Goal: Task Accomplishment & Management: Manage account settings

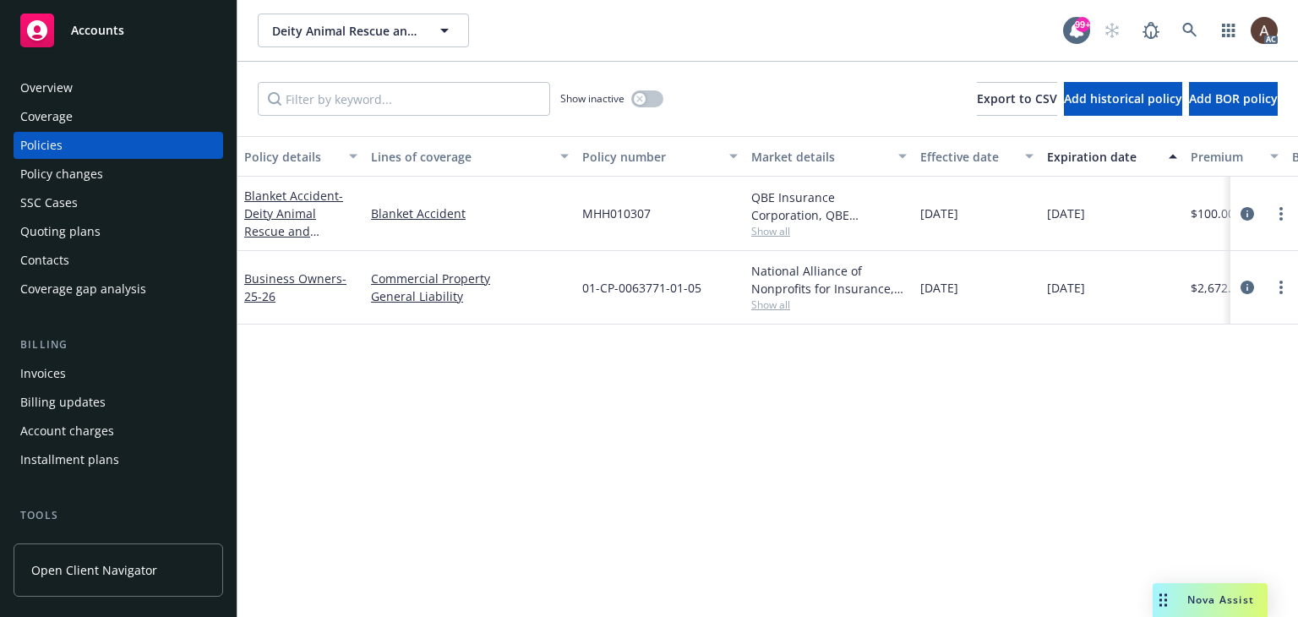
click at [122, 179] on div "Policy changes" at bounding box center [118, 174] width 196 height 27
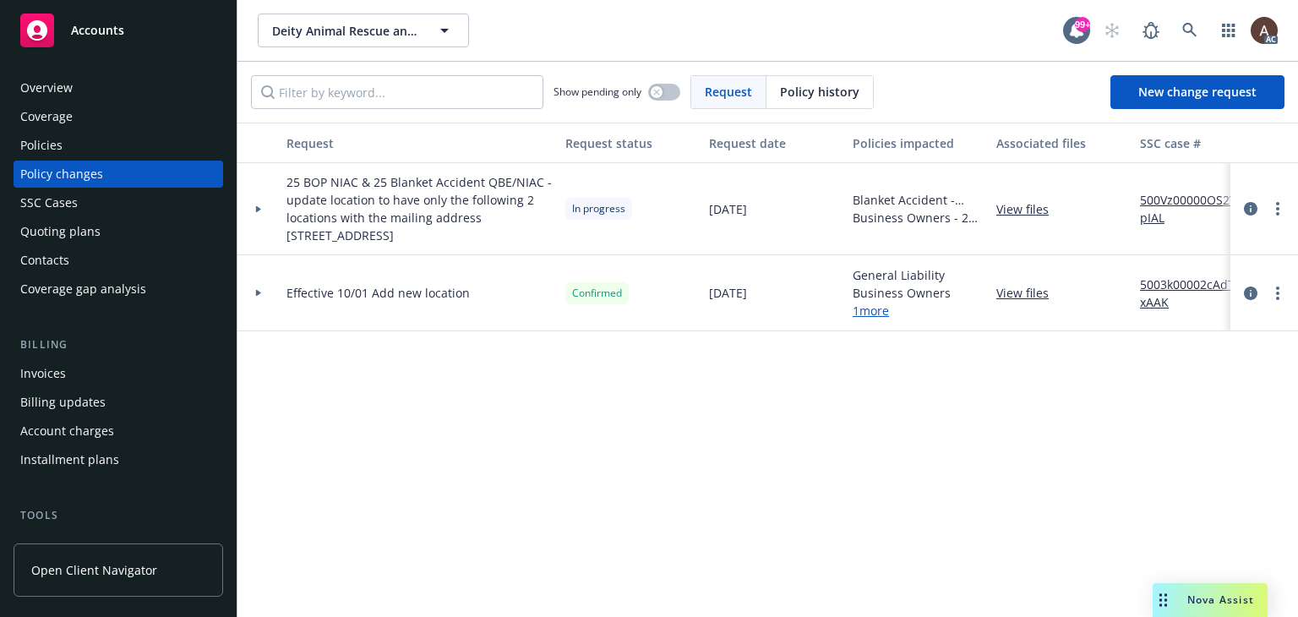
click at [255, 210] on icon at bounding box center [258, 209] width 7 height 6
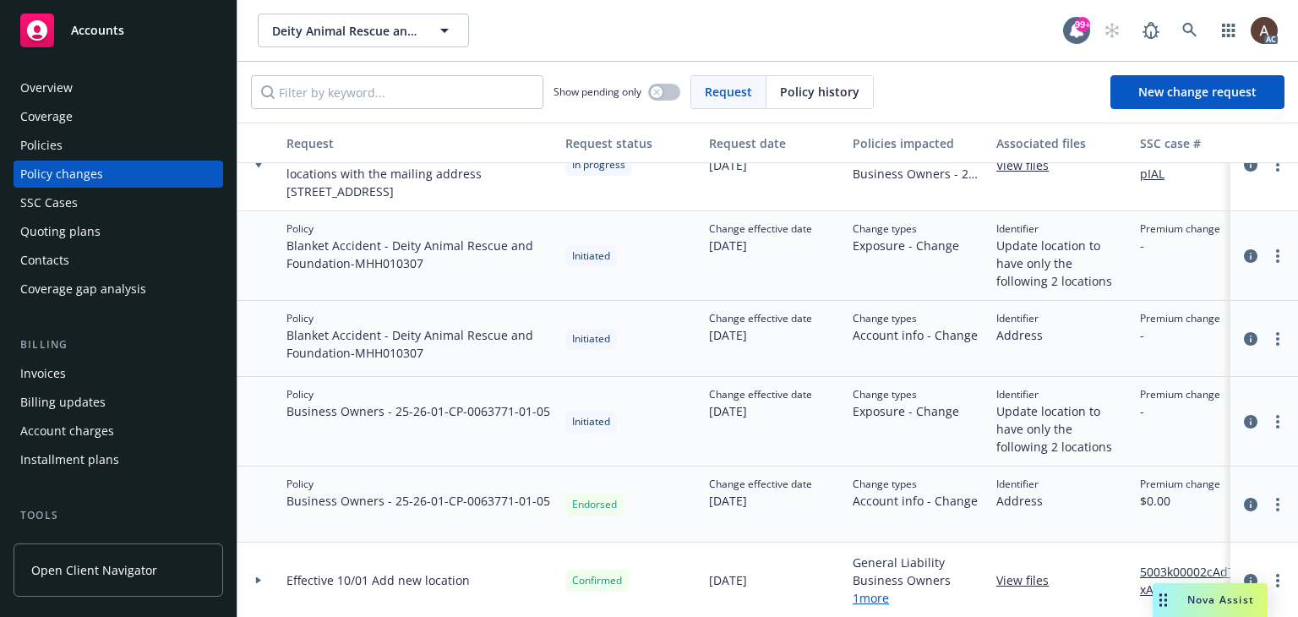
scroll to position [57, 0]
drag, startPoint x: 483, startPoint y: 396, endPoint x: 516, endPoint y: 398, distance: 33.0
click at [516, 400] on span "Business Owners - 25-26 - 01-CP-0063771-01-05" at bounding box center [418, 409] width 264 height 18
copy span "63771"
click at [475, 403] on span "Business Owners - 25-26 - 01-CP-0063771-01-05" at bounding box center [418, 409] width 264 height 18
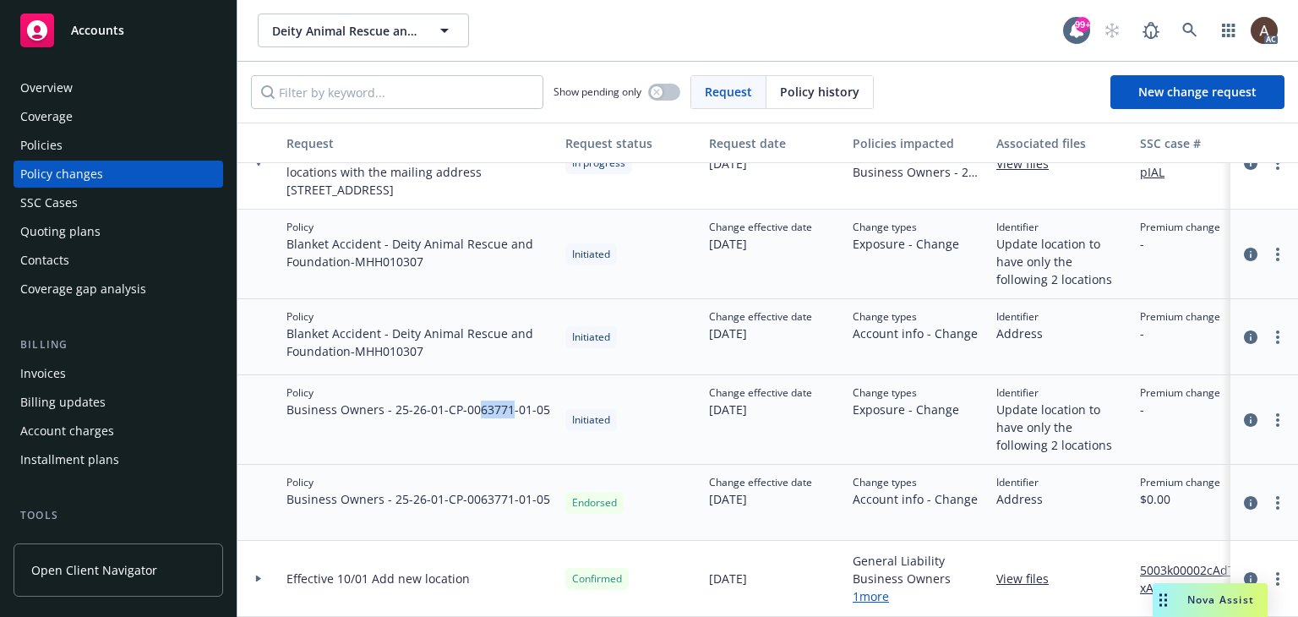
drag, startPoint x: 483, startPoint y: 399, endPoint x: 516, endPoint y: 405, distance: 33.6
click at [516, 405] on div "Policy Business Owners - 25-26 - 01-CP-0063771-01-05" at bounding box center [419, 420] width 279 height 90
copy span "63771"
click at [433, 491] on span "Business Owners - 25-26 - 01-CP-0063771-01-05" at bounding box center [418, 499] width 264 height 18
drag, startPoint x: 437, startPoint y: 487, endPoint x: 544, endPoint y: 493, distance: 107.4
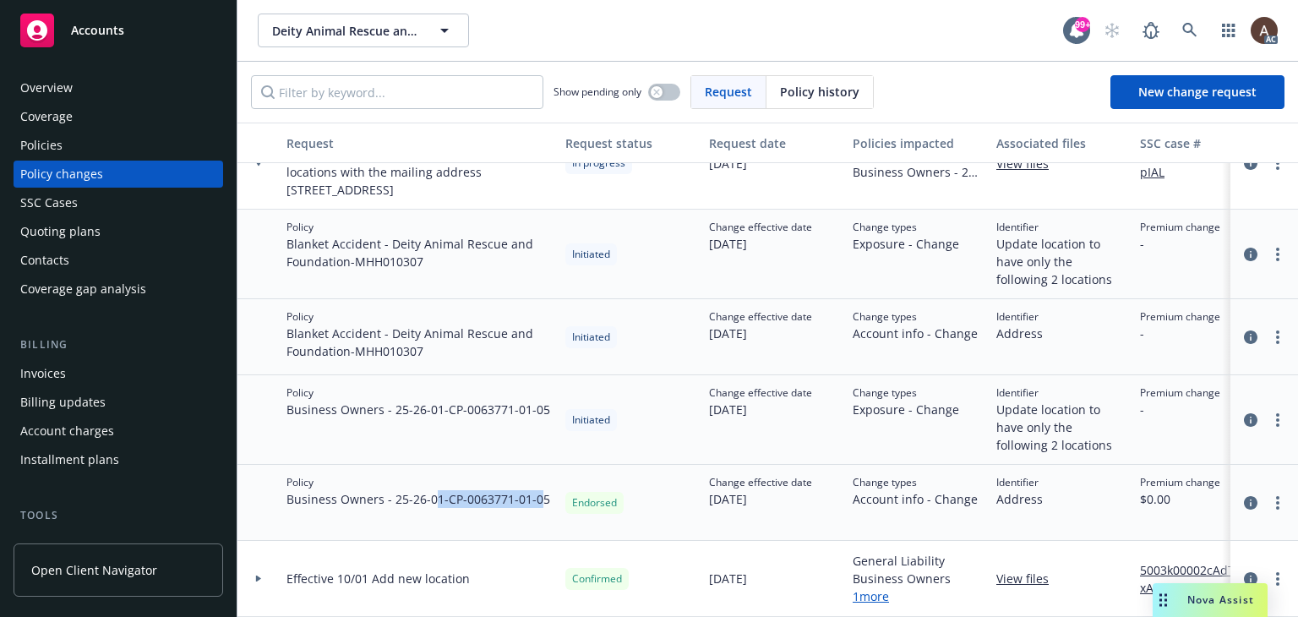
click at [544, 493] on span "Business Owners - 25-26 - 01-CP-0063771-01-05" at bounding box center [418, 499] width 264 height 18
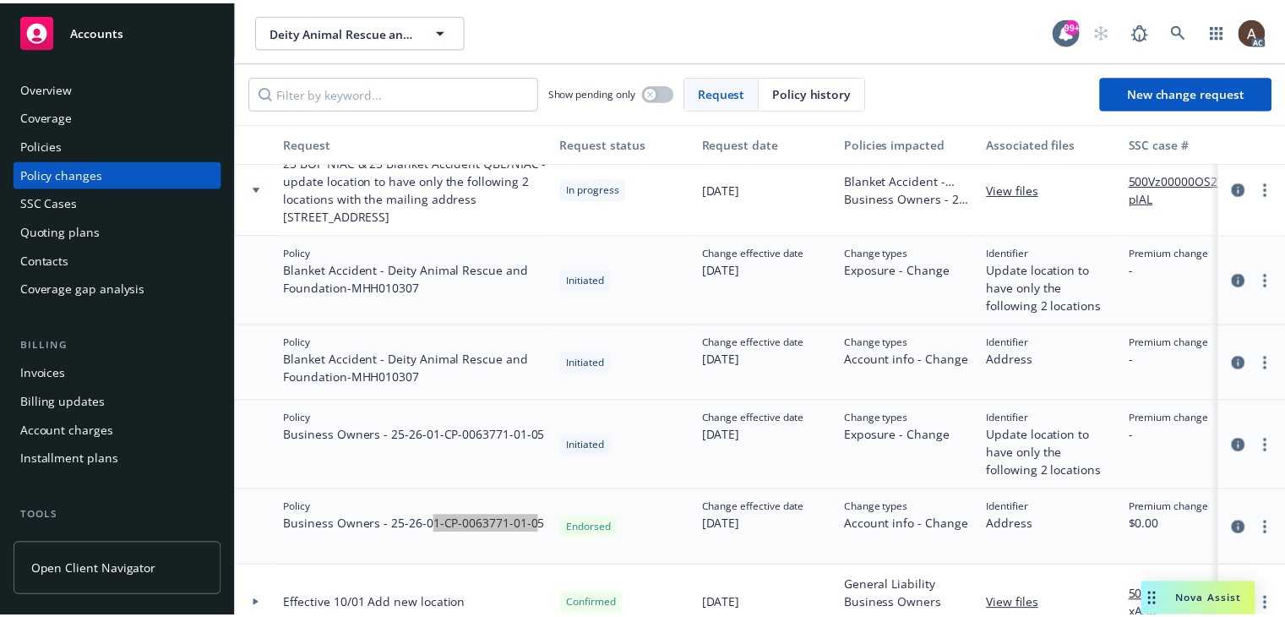
scroll to position [0, 0]
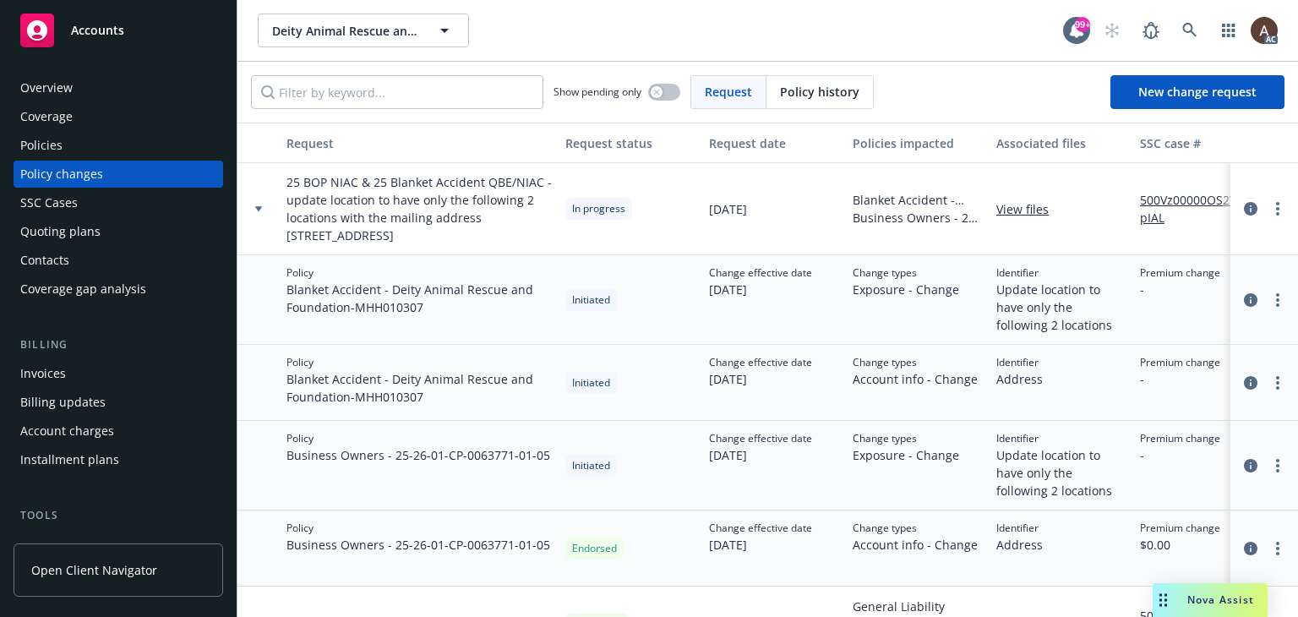
click at [419, 457] on span "Business Owners - 25-26 - 01-CP-0063771-01-05" at bounding box center [418, 455] width 264 height 18
click at [1276, 207] on icon "more" at bounding box center [1277, 209] width 3 height 14
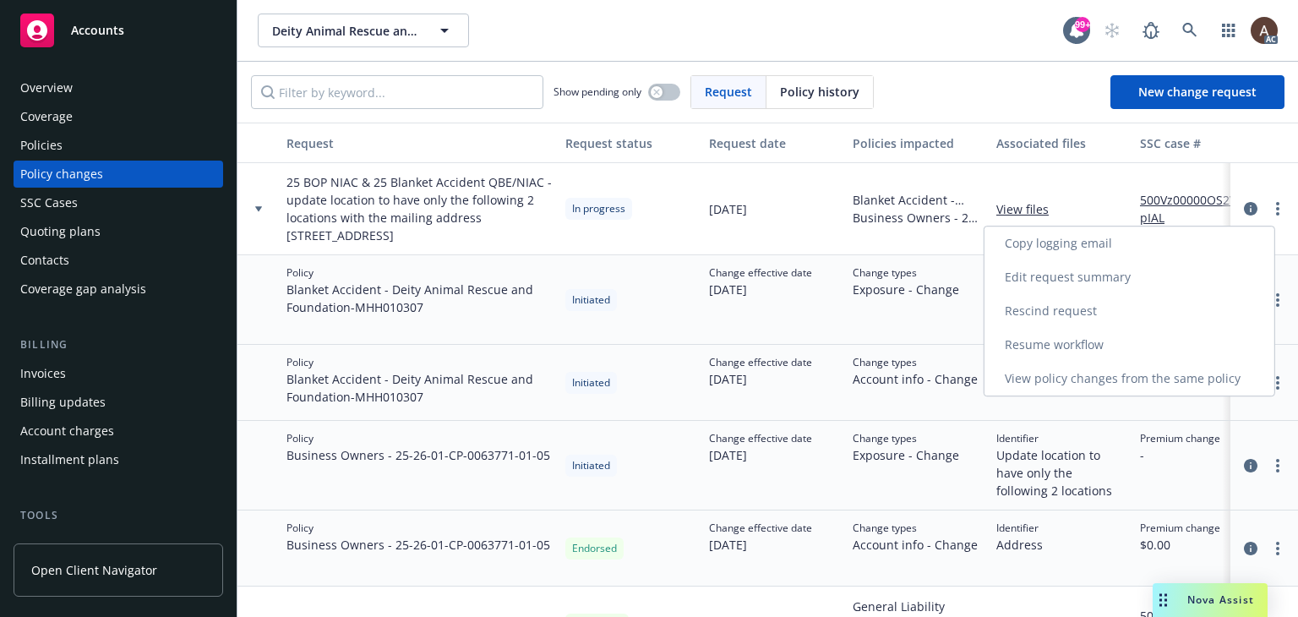
click at [1068, 351] on link "Resume workflow" at bounding box center [1129, 345] width 290 height 34
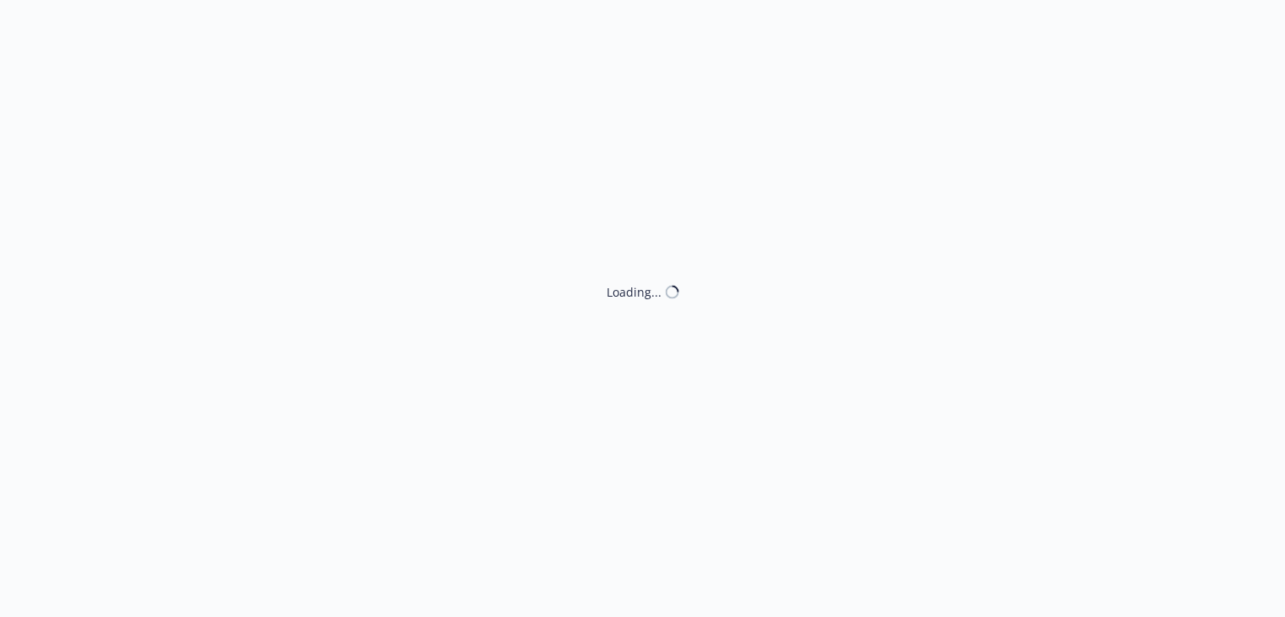
select select "ACCEPTED"
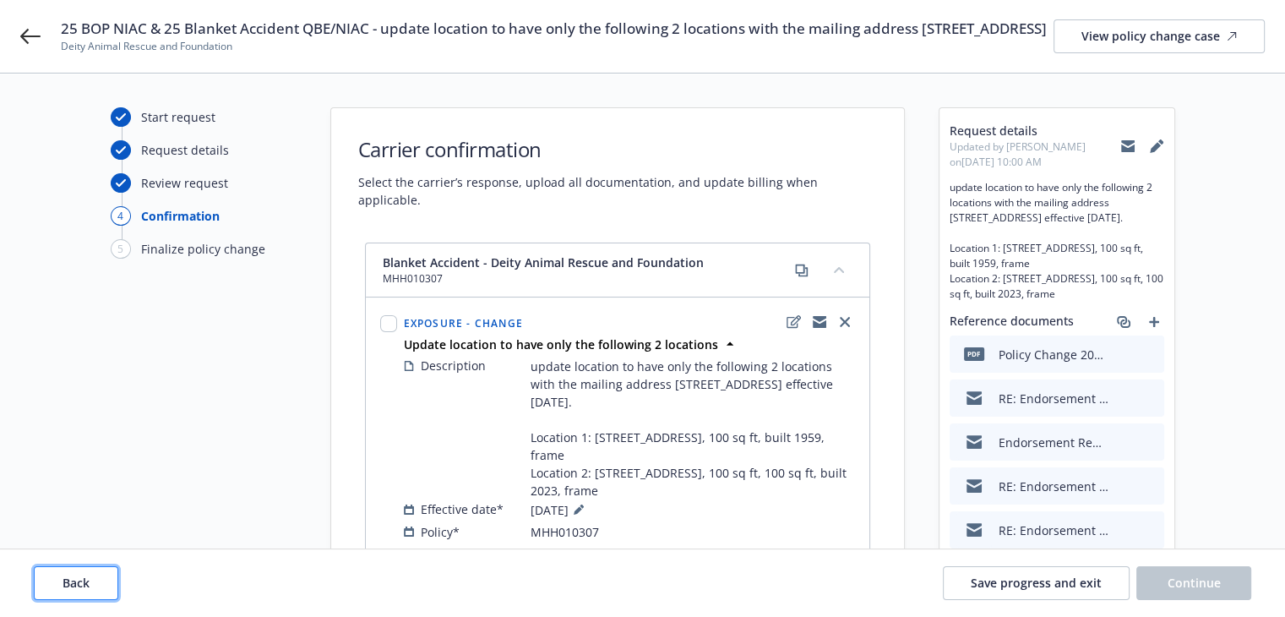
click at [101, 571] on button "Back" at bounding box center [76, 583] width 84 height 34
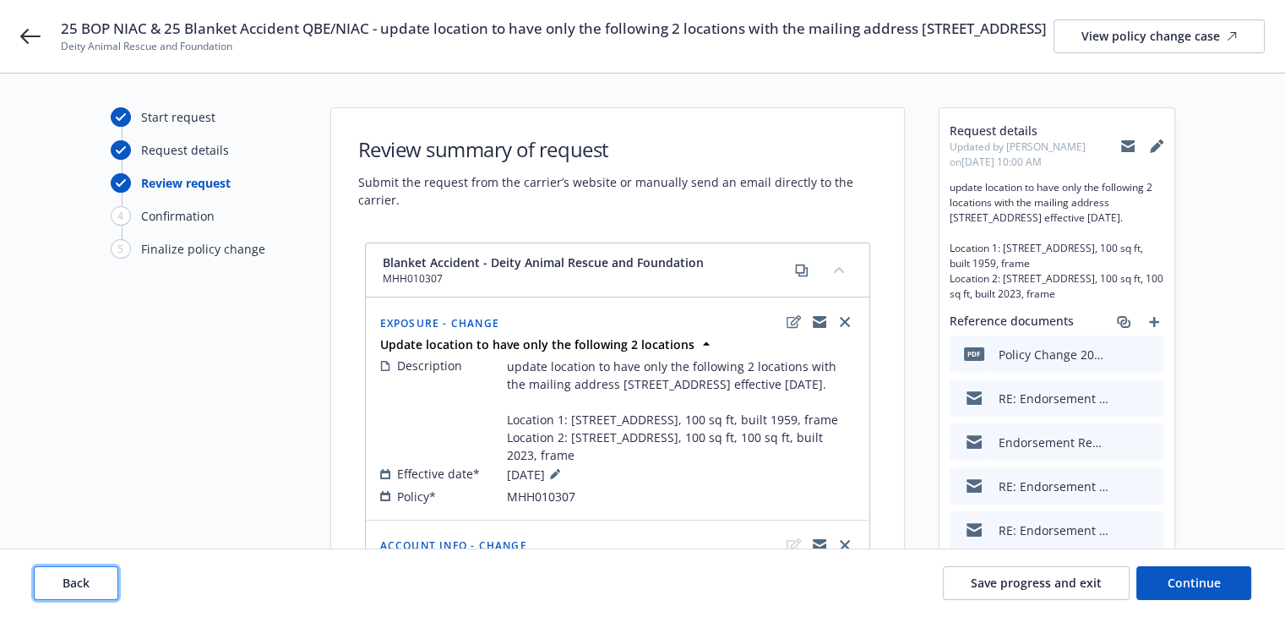
click at [101, 571] on button "Back" at bounding box center [76, 583] width 84 height 34
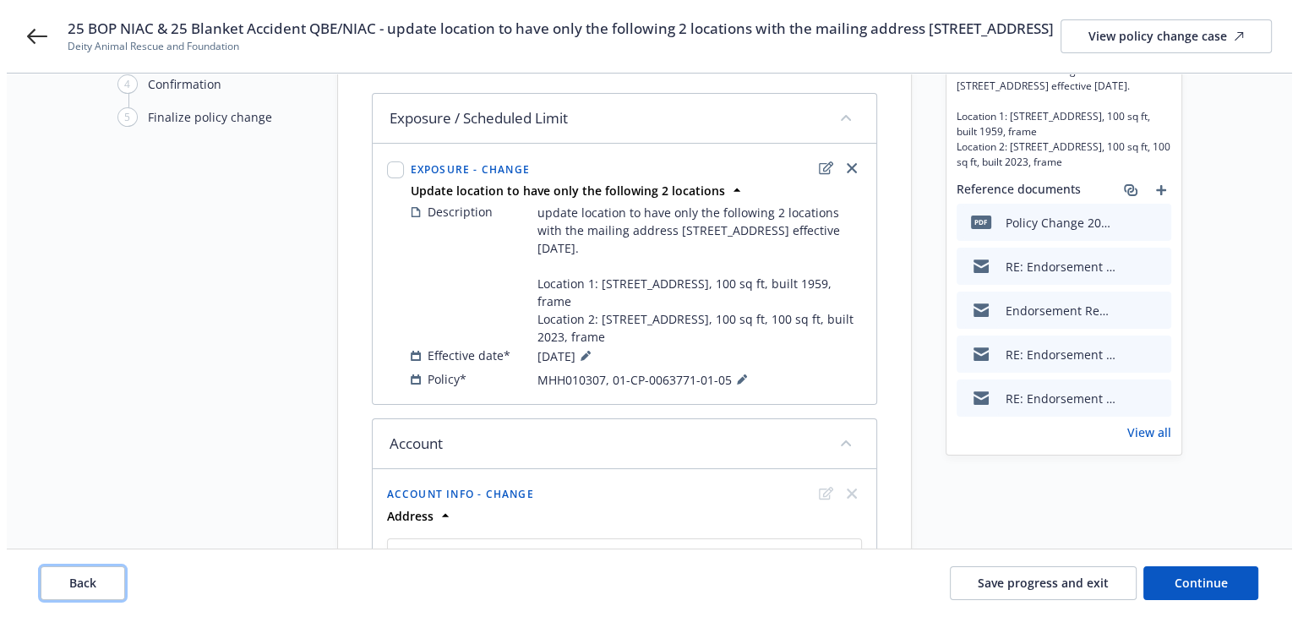
scroll to position [61, 0]
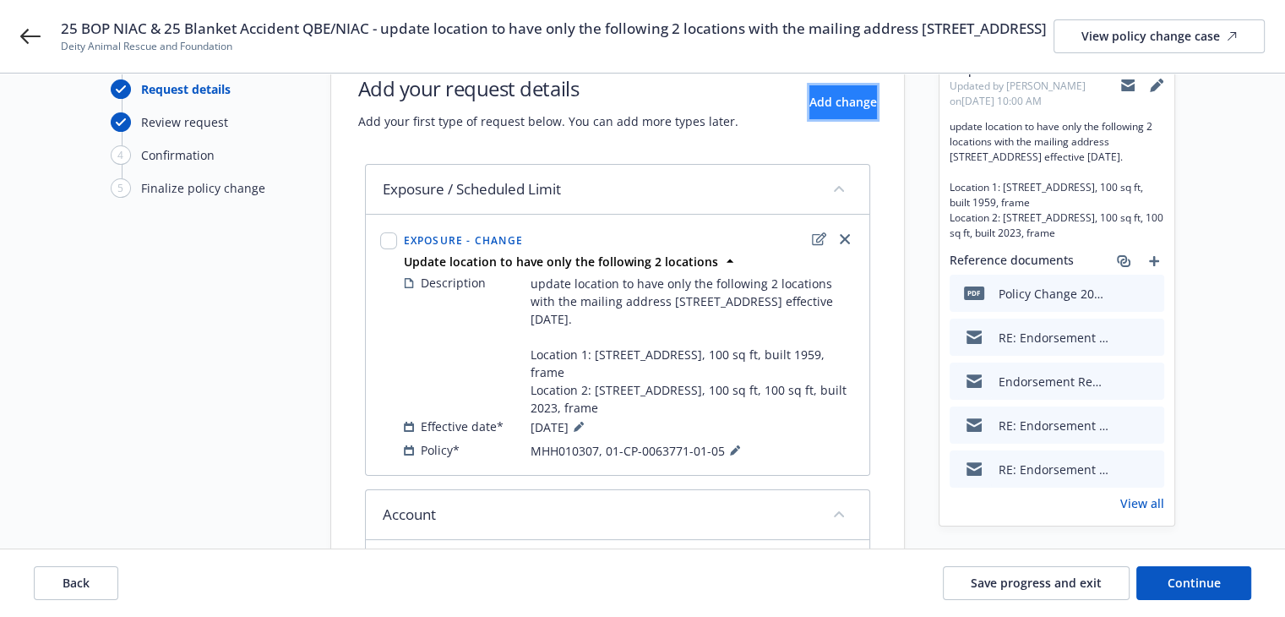
click at [809, 110] on span "Add change" at bounding box center [843, 102] width 68 height 16
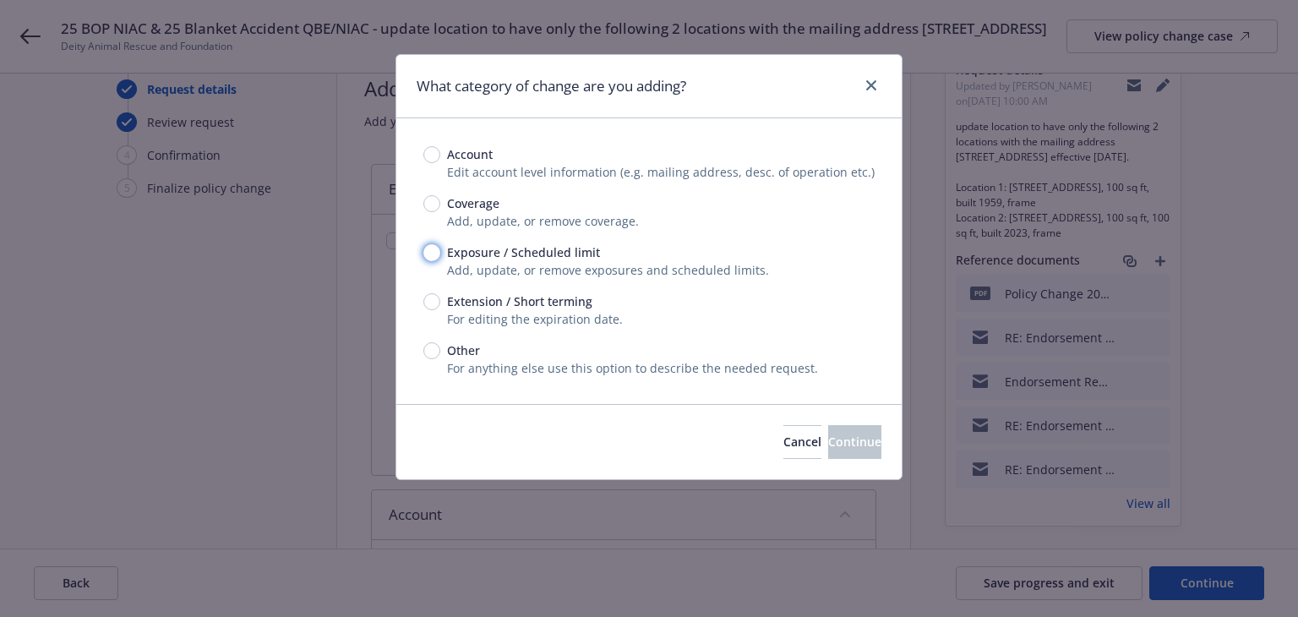
click at [433, 258] on input "Exposure / Scheduled limit" at bounding box center [431, 252] width 17 height 17
radio input "true"
click at [828, 433] on span "Continue" at bounding box center [854, 441] width 53 height 16
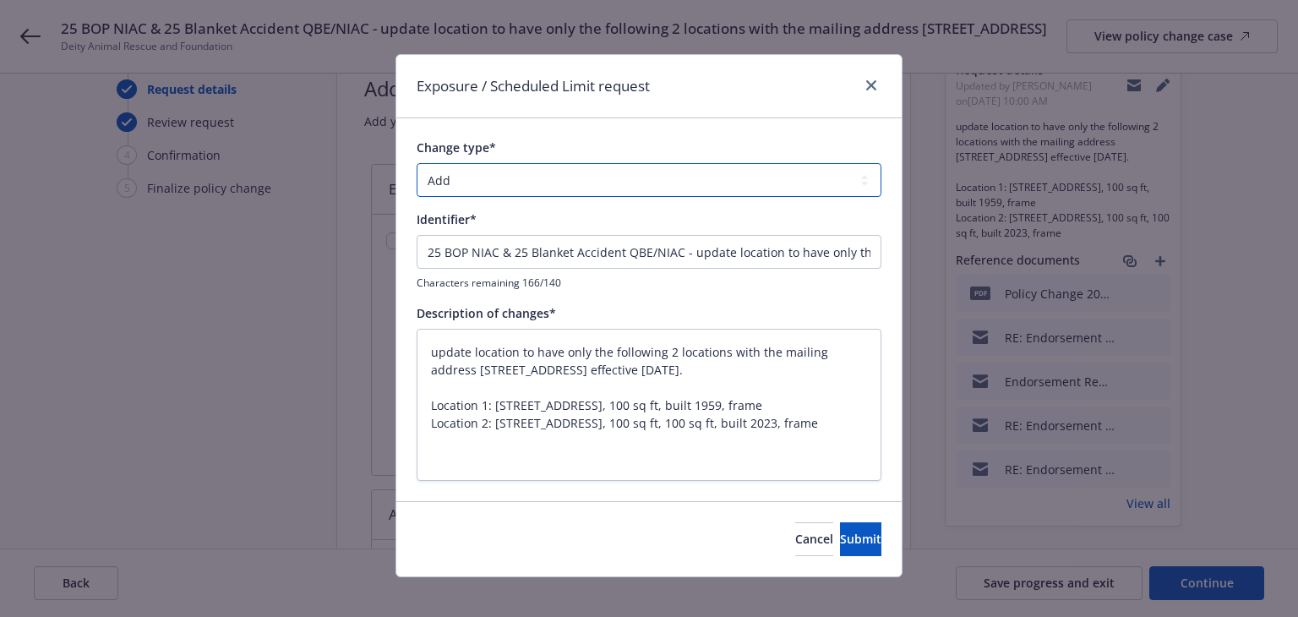
click at [473, 182] on select "Add Audit Change Remove" at bounding box center [648, 180] width 465 height 34
select select "CHANGE"
click at [416, 163] on select "Add Audit Change Remove" at bounding box center [648, 180] width 465 height 34
type textarea "x"
drag, startPoint x: 683, startPoint y: 252, endPoint x: 152, endPoint y: 244, distance: 531.4
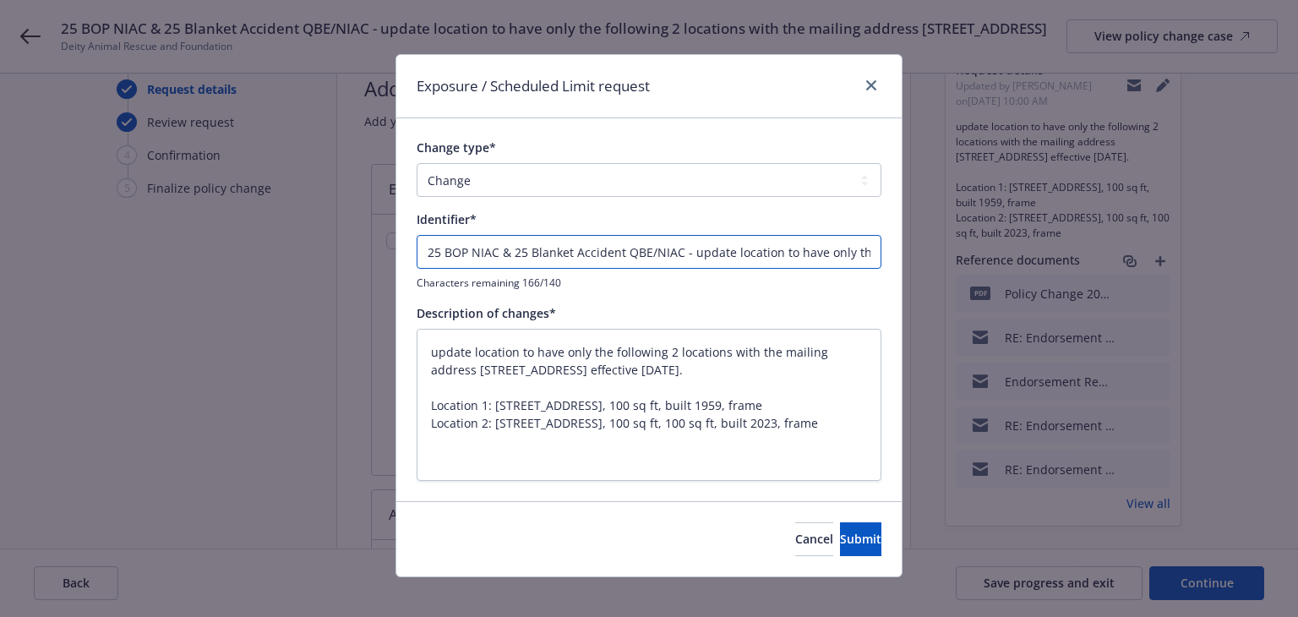
click at [152, 244] on div "Exposure / Scheduled Limit request Change type* Add Audit Change Remove Identif…" at bounding box center [649, 308] width 1298 height 617
type input "update location to have only the following 2 locations with the mailing address…"
type textarea "x"
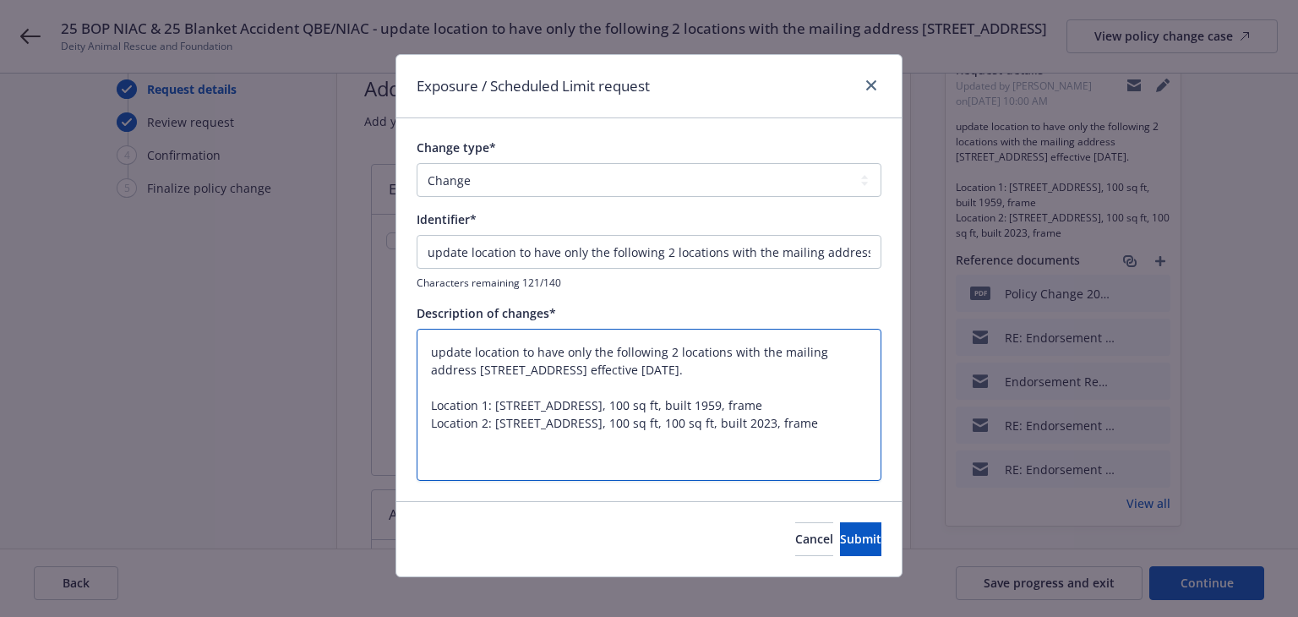
click at [588, 381] on textarea "update location to have only the following 2 locations with the mailing address…" at bounding box center [648, 405] width 465 height 153
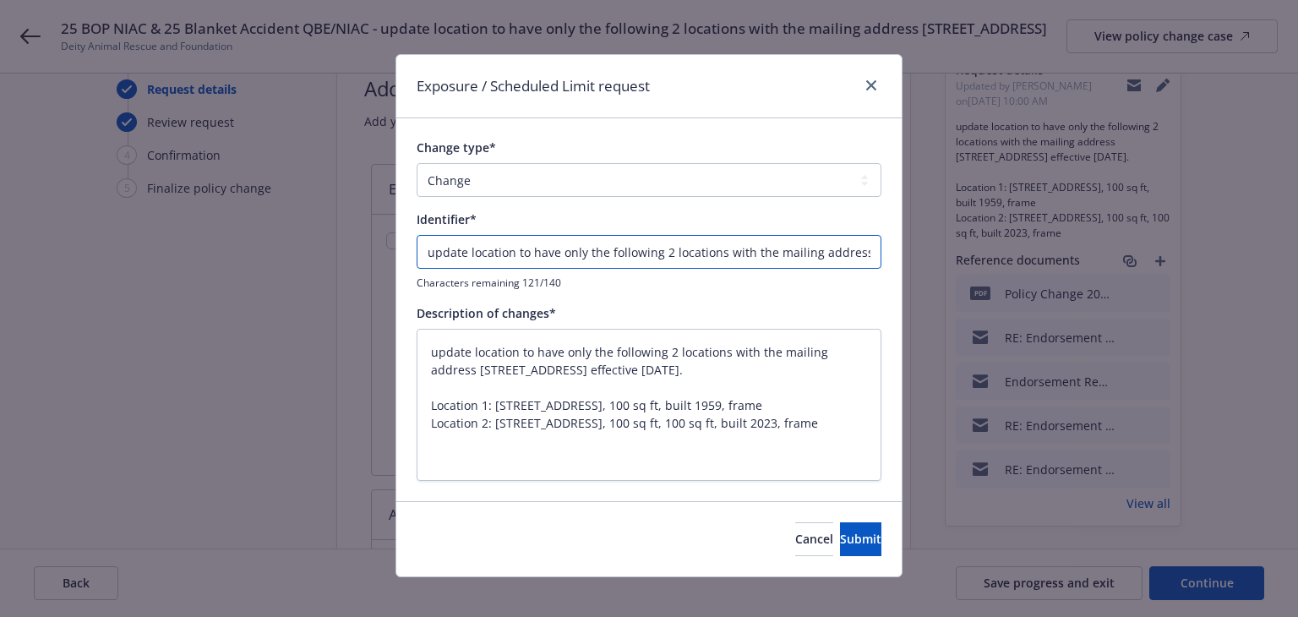
click at [703, 251] on input "update location to have only the following 2 locations with the mailing address…" at bounding box center [648, 252] width 465 height 34
drag, startPoint x: 718, startPoint y: 253, endPoint x: 1020, endPoint y: 272, distance: 303.0
click at [1020, 272] on div "Exposure / Scheduled Limit request Change type* Add Audit Change Remove Identif…" at bounding box center [649, 308] width 1298 height 617
type input "update location to have only the following 2 locations"
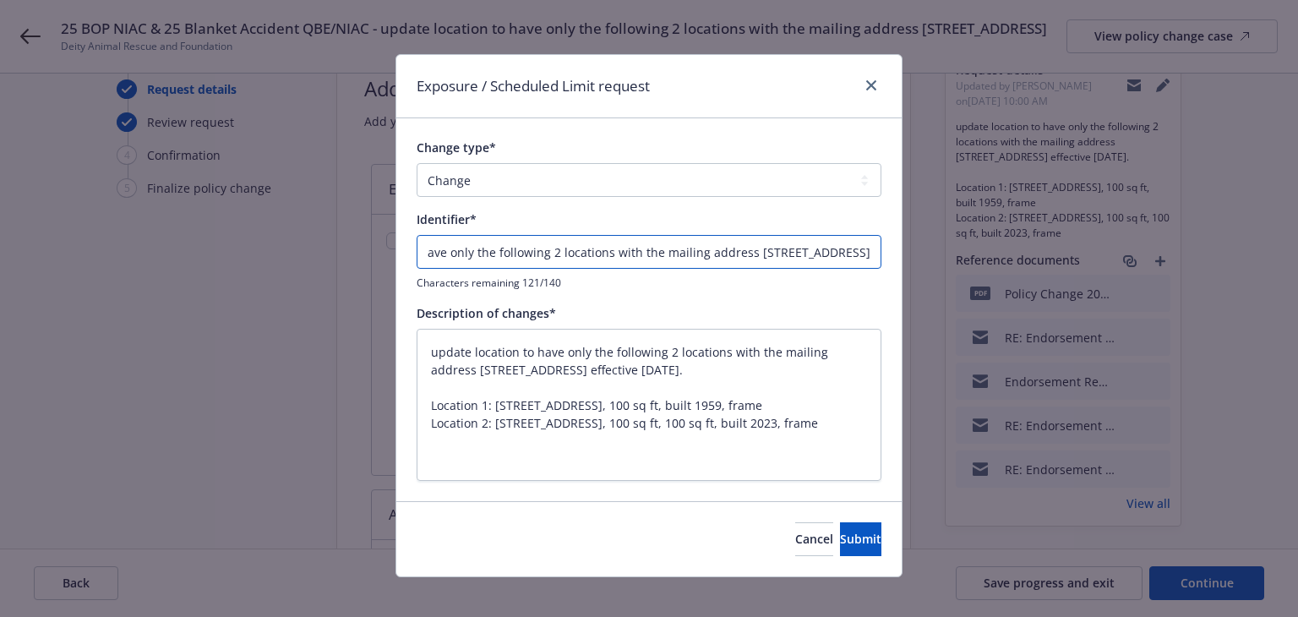
type textarea "x"
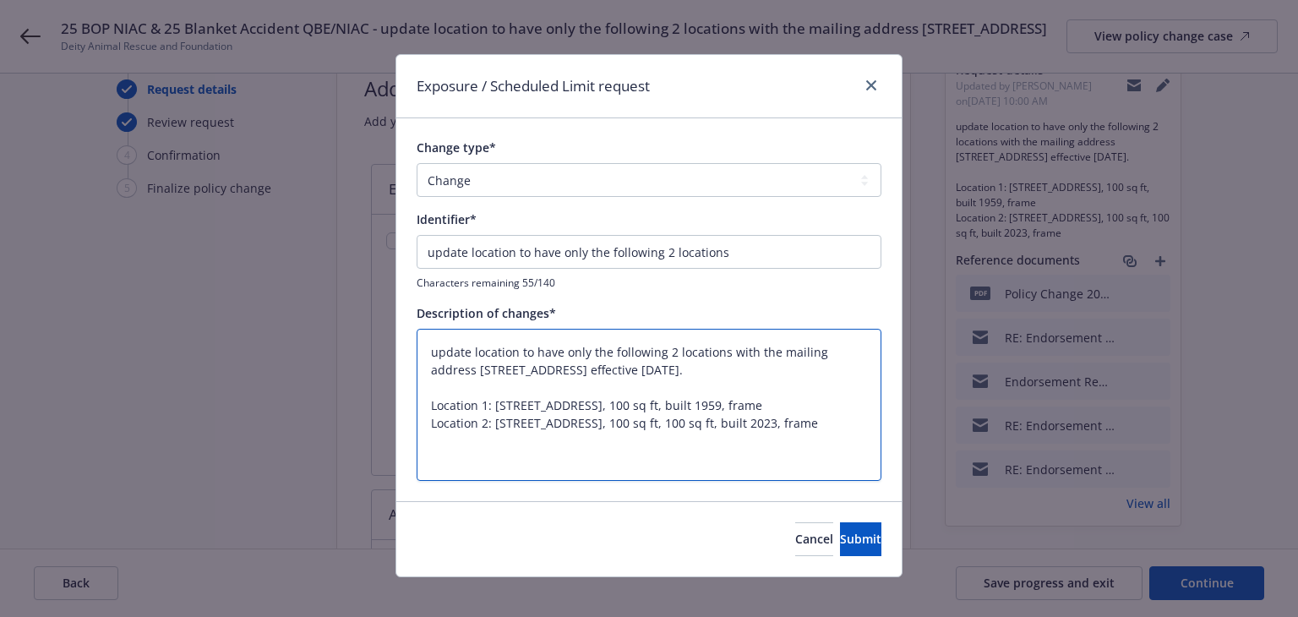
click at [659, 396] on textarea "update location to have only the following 2 locations with the mailing address…" at bounding box center [648, 405] width 465 height 153
drag, startPoint x: 489, startPoint y: 406, endPoint x: 669, endPoint y: 401, distance: 180.0
click at [669, 401] on textarea "update location to have only the following 2 locations with the mailing address…" at bounding box center [648, 405] width 465 height 153
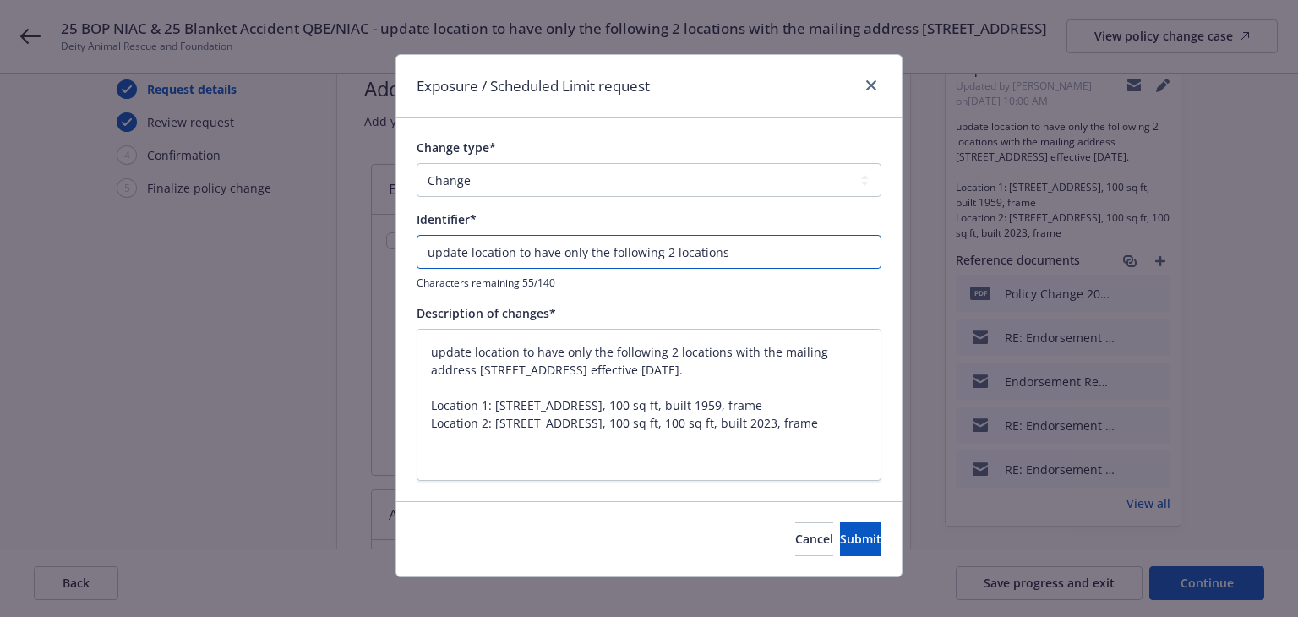
click at [713, 250] on input "update location to have only the following 2 locations" at bounding box center [648, 252] width 465 height 34
type input "update location to have only the following 2 locations:"
type textarea "x"
type input "update location to have only the following 2 locations:"
type textarea "x"
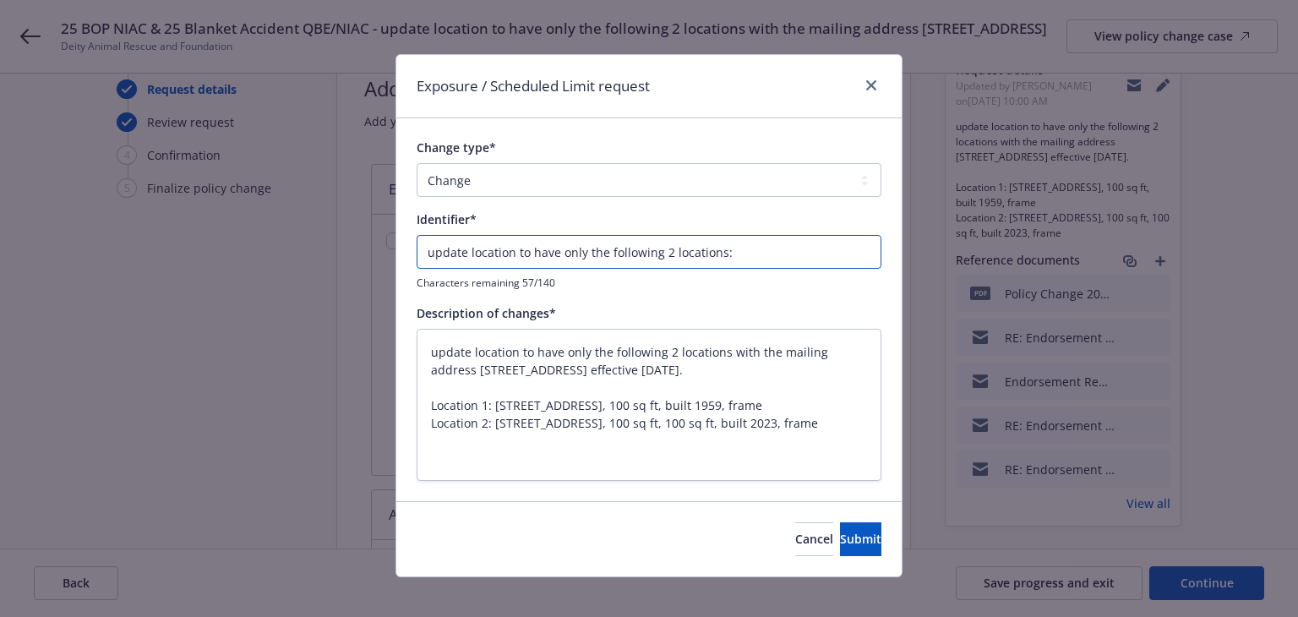
paste input "5746 Laramie Ave Woodland Hills"
type input "update location to have only the following 2 locations: 5746 Laramie Ave Woodla…"
type textarea "x"
type input "update location to have only the following 2 locations: 5746 Laramie Ave Woodla…"
type textarea "x"
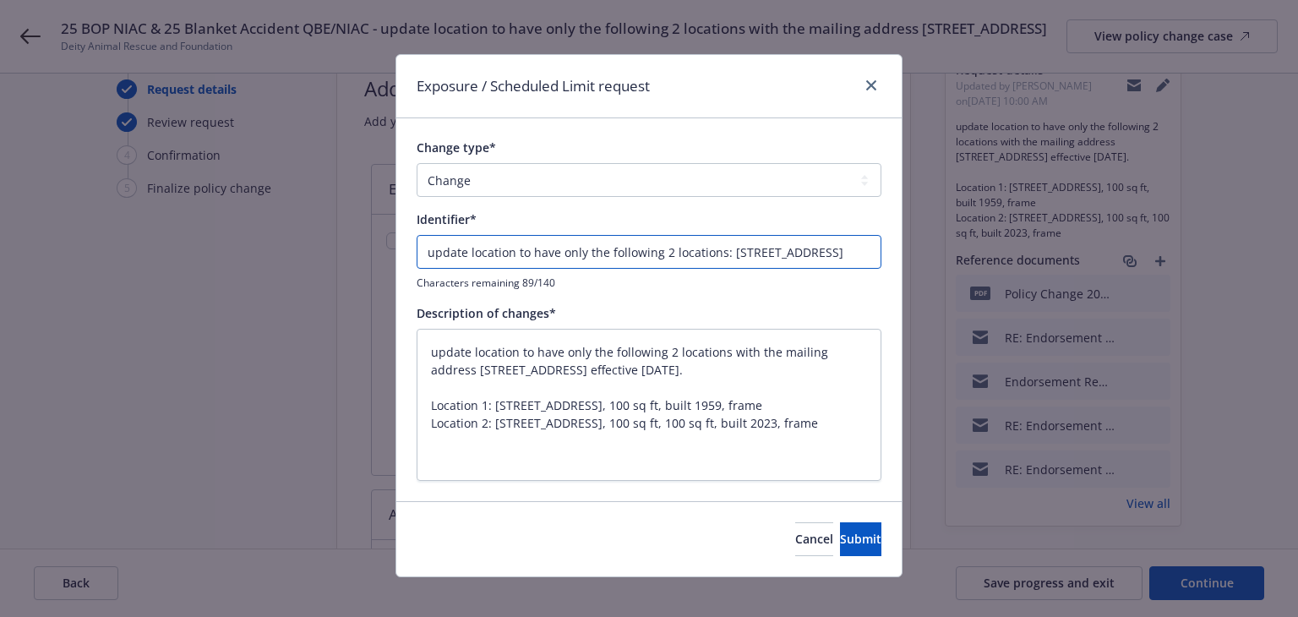
type input "update location to have only the following 2 locations: 5746 Laramie Ave Woodla…"
type textarea "x"
type input "update location to have only the following 2 locations: 5746 Laramie Ave Woodla…"
type textarea "x"
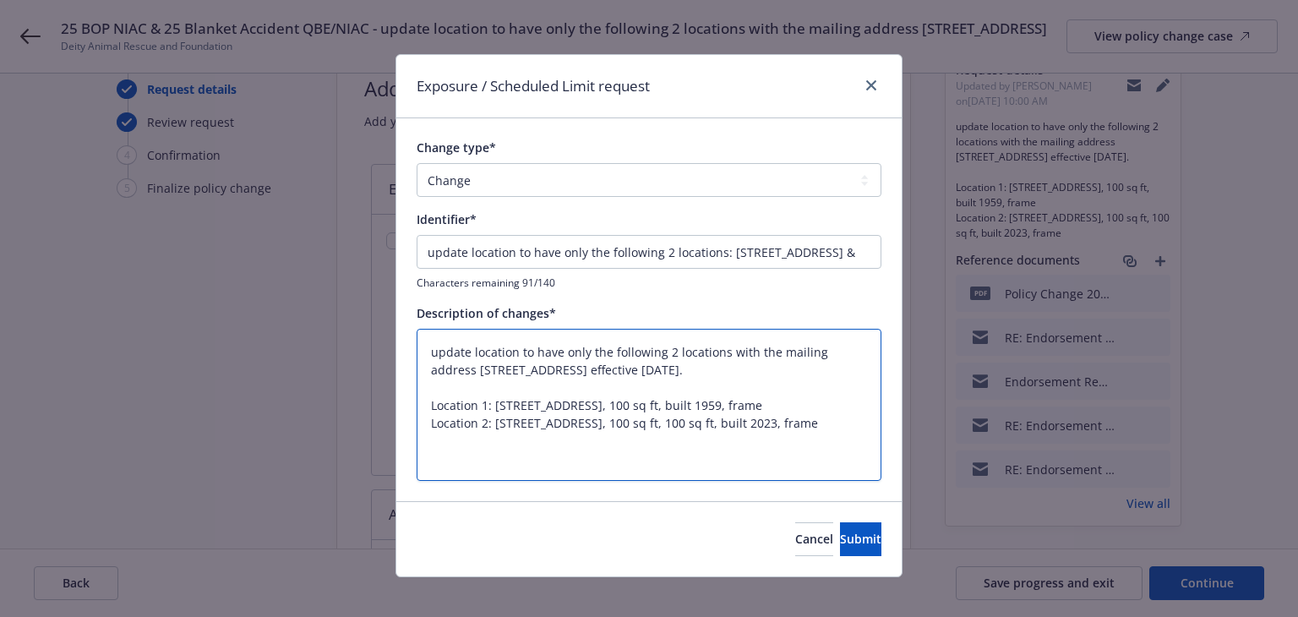
scroll to position [0, 0]
drag, startPoint x: 488, startPoint y: 444, endPoint x: 681, endPoint y: 443, distance: 192.6
click at [681, 443] on textarea "update location to have only the following 2 locations with the mailing address…" at bounding box center [648, 405] width 465 height 153
click at [607, 449] on textarea "update location to have only the following 2 locations with the mailing address…" at bounding box center [648, 405] width 465 height 153
drag, startPoint x: 623, startPoint y: 437, endPoint x: 488, endPoint y: 436, distance: 134.3
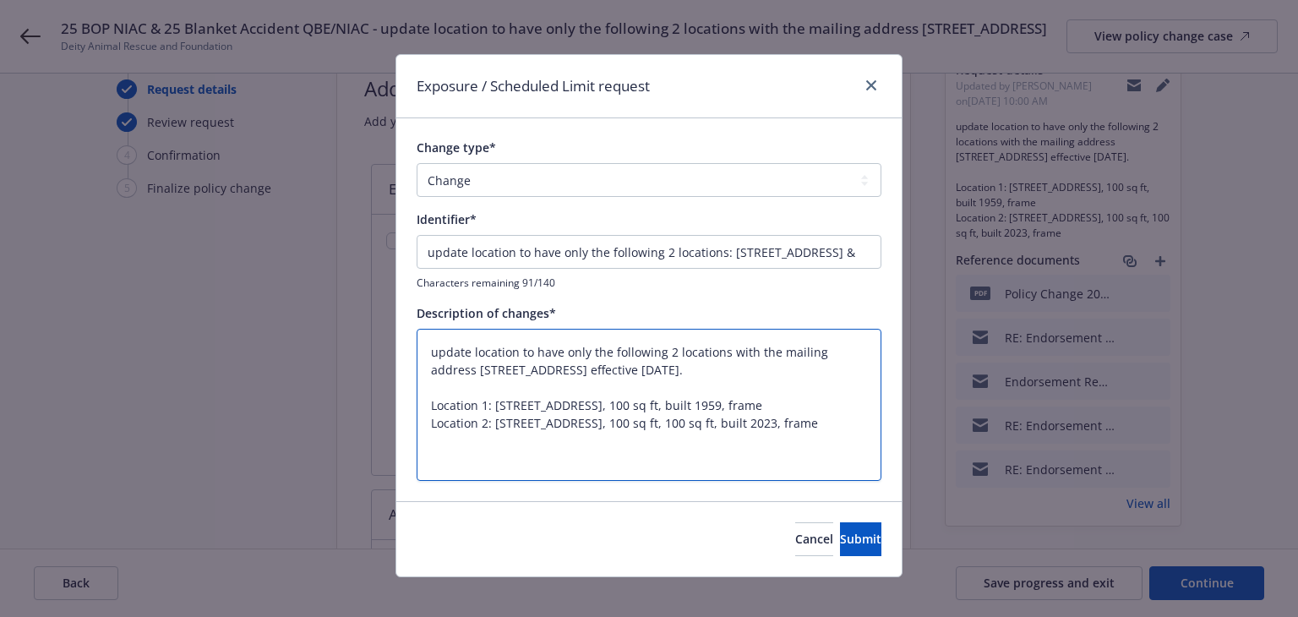
click at [488, 436] on textarea "update location to have only the following 2 locations with the mailing address…" at bounding box center [648, 405] width 465 height 153
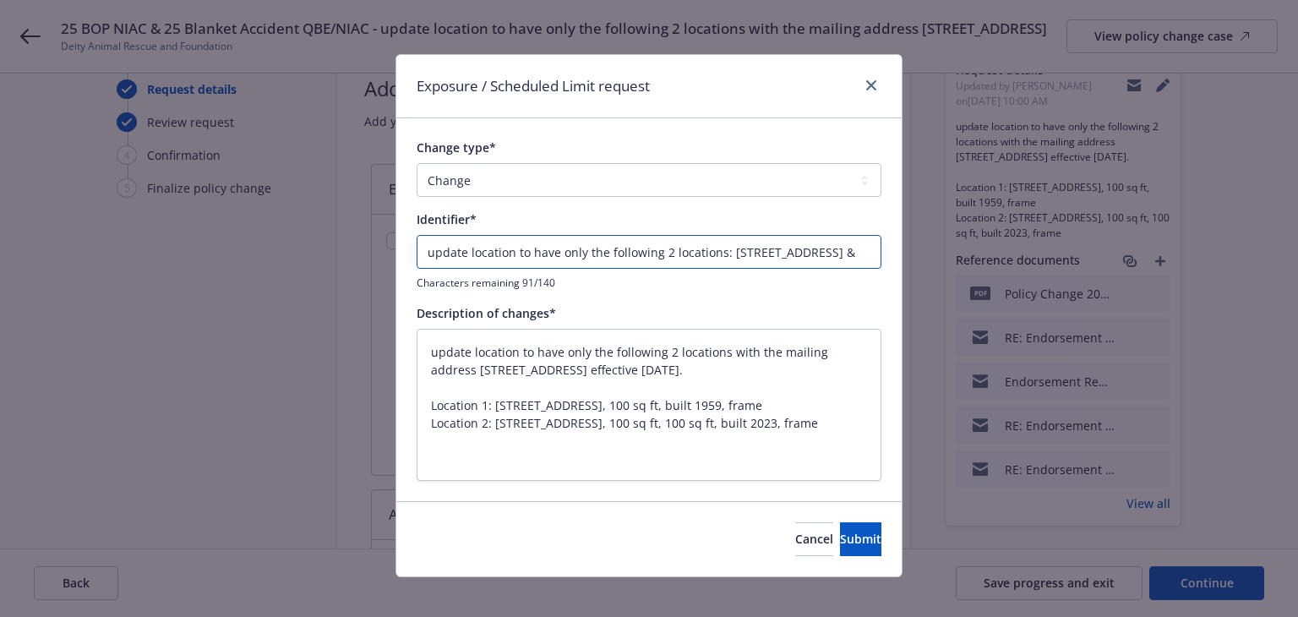
click at [720, 255] on input "update location to have only the following 2 locations: 5746 Laramie Ave Woodla…" at bounding box center [648, 252] width 465 height 34
type input "update location to have only the following 2 locations:5746 Laramie Ave Woodlan…"
type textarea "x"
type input "update location to have only the following 2 locations5746 Laramie Ave Woodland…"
type textarea "x"
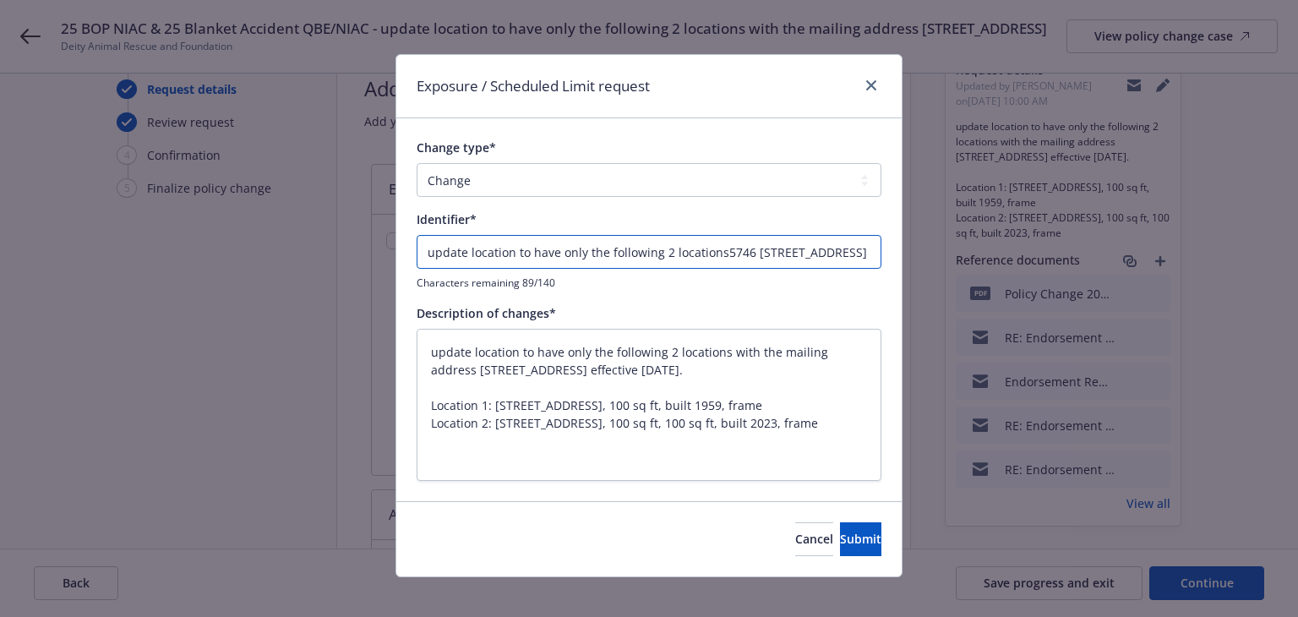
type input "update location to have only the following 2 locations 5746 Laramie Ave Woodlan…"
type textarea "x"
type input "update location to have only the following 2 locations -5746 Laramie Ave Woodla…"
type textarea "x"
type input "update location to have only the following 2 locations - 5746 Laramie Ave Woodl…"
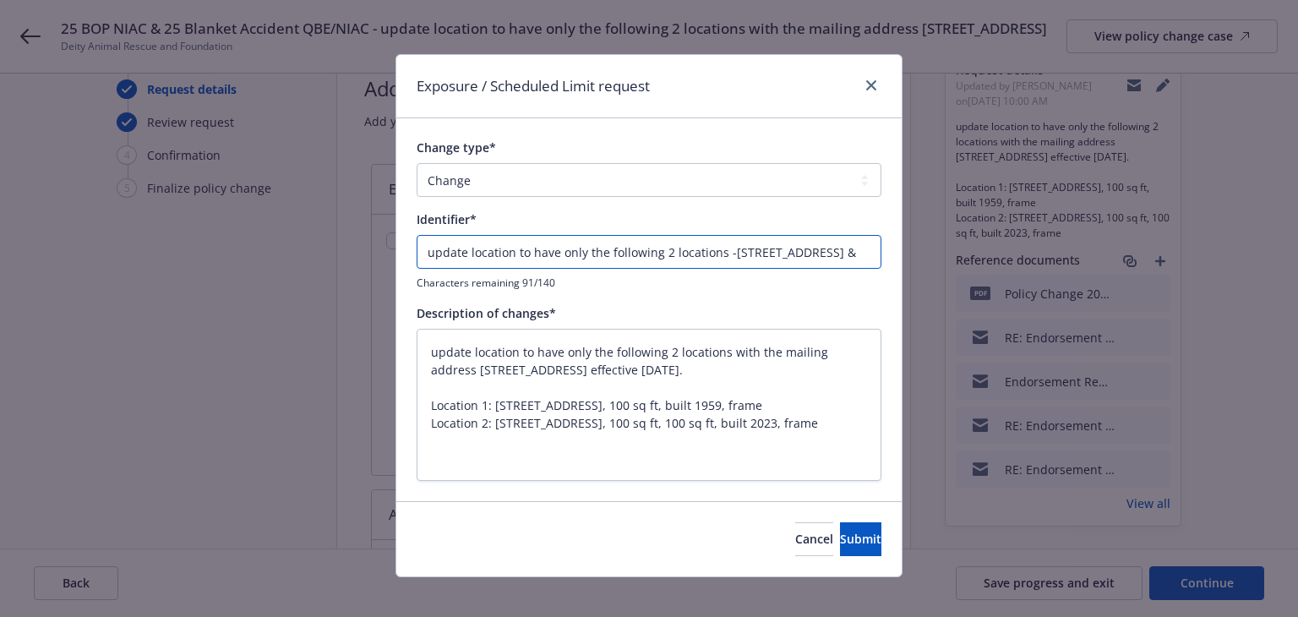
type textarea "x"
drag, startPoint x: 774, startPoint y: 252, endPoint x: 939, endPoint y: 258, distance: 165.7
click at [939, 258] on div "Exposure / Scheduled Limit request Change type* Add Audit Change Remove Identif…" at bounding box center [649, 308] width 1298 height 617
click at [853, 249] on input "update location to have only the following 2 locations - 5746 Laramie Ave Woodl…" at bounding box center [648, 252] width 465 height 34
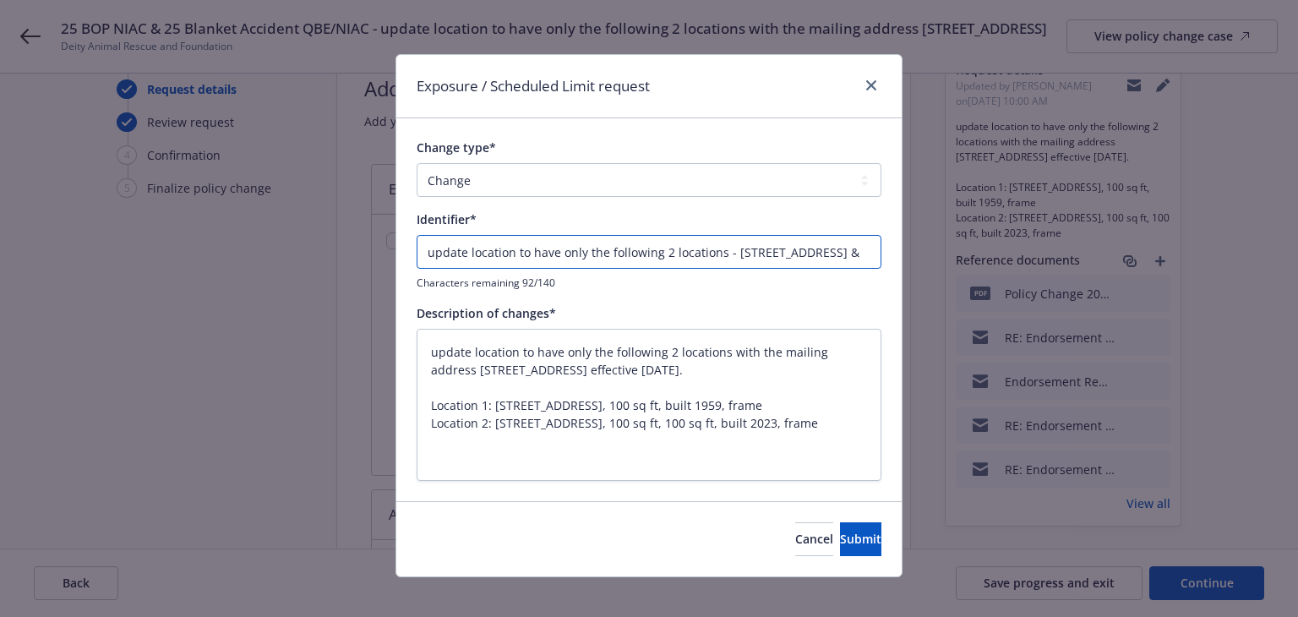
type input "update location to have only the following 2 locations - 5746 Laramie Ave Woodl…"
type textarea "x"
paste input "2456 Penmar Ave Venice"
type input "update location to have only the following 2 locations - 5746 Laramie Ave Woodl…"
type textarea "x"
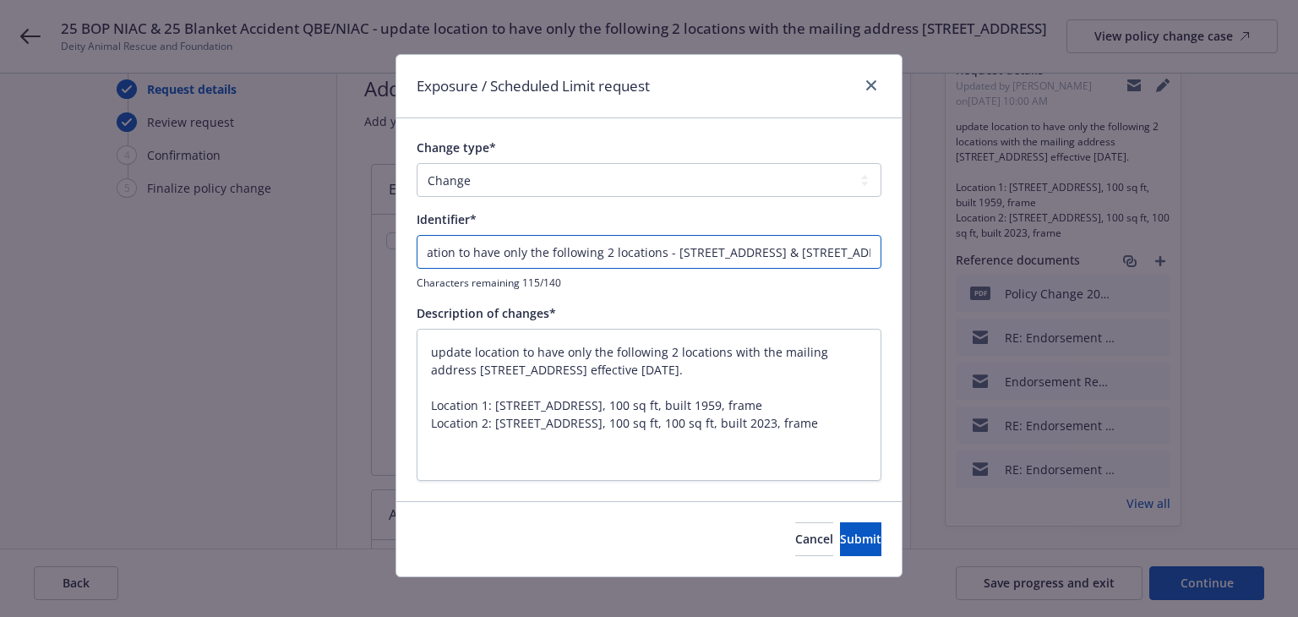
scroll to position [0, 195]
type input "update location to have only the following 2 locations - 5746 Laramie Ave Woodl…"
click at [840, 542] on button "Submit" at bounding box center [860, 539] width 41 height 34
type textarea "x"
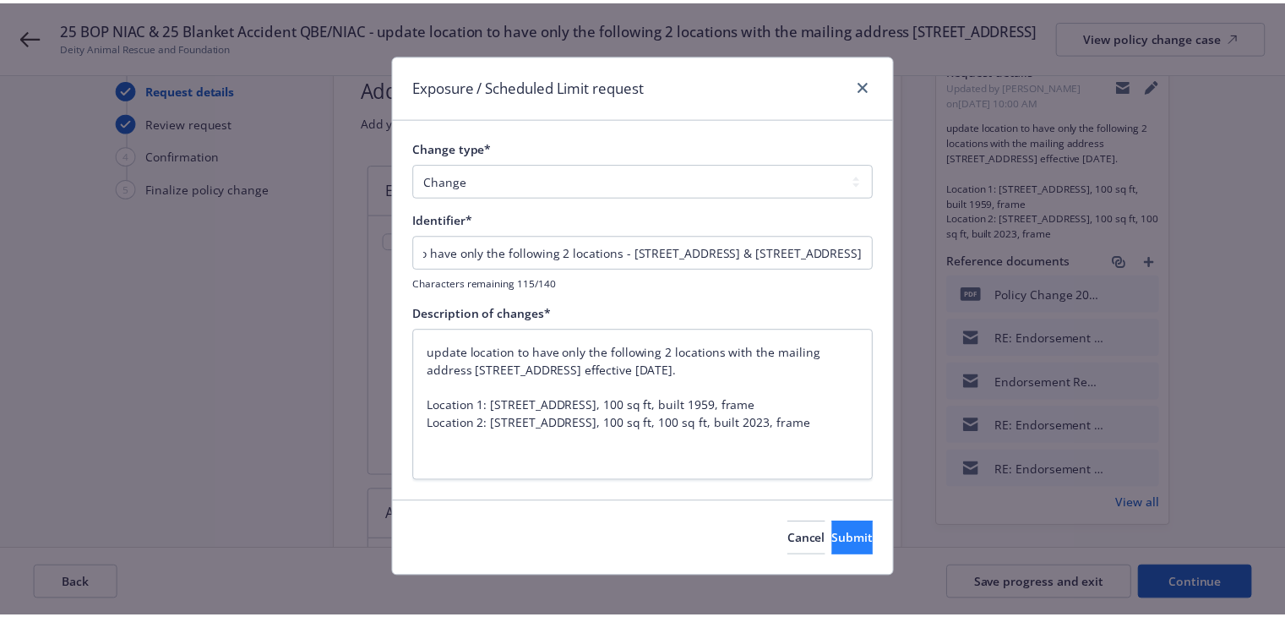
scroll to position [0, 0]
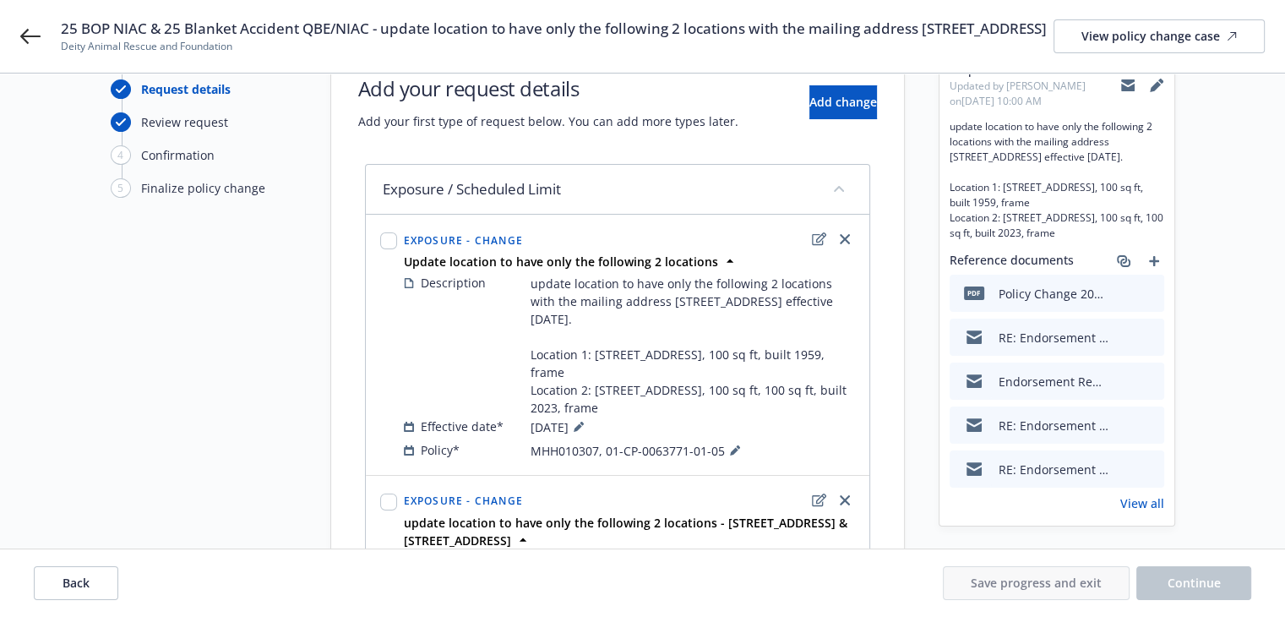
click at [138, 315] on div "Start request Request details Review request 4 Confirmation 5 Finalize policy c…" at bounding box center [204, 550] width 186 height 1009
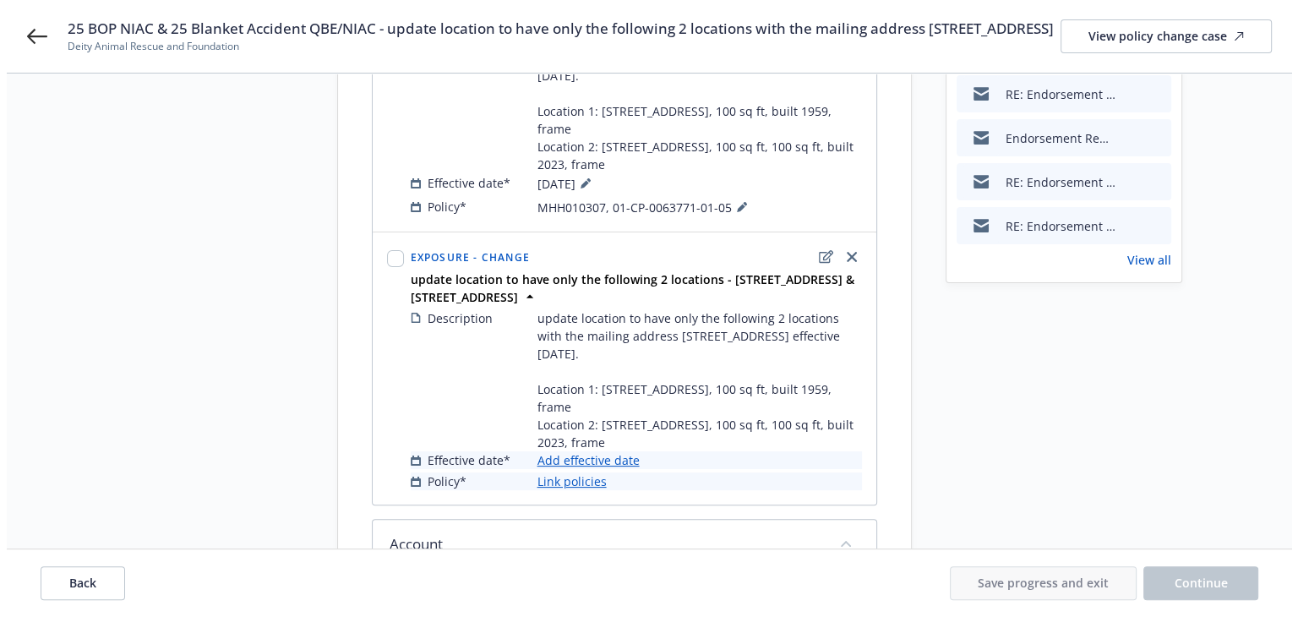
scroll to position [334, 0]
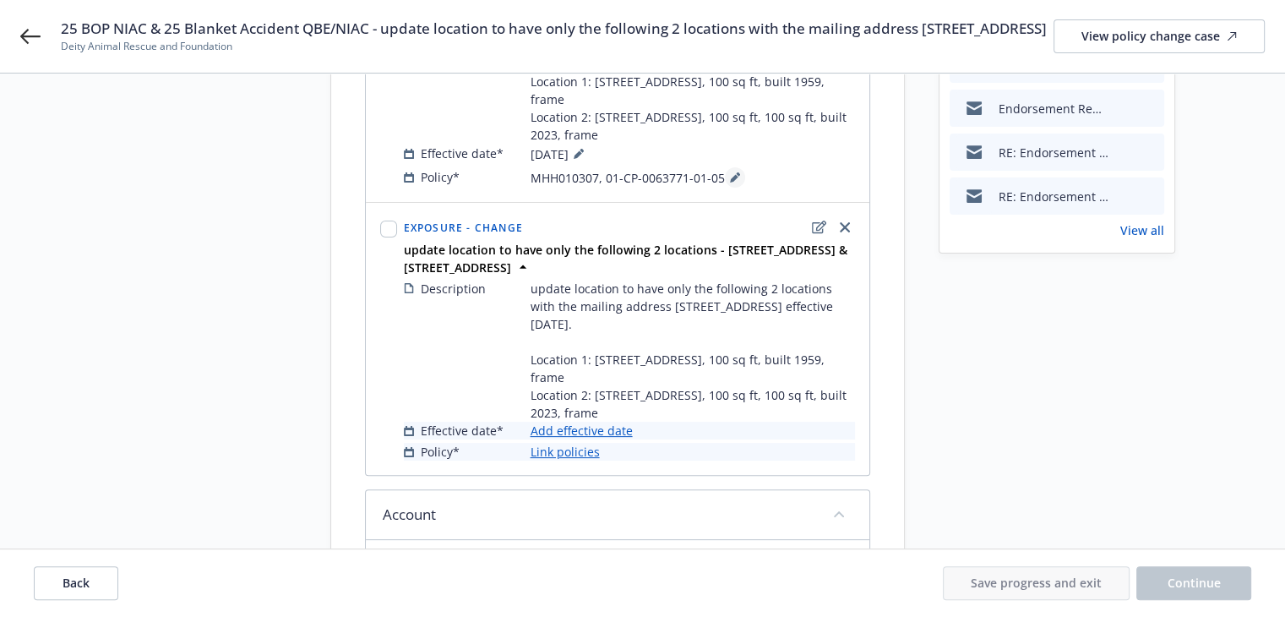
click at [732, 182] on icon at bounding box center [735, 177] width 10 height 10
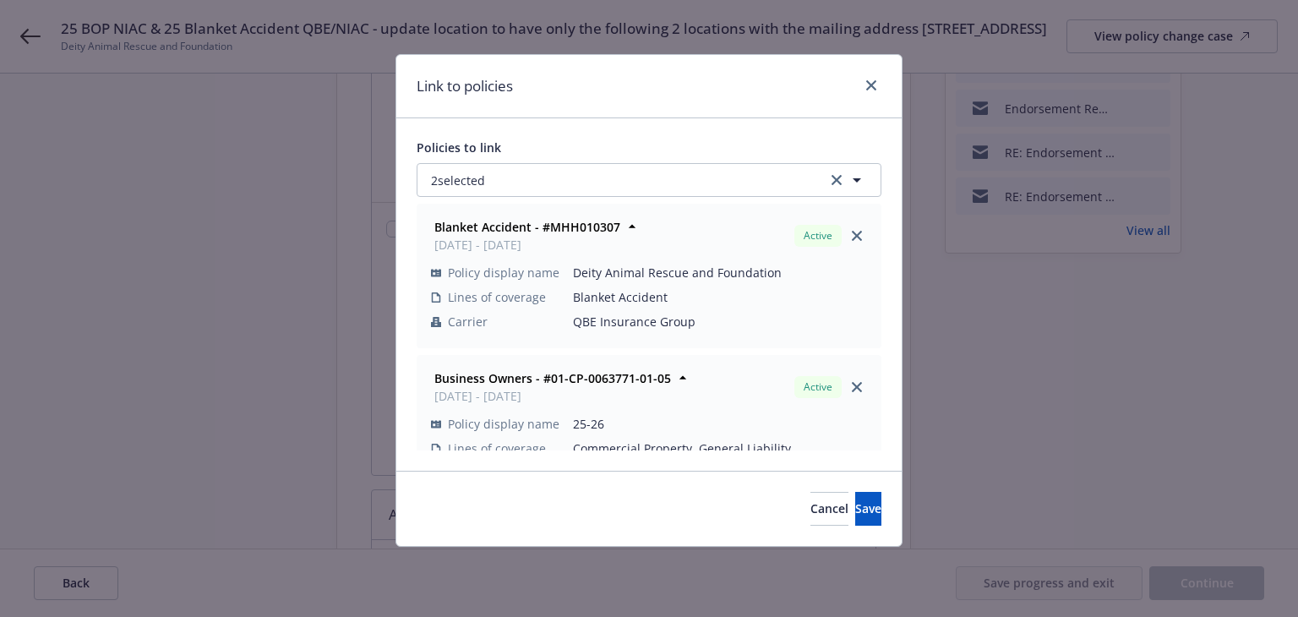
scroll to position [66, 0]
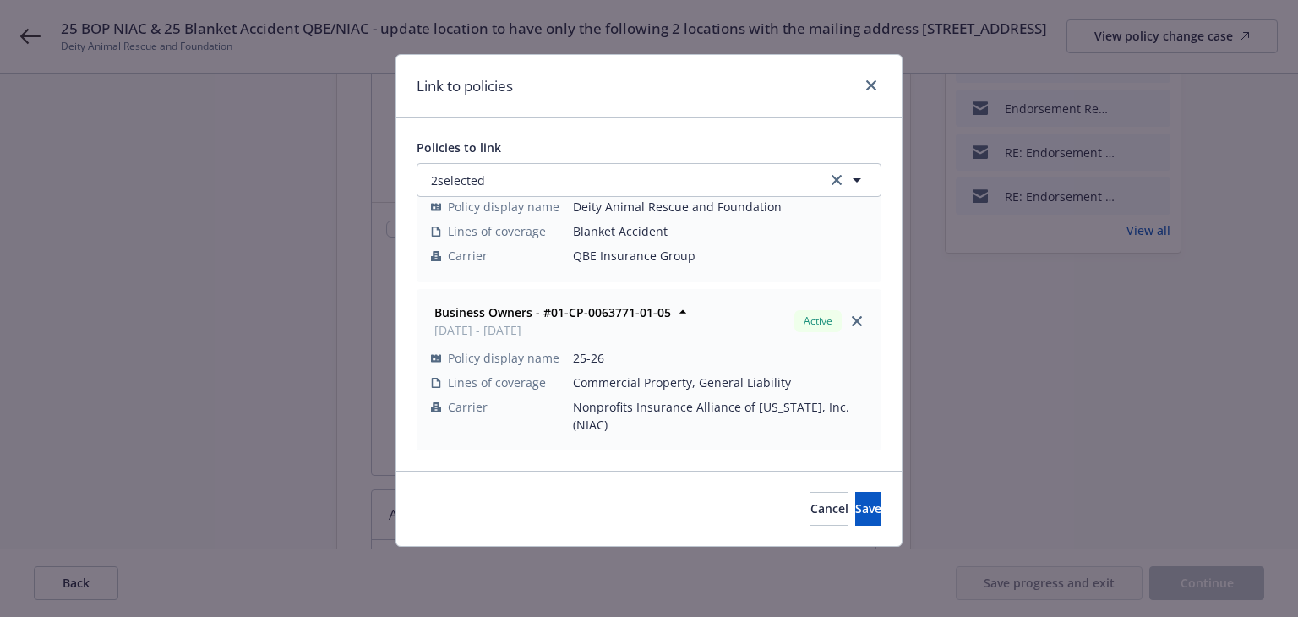
click at [852, 316] on icon "close" at bounding box center [857, 321] width 10 height 10
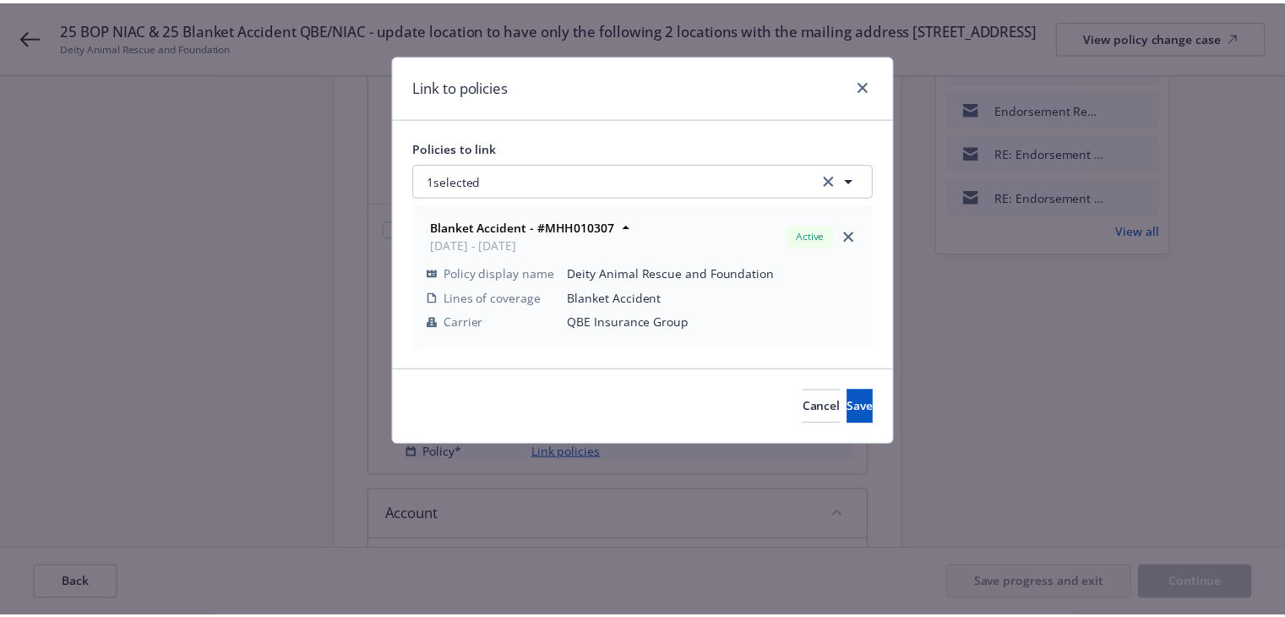
scroll to position [0, 0]
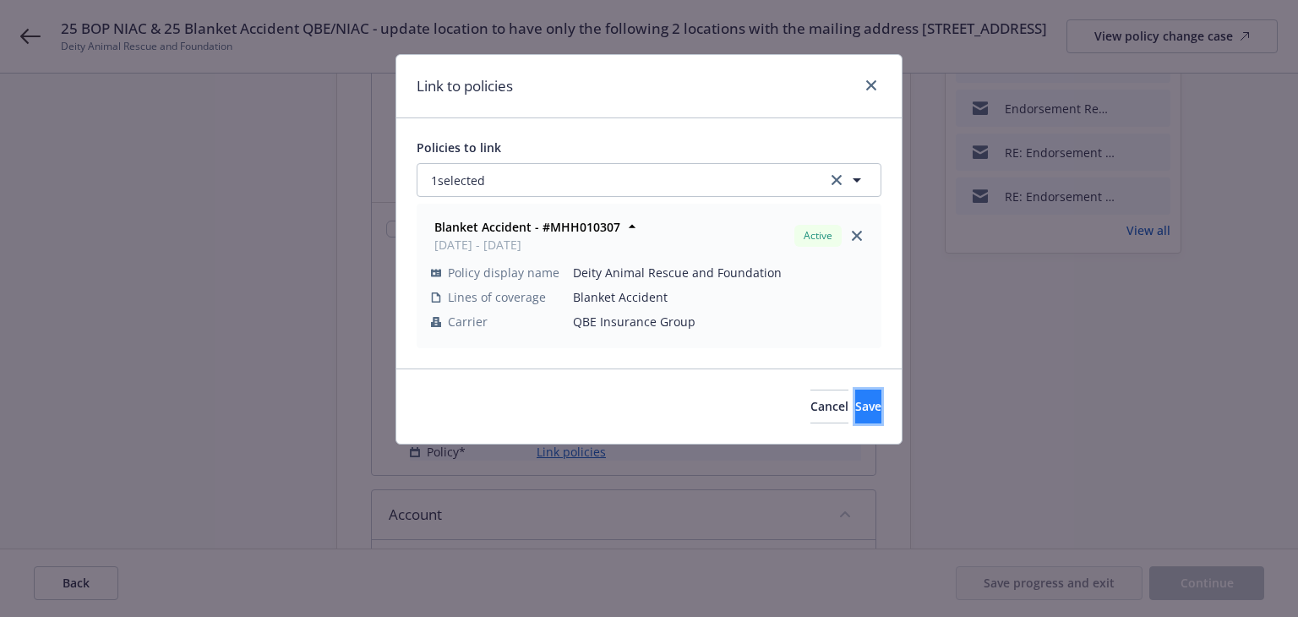
click at [855, 405] on span "Save" at bounding box center [868, 406] width 26 height 16
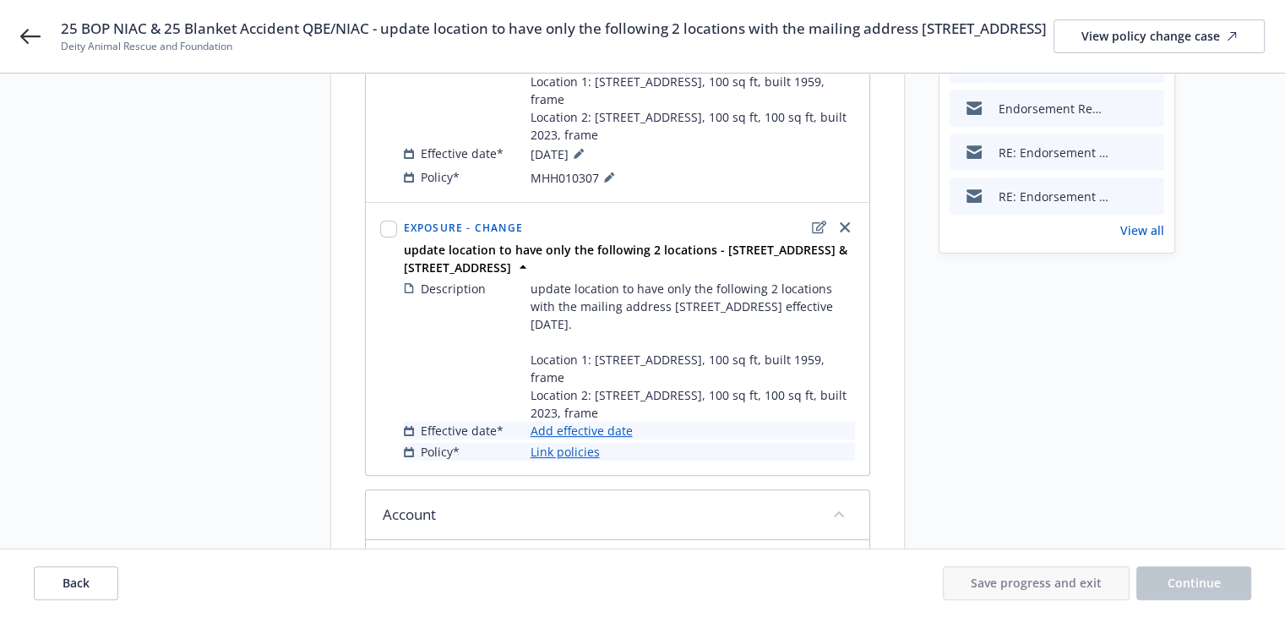
click at [608, 439] on link "Add effective date" at bounding box center [582, 431] width 102 height 18
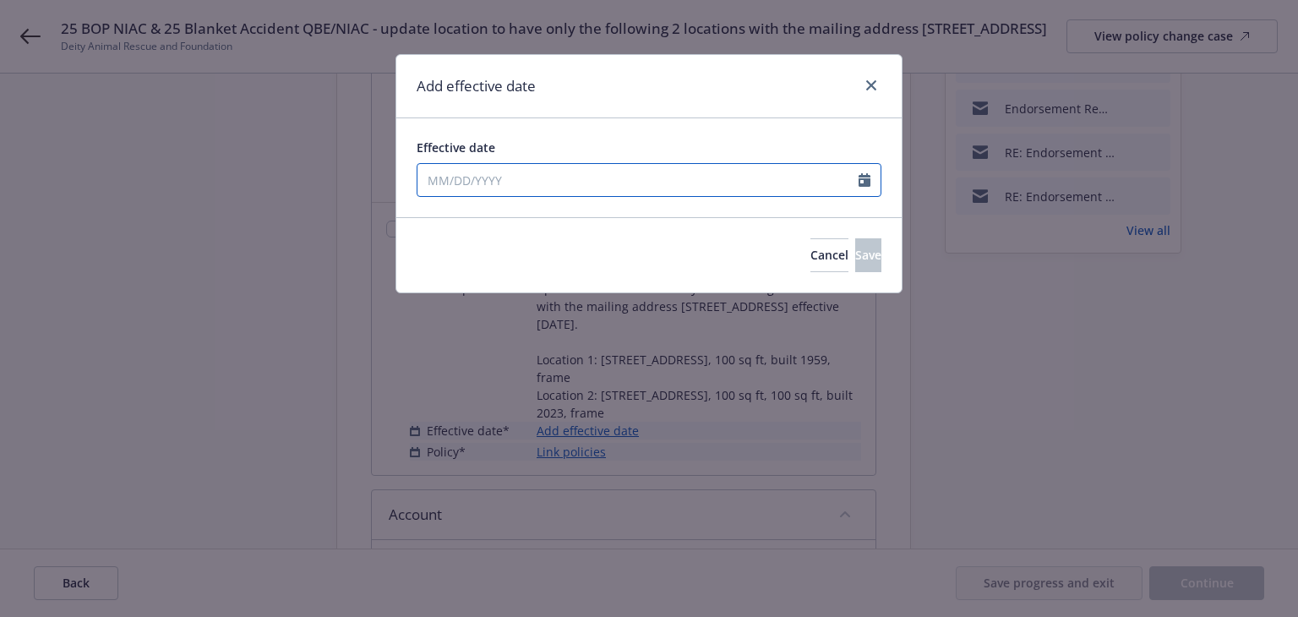
select select "9"
click at [647, 193] on input "Effective date" at bounding box center [637, 180] width 441 height 32
type input "[DATE]"
click at [694, 79] on div "Add effective date" at bounding box center [648, 86] width 505 height 63
click at [855, 251] on button "Save" at bounding box center [868, 255] width 26 height 34
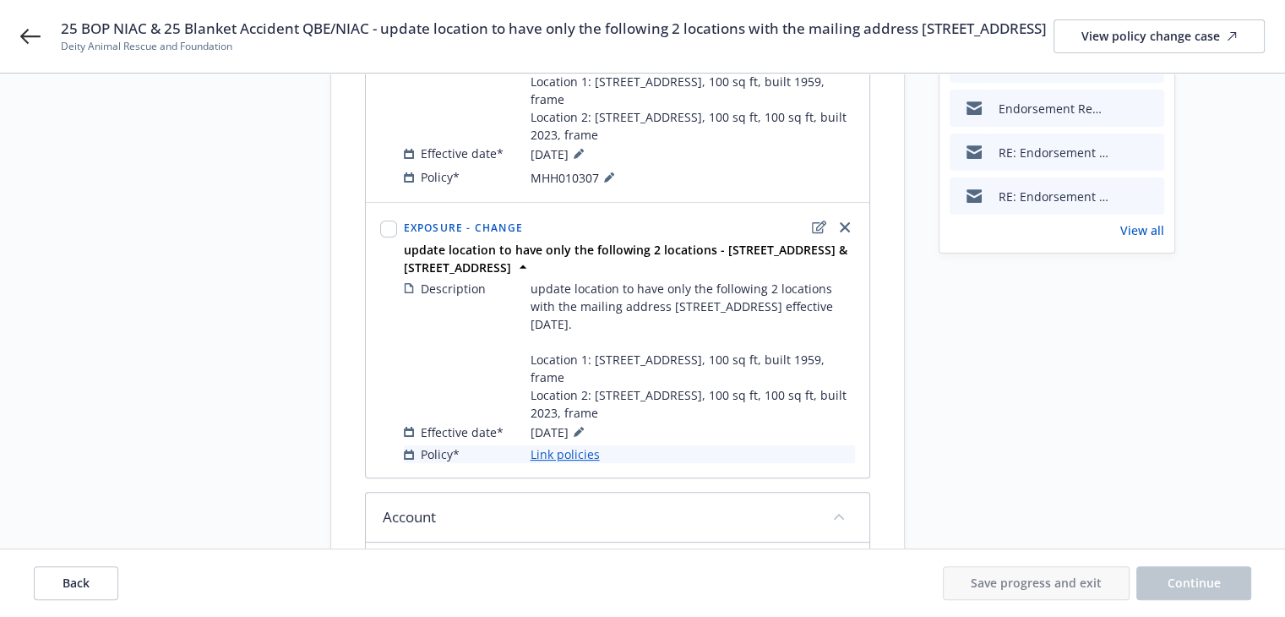
click at [574, 463] on link "Link policies" at bounding box center [565, 454] width 69 height 18
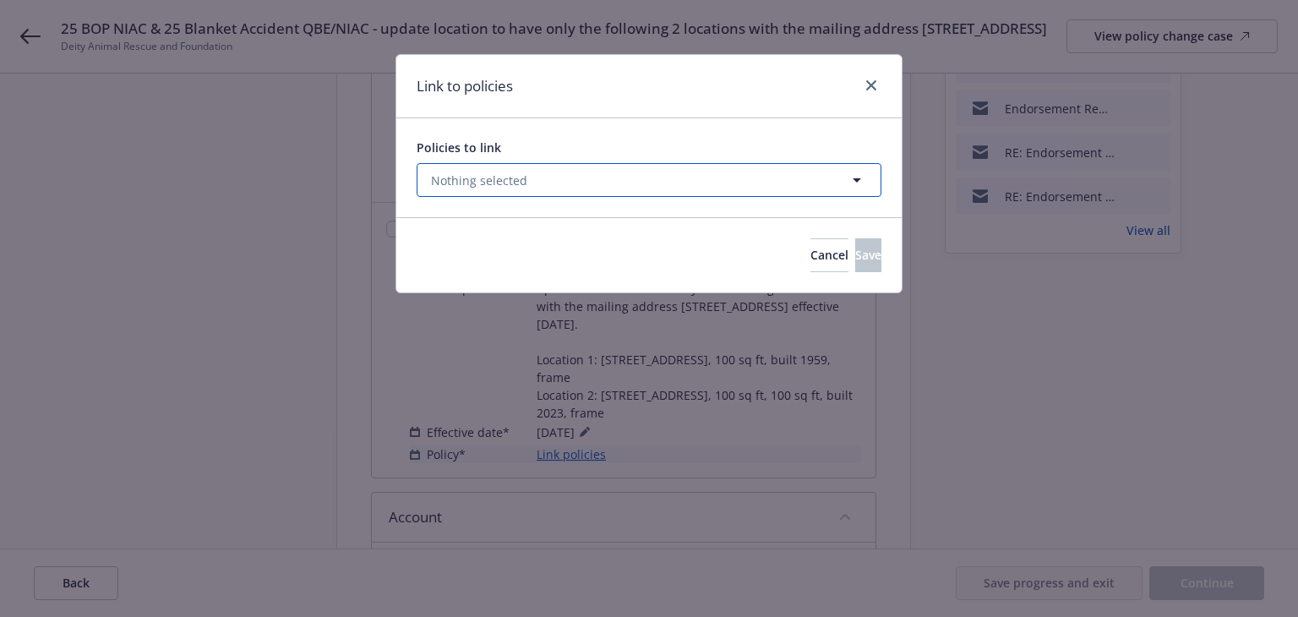
click at [618, 180] on button "Nothing selected" at bounding box center [648, 180] width 465 height 34
select select "ACTIVE"
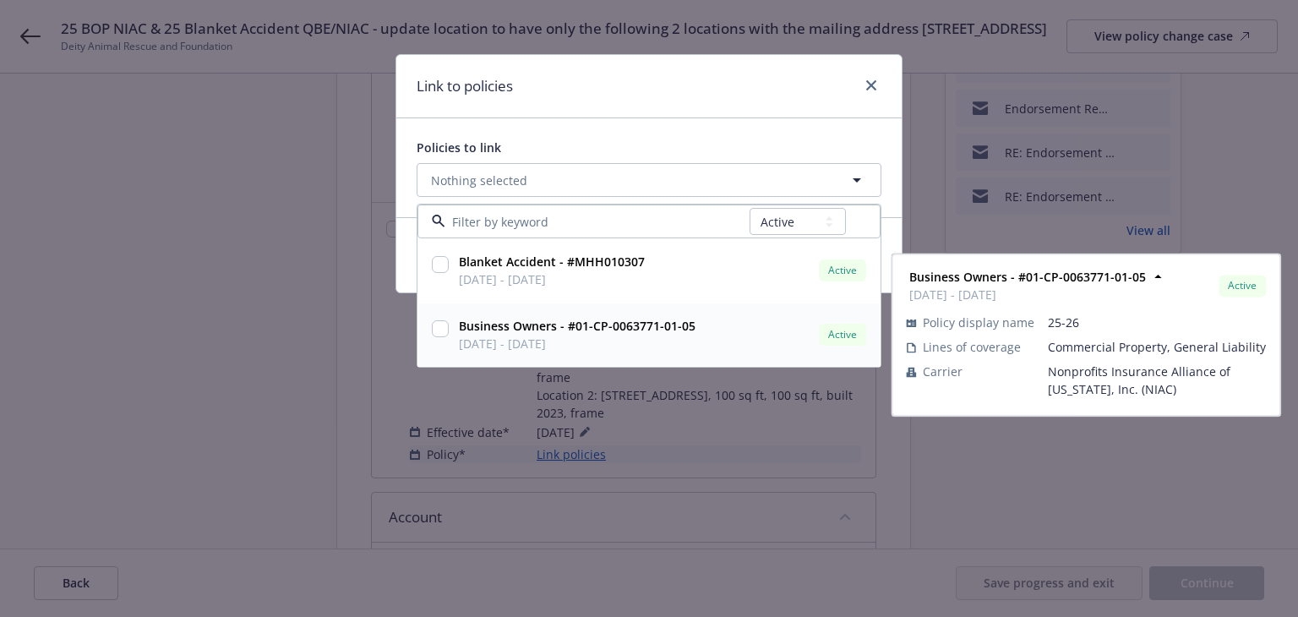
click at [660, 335] on span "06/01/2025 - 06/01/2026" at bounding box center [577, 344] width 237 height 18
checkbox input "true"
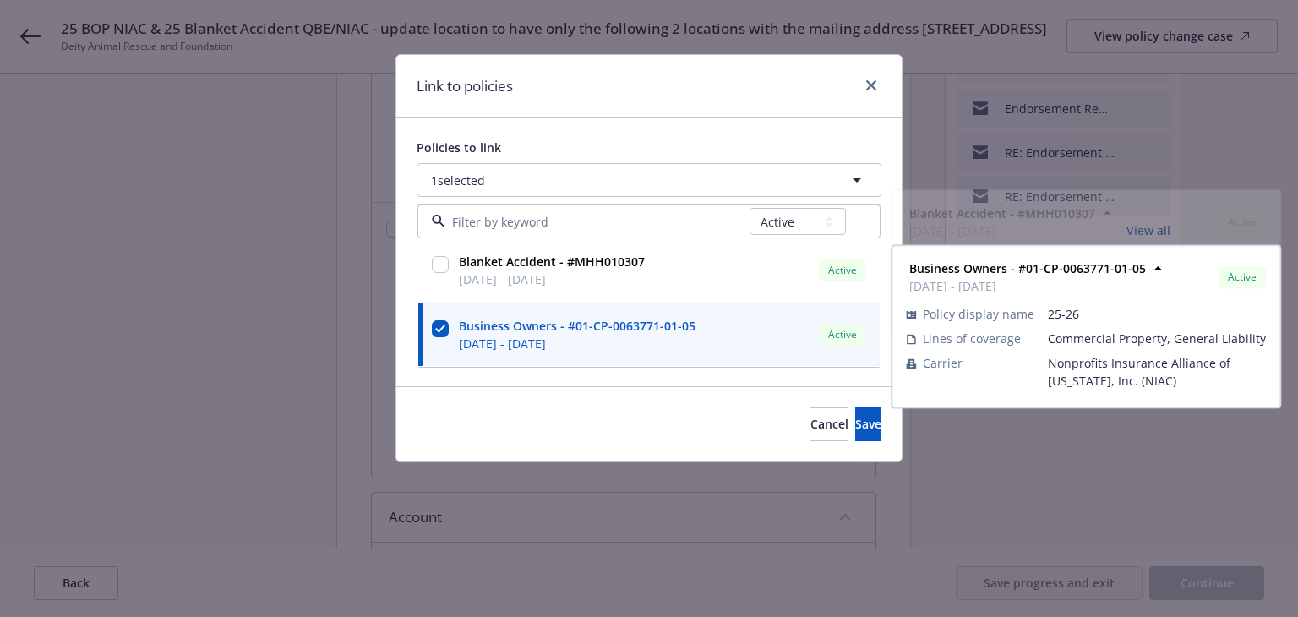
click at [732, 75] on div "Link to policies" at bounding box center [648, 86] width 505 height 63
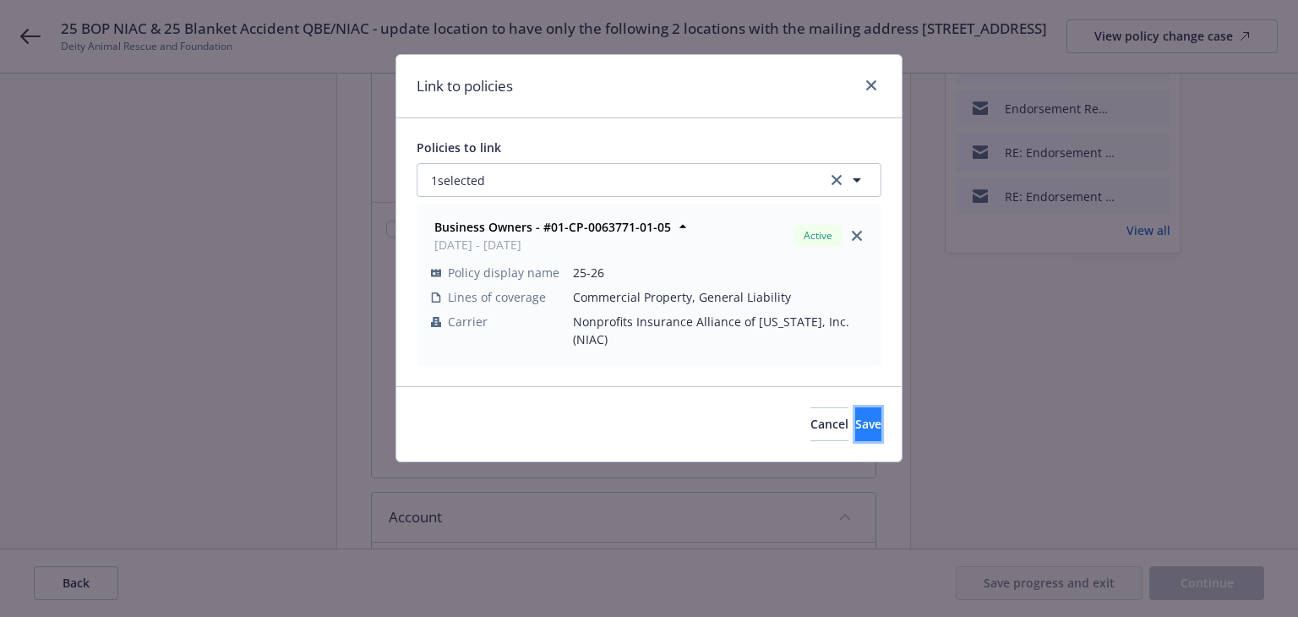
click at [855, 416] on span "Save" at bounding box center [868, 424] width 26 height 16
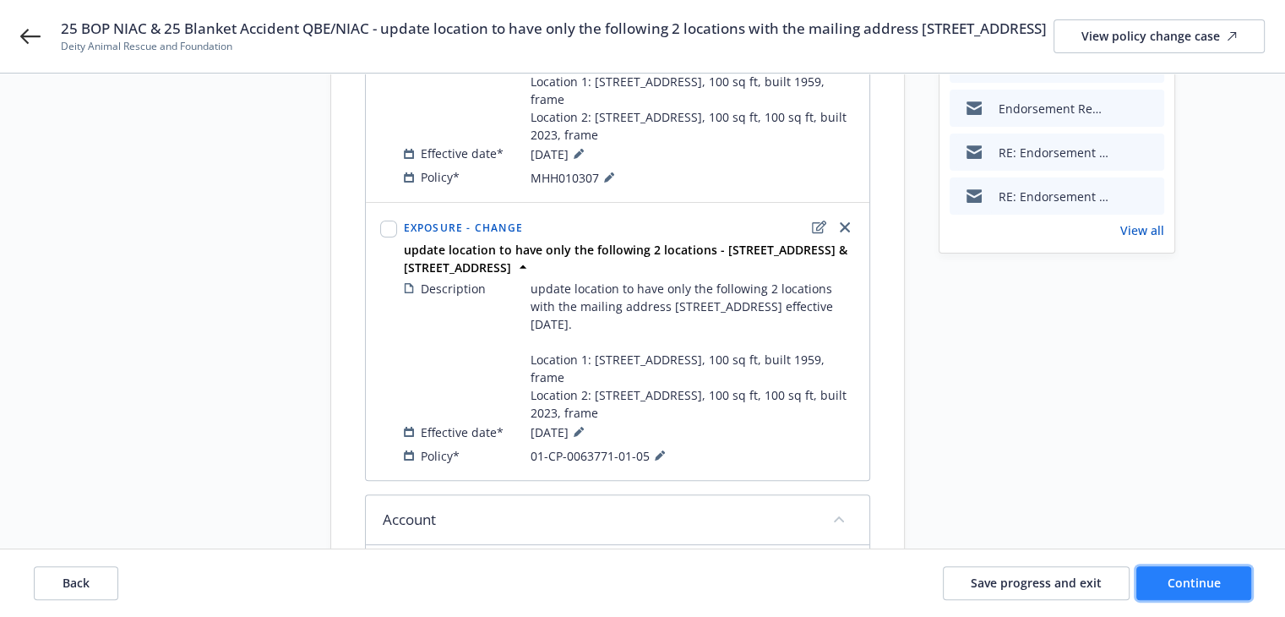
click at [1177, 574] on span "Continue" at bounding box center [1193, 582] width 53 height 16
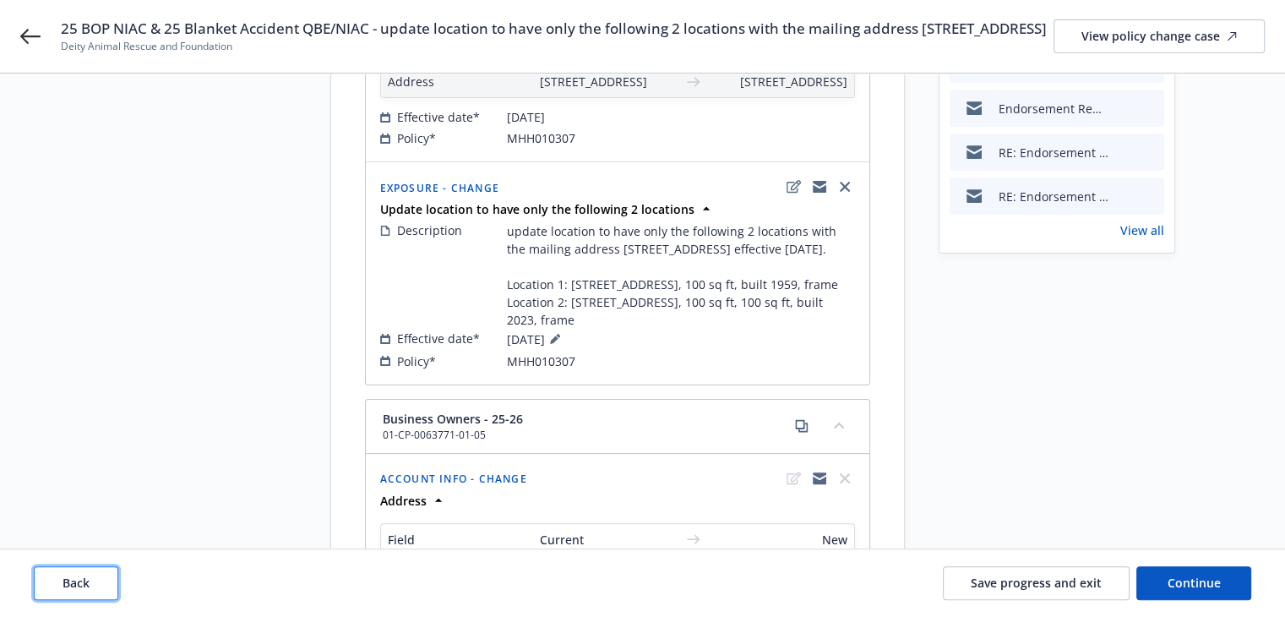
click at [79, 588] on span "Back" at bounding box center [76, 582] width 27 height 16
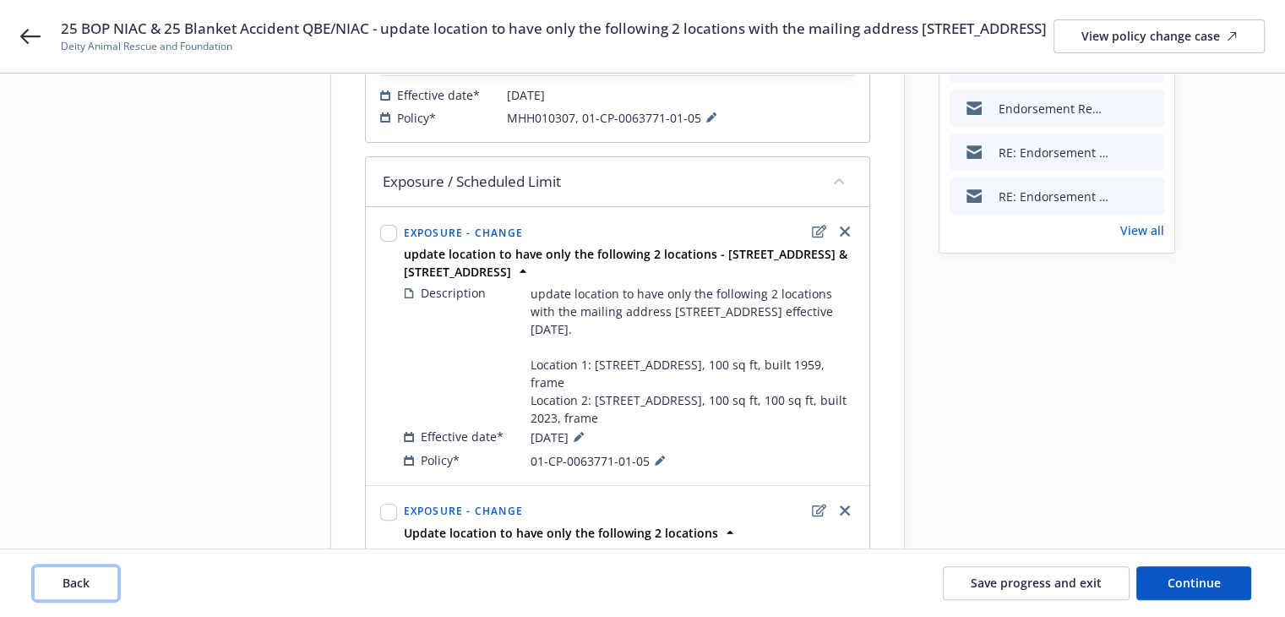
scroll to position [418, 0]
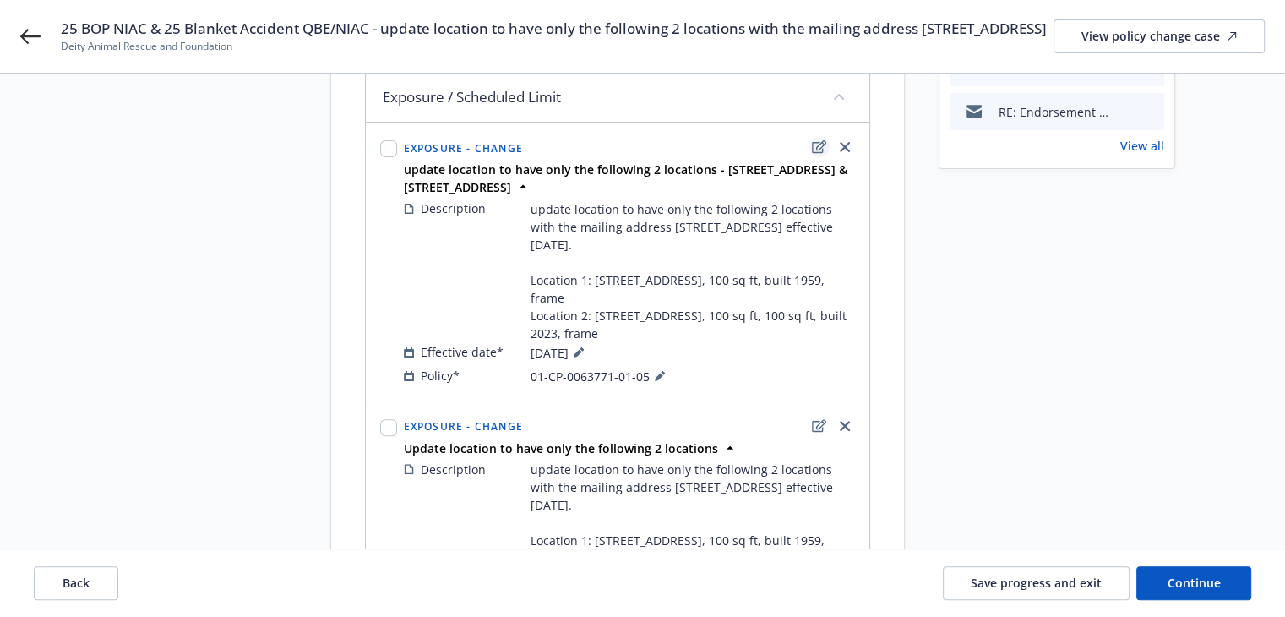
click at [819, 154] on icon "edit" at bounding box center [819, 147] width 14 height 14
type textarea "x"
select select "CHANGE"
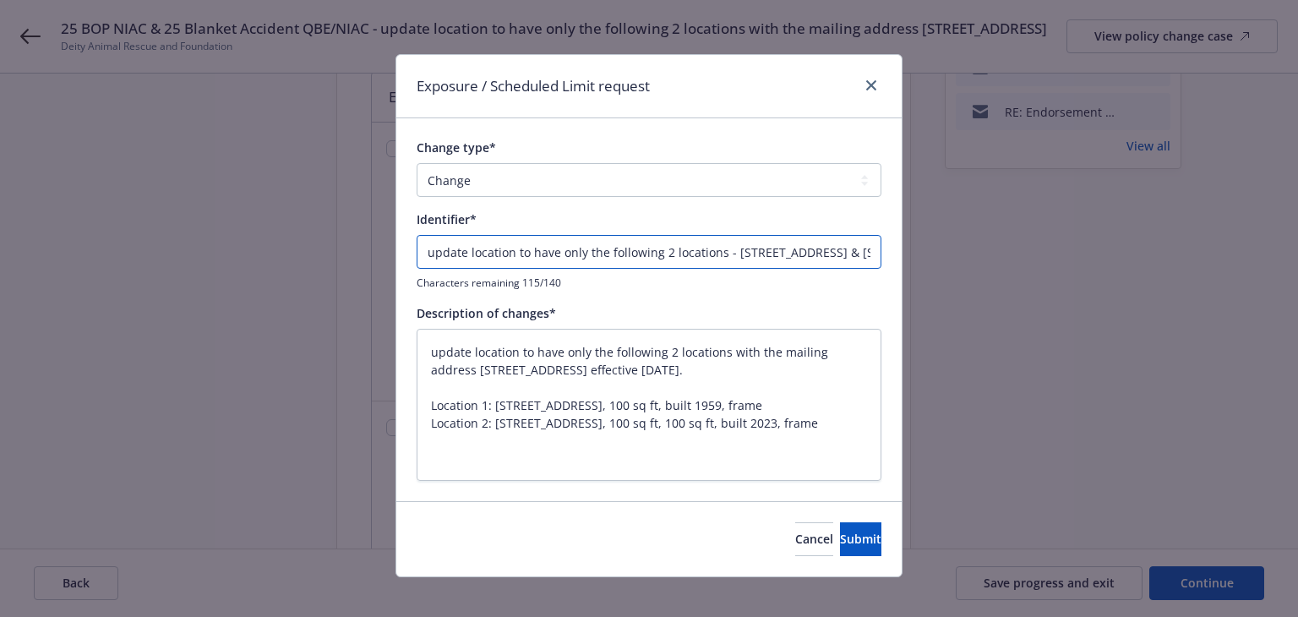
click at [422, 249] on input "update location to have only the following 2 locations - 5746 Laramie Ave Woodl…" at bounding box center [648, 252] width 465 height 34
type textarea "x"
type input "Eupdate location to have only the following 2 locations - 5746 Laramie Ave Wood…"
type textarea "x"
type input "ENupdate location to have only the following 2 locations - 5746 Laramie Ave Woo…"
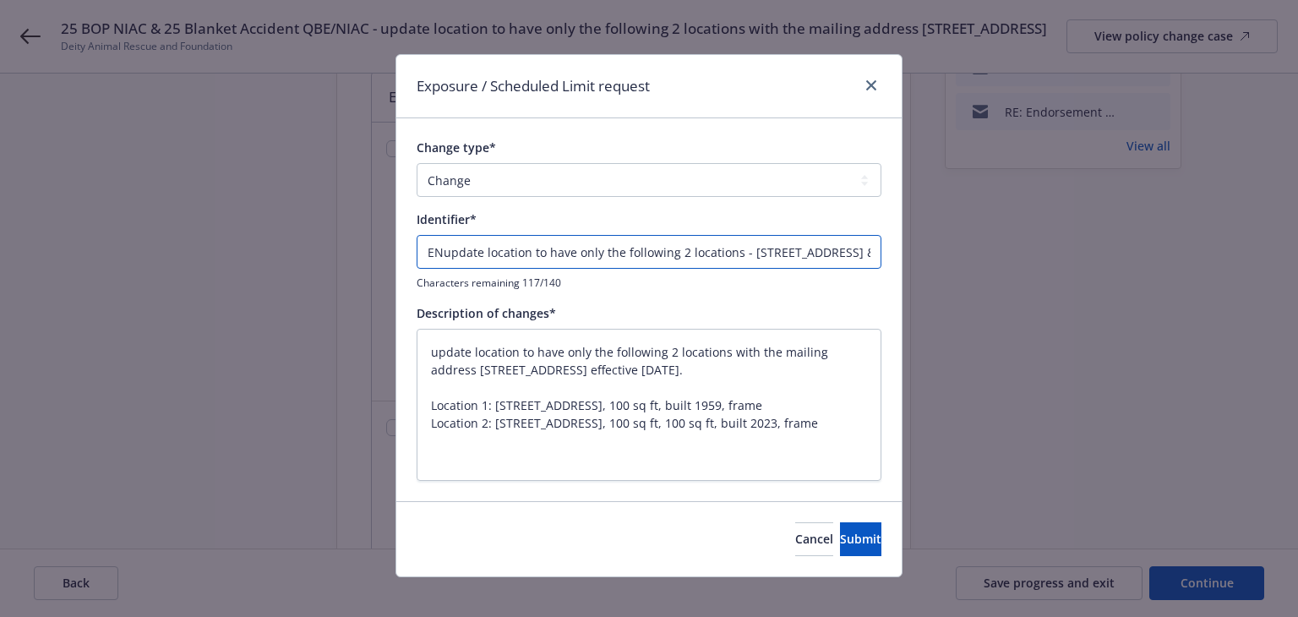
type textarea "x"
type input "ENDupdate location to have only the following 2 locations - 5746 Laramie Ave Wo…"
type textarea "x"
type input "ENDTupdate location to have only the following 2 locations - 5746 Laramie Ave W…"
type textarea "x"
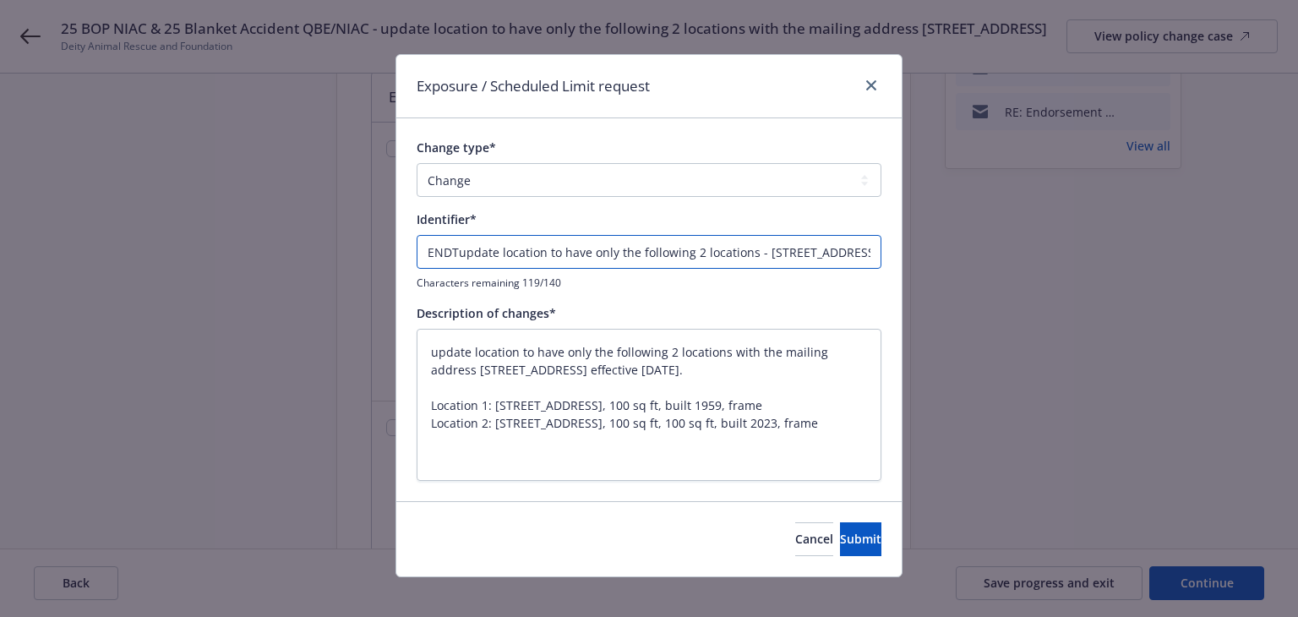
type input "ENDT#update location to have only the following 2 locations - 5746 Laramie Ave …"
type textarea "x"
type input "ENDT#0update location to have only the following 2 locations - 5746 Laramie Ave…"
type textarea "x"
type input "ENDT#00update location to have only the following 2 locations - 5746 Laramie Av…"
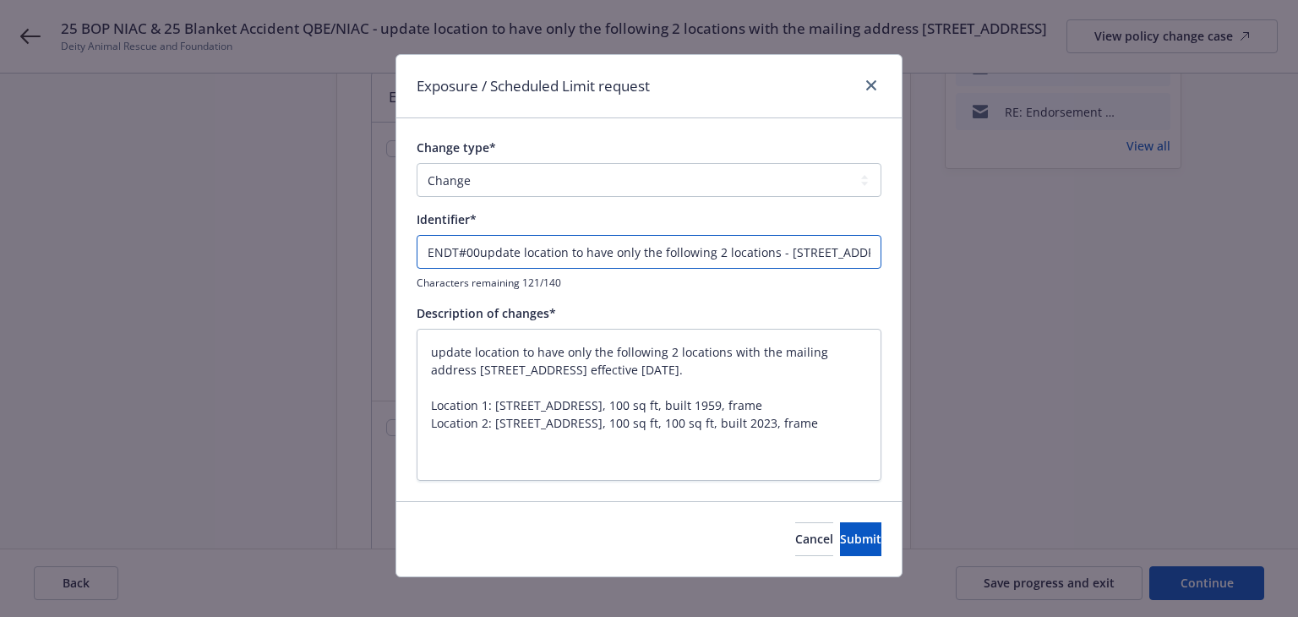
type textarea "x"
type input "ENDT#002update location to have only the following 2 locations - 5746 Laramie A…"
type textarea "x"
type input "ENDT#002 update location to have only the following 2 locations - 5746 Laramie …"
type textarea "x"
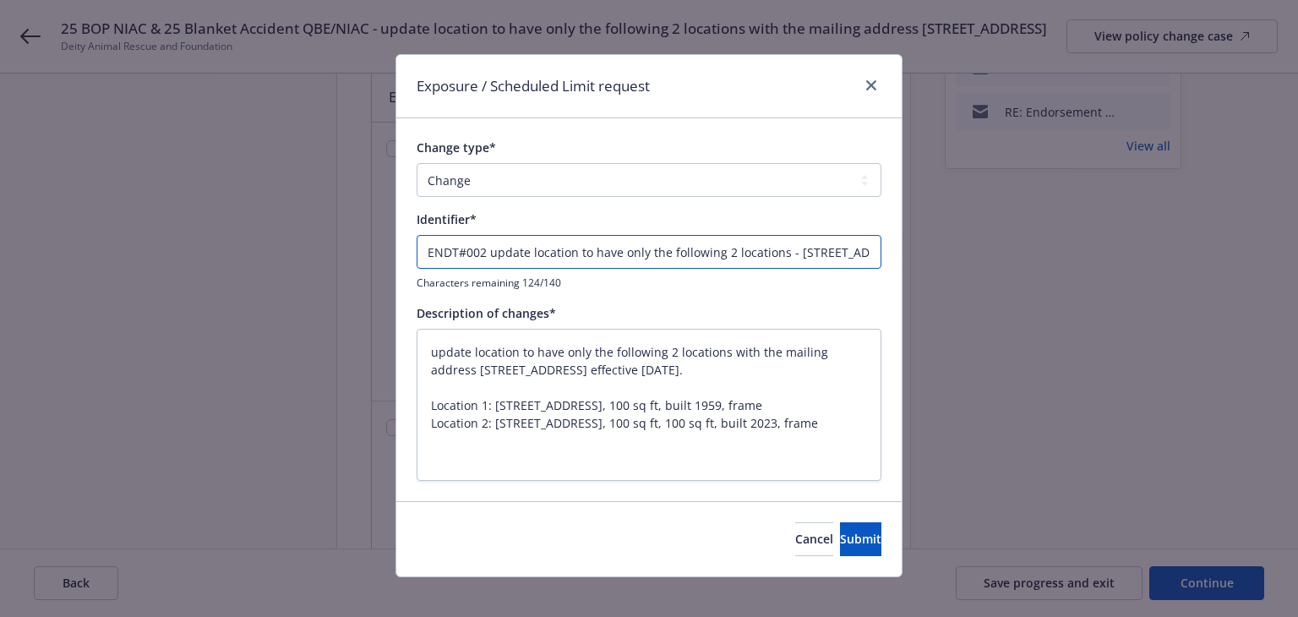
type input "ENDT#002 -update location to have only the following 2 locations - 5746 Laramie…"
type textarea "x"
type input "ENDT#002 - update location to have only the following 2 locations - [STREET_ADD…"
click at [840, 541] on button "Submit" at bounding box center [860, 539] width 41 height 34
type textarea "x"
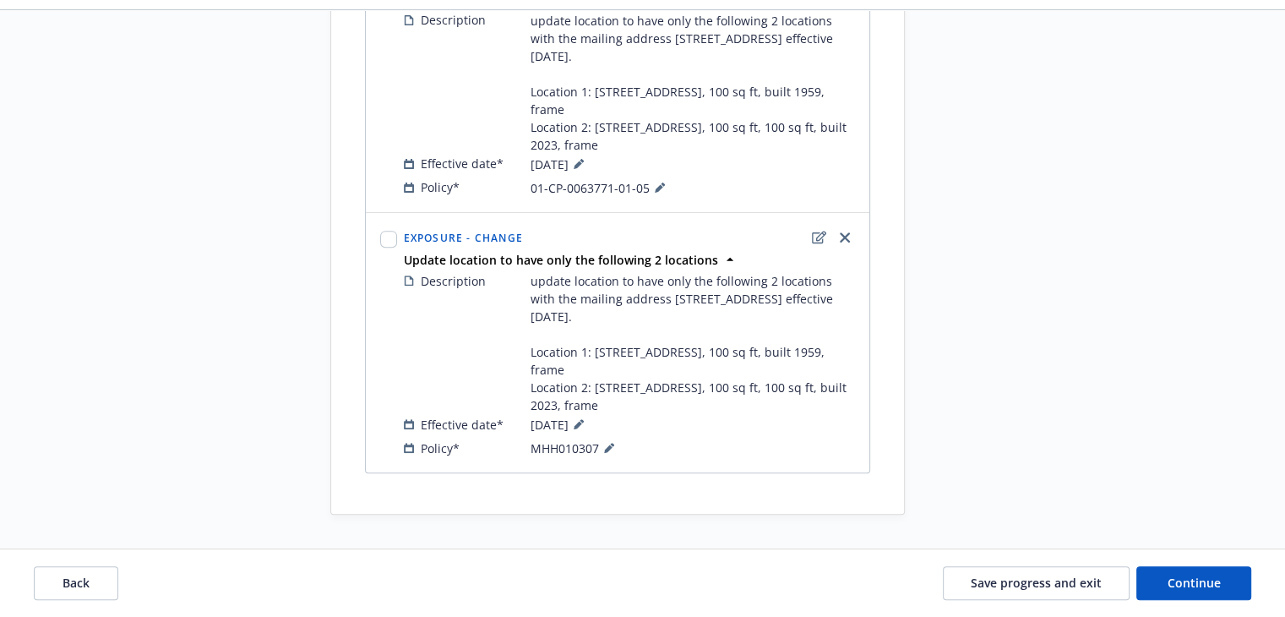
scroll to position [677, 0]
click at [997, 585] on span "Save progress and exit" at bounding box center [1036, 582] width 131 height 16
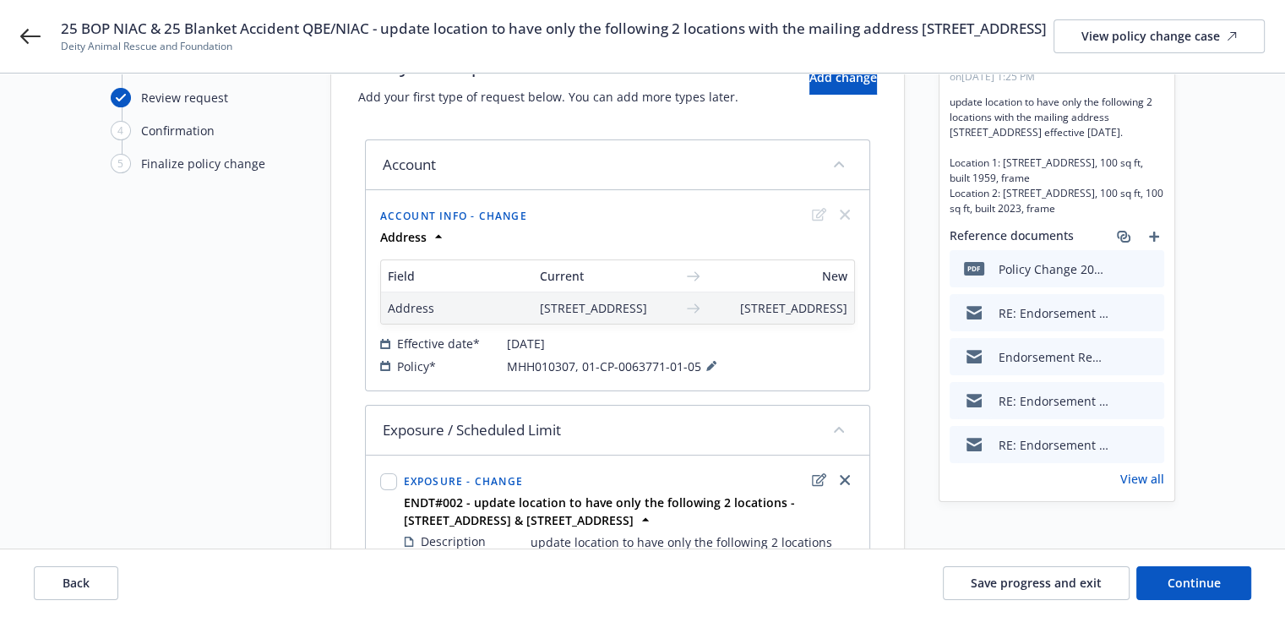
scroll to position [60, 0]
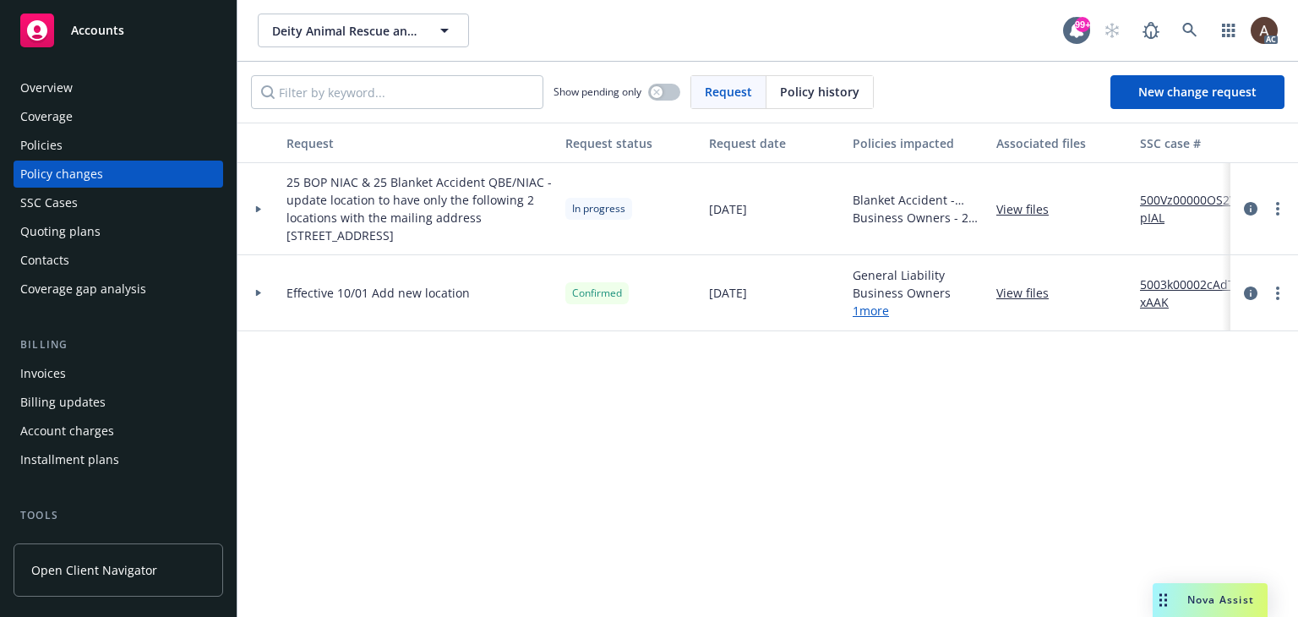
click at [264, 208] on div at bounding box center [258, 209] width 29 height 6
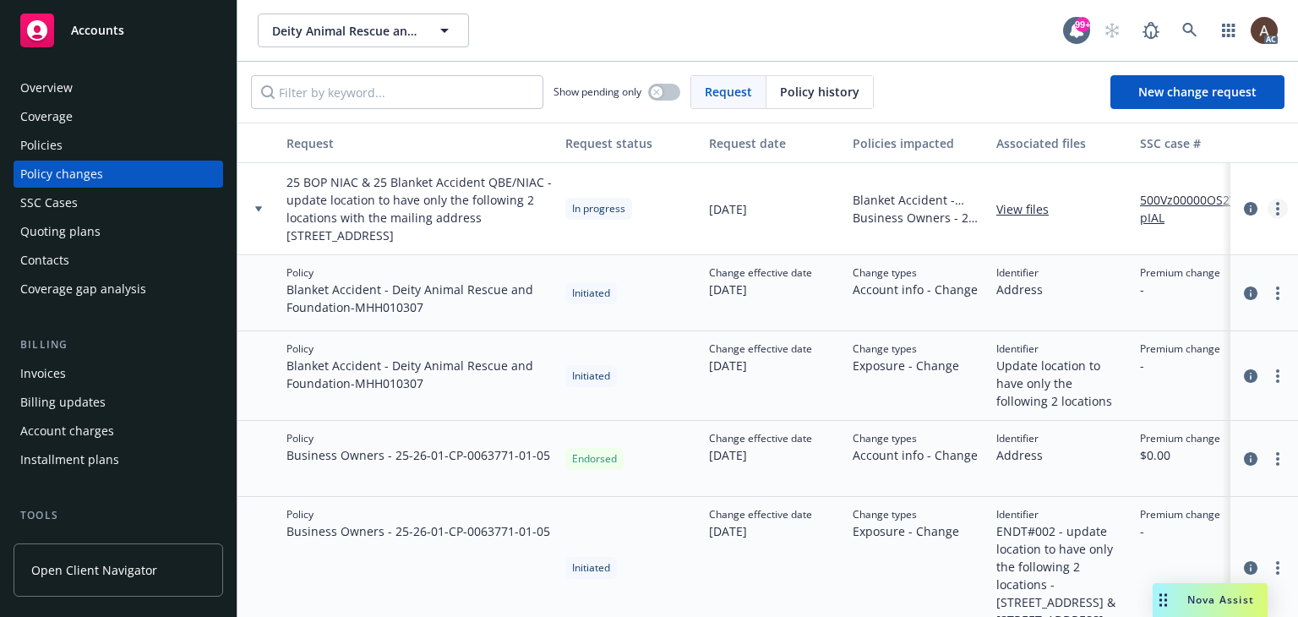
click at [1267, 208] on link "more" at bounding box center [1277, 209] width 20 height 20
click at [1083, 346] on link "Resume workflow" at bounding box center [1129, 345] width 290 height 34
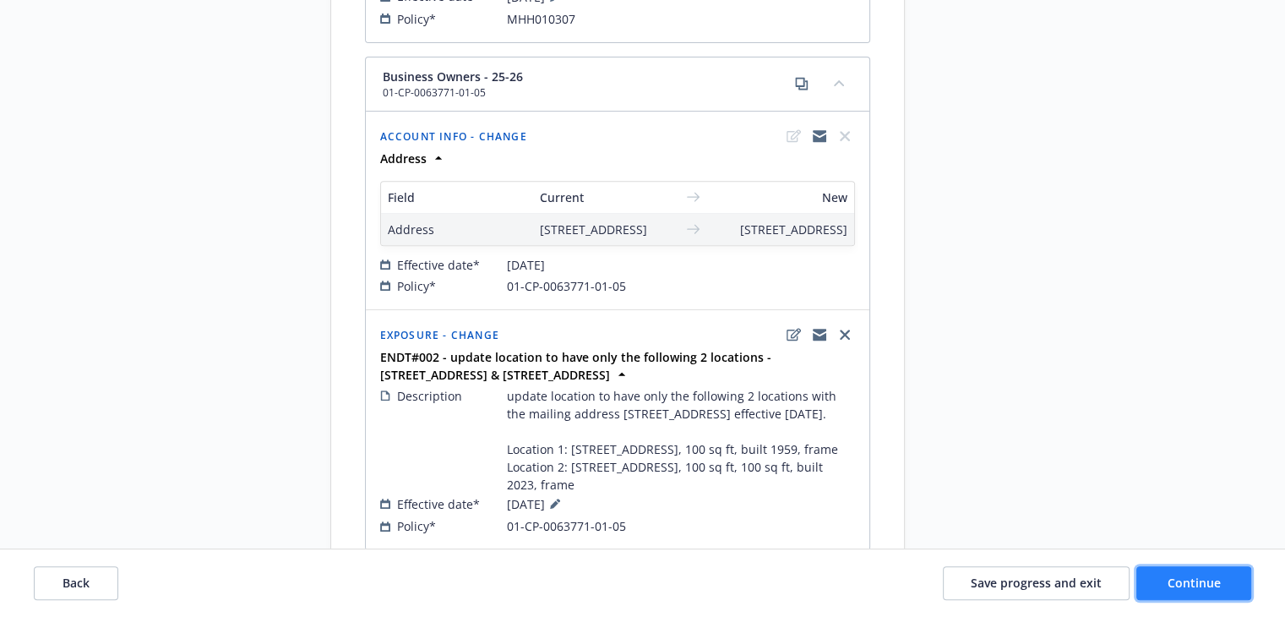
click at [1211, 574] on span "Continue" at bounding box center [1193, 582] width 53 height 16
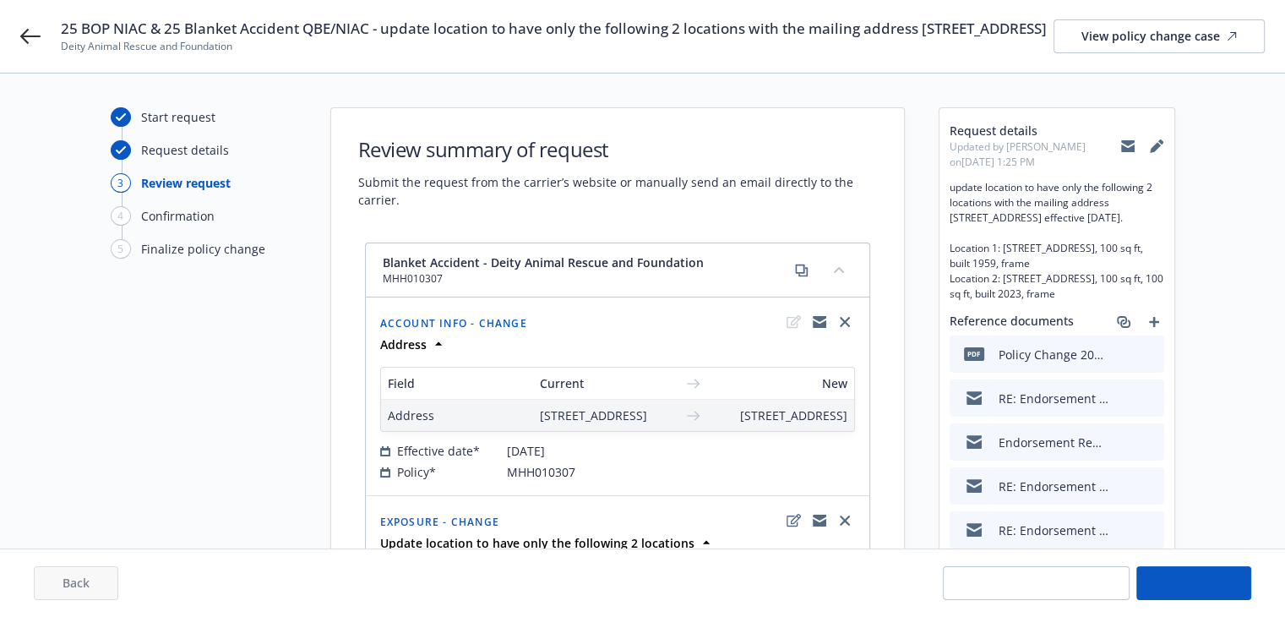
select select "ACCEPTED"
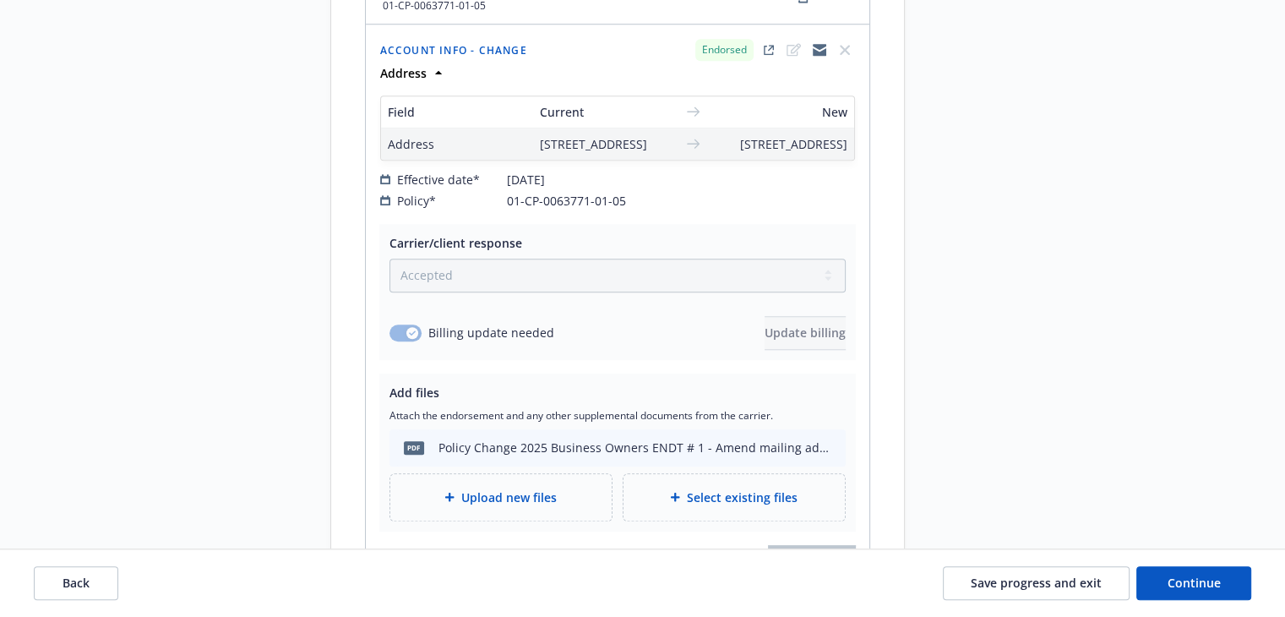
scroll to position [1352, 0]
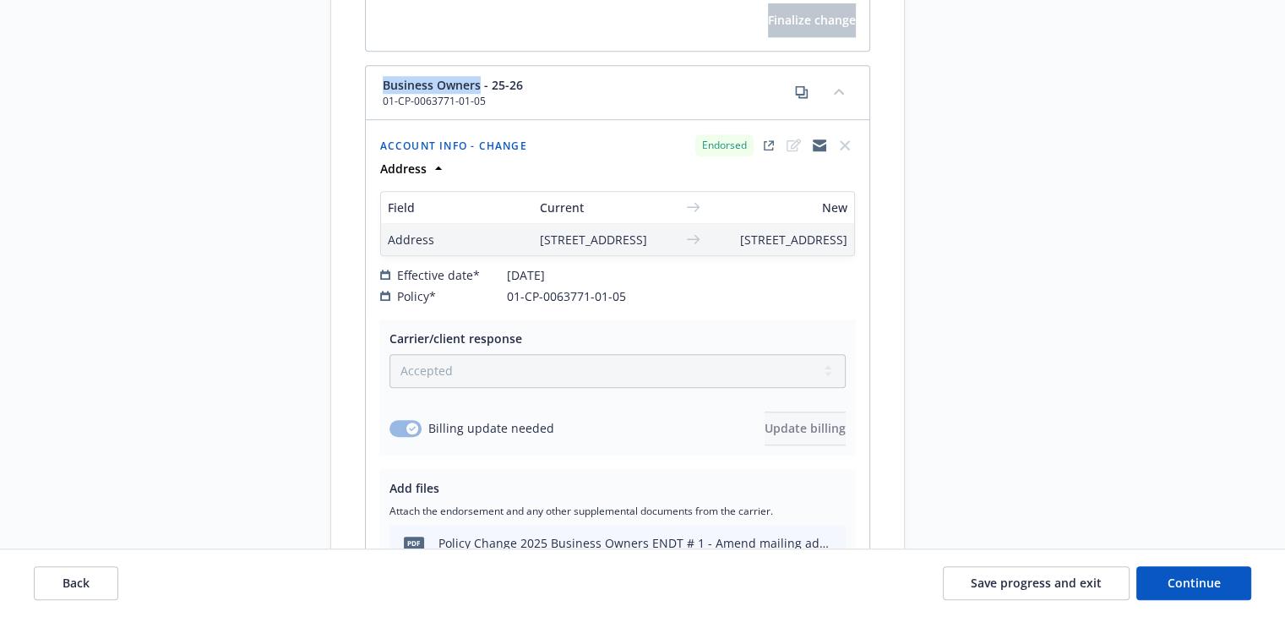
drag, startPoint x: 382, startPoint y: 143, endPoint x: 479, endPoint y: 139, distance: 97.2
click at [479, 120] on div "Business Owners - 25-26 01-CP-0063771-01-05" at bounding box center [617, 93] width 503 height 54
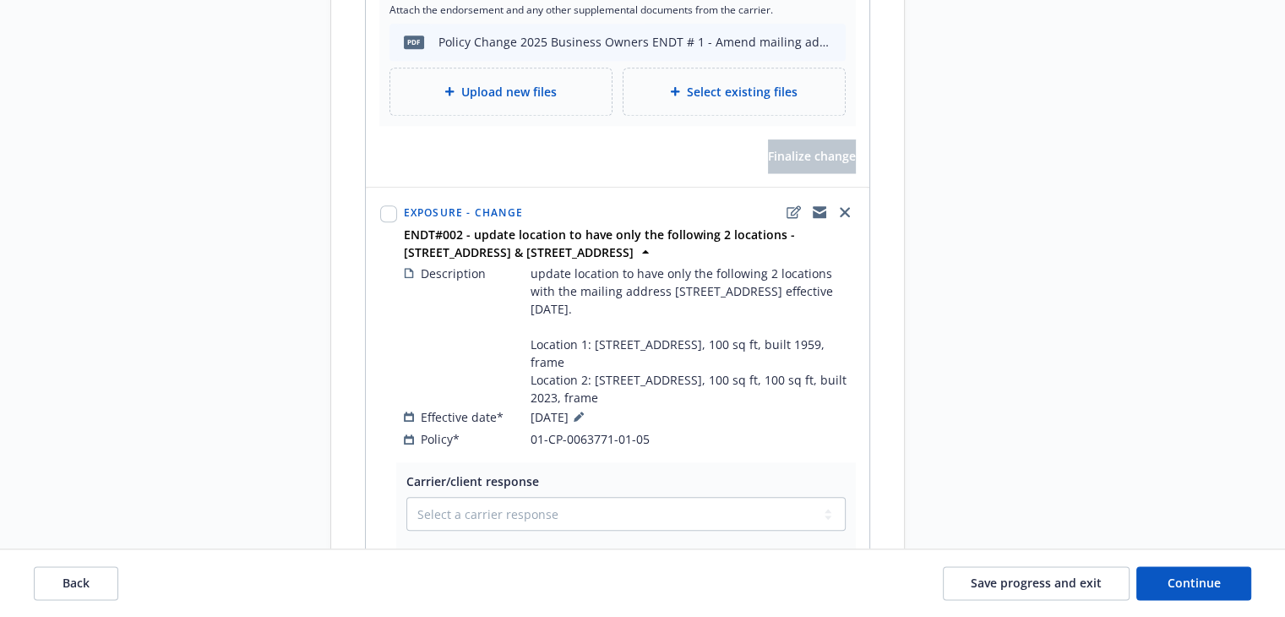
scroll to position [1943, 0]
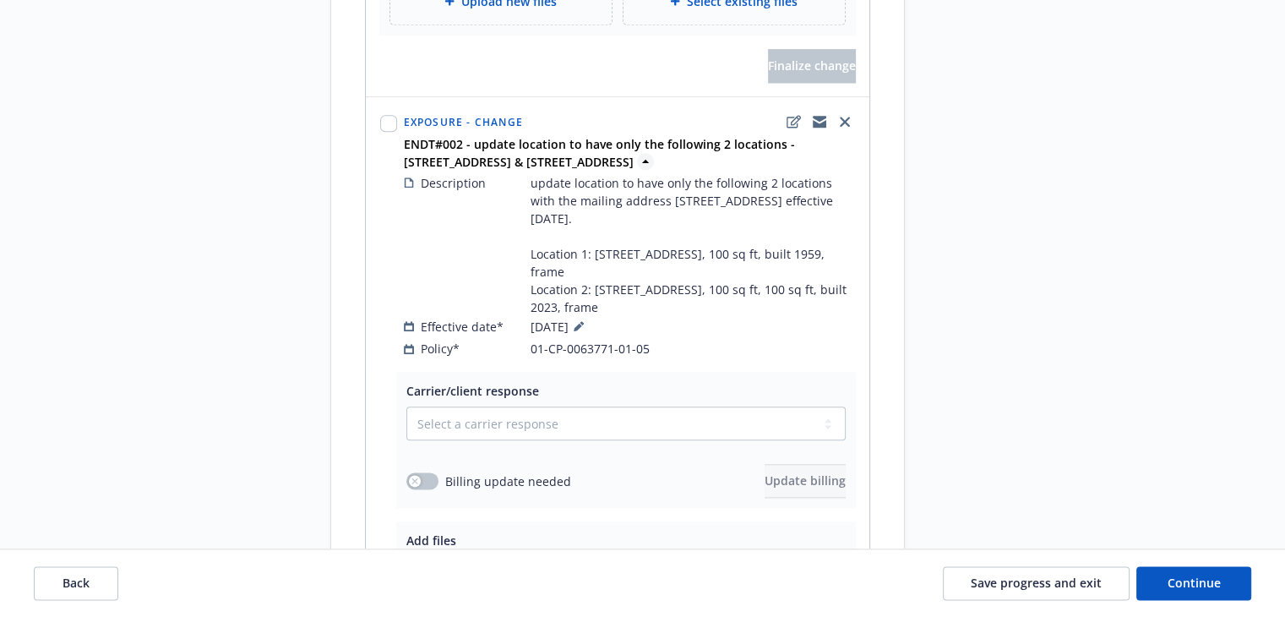
drag, startPoint x: 474, startPoint y: 250, endPoint x: 715, endPoint y: 270, distance: 241.6
click at [715, 170] on strong "ENDT#002 - update location to have only the following 2 locations - [STREET_ADD…" at bounding box center [599, 153] width 391 height 34
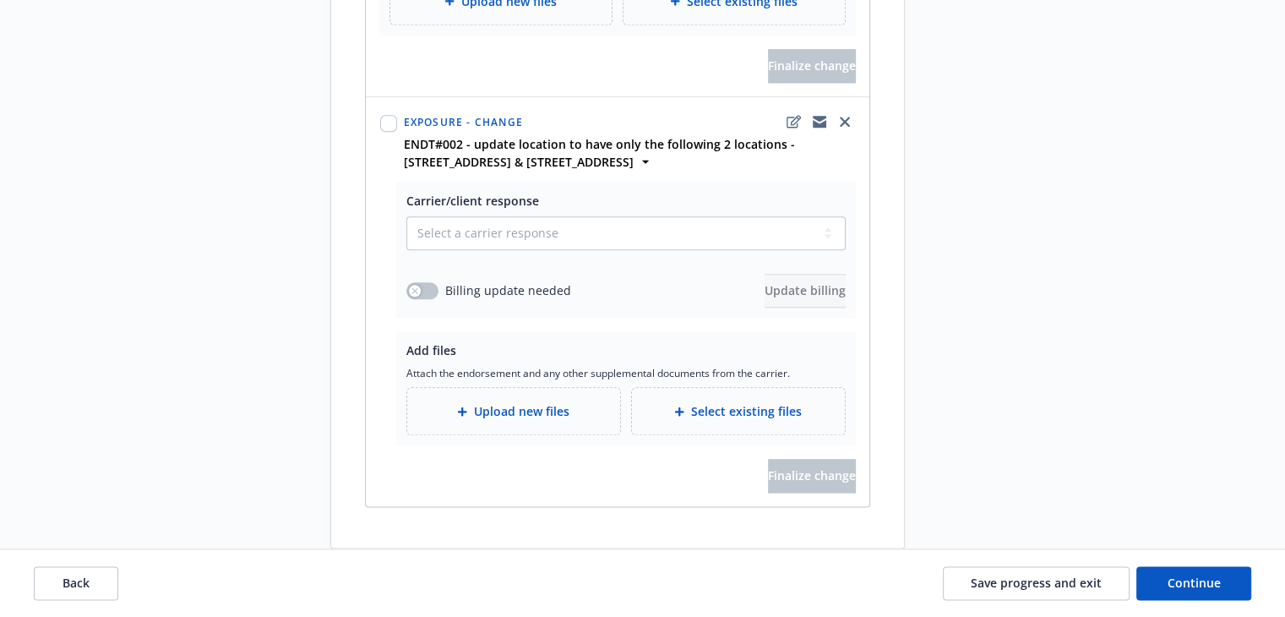
copy strong "update location to have only the following 2 locations - 5746 Laramie Ave Woodl…"
click at [450, 250] on select "Select a carrier response Accepted Accepted with revision No endorsement needed…" at bounding box center [625, 233] width 439 height 34
select select "ACCEPTED"
click at [406, 250] on select "Select a carrier response Accepted Accepted with revision No endorsement needed…" at bounding box center [625, 233] width 439 height 34
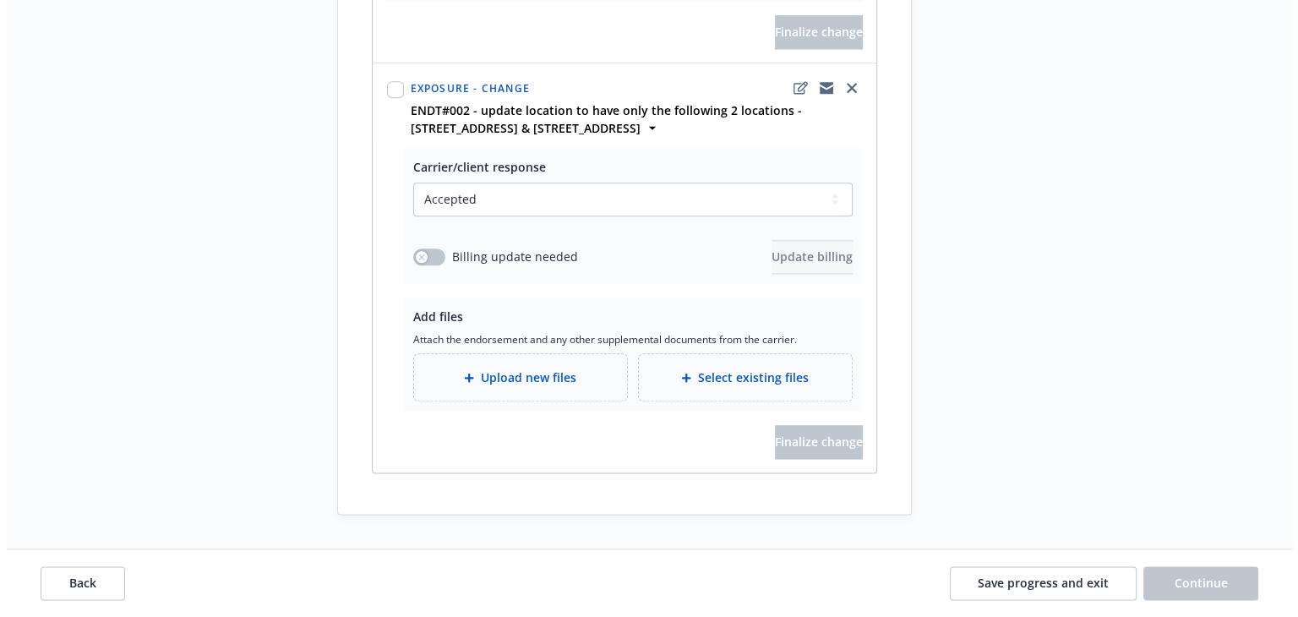
scroll to position [2080, 0]
click at [481, 369] on span "Upload new files" at bounding box center [521, 377] width 95 height 18
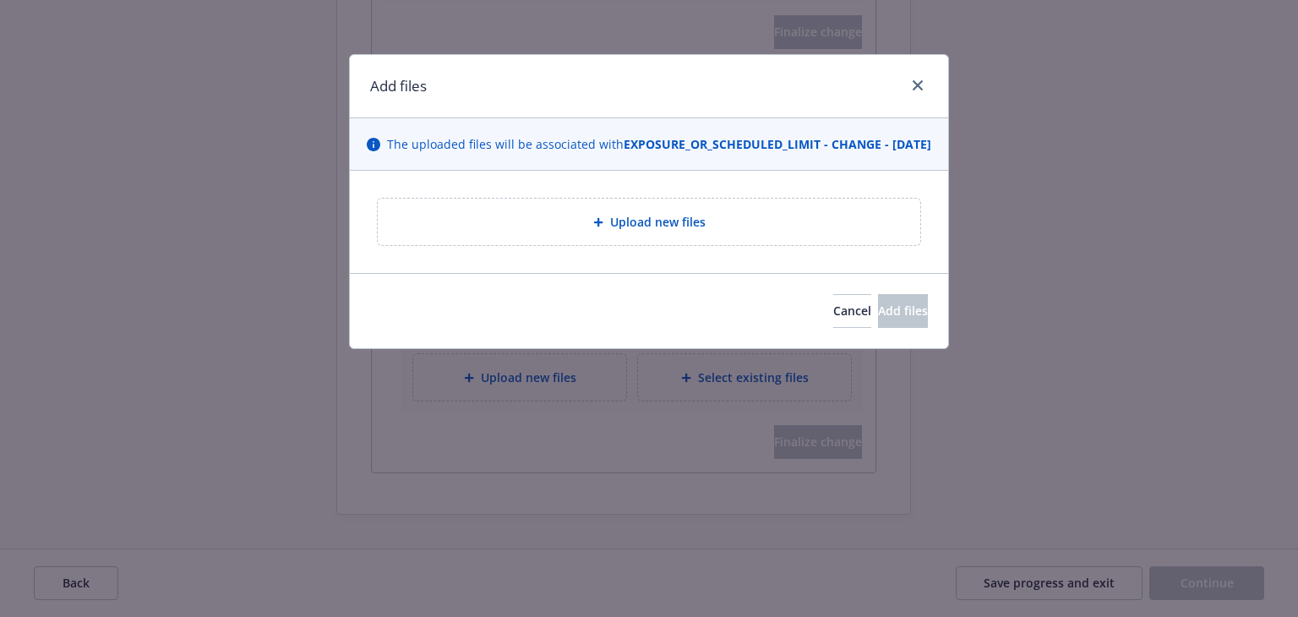
click at [588, 231] on div "Upload new files" at bounding box center [648, 221] width 515 height 19
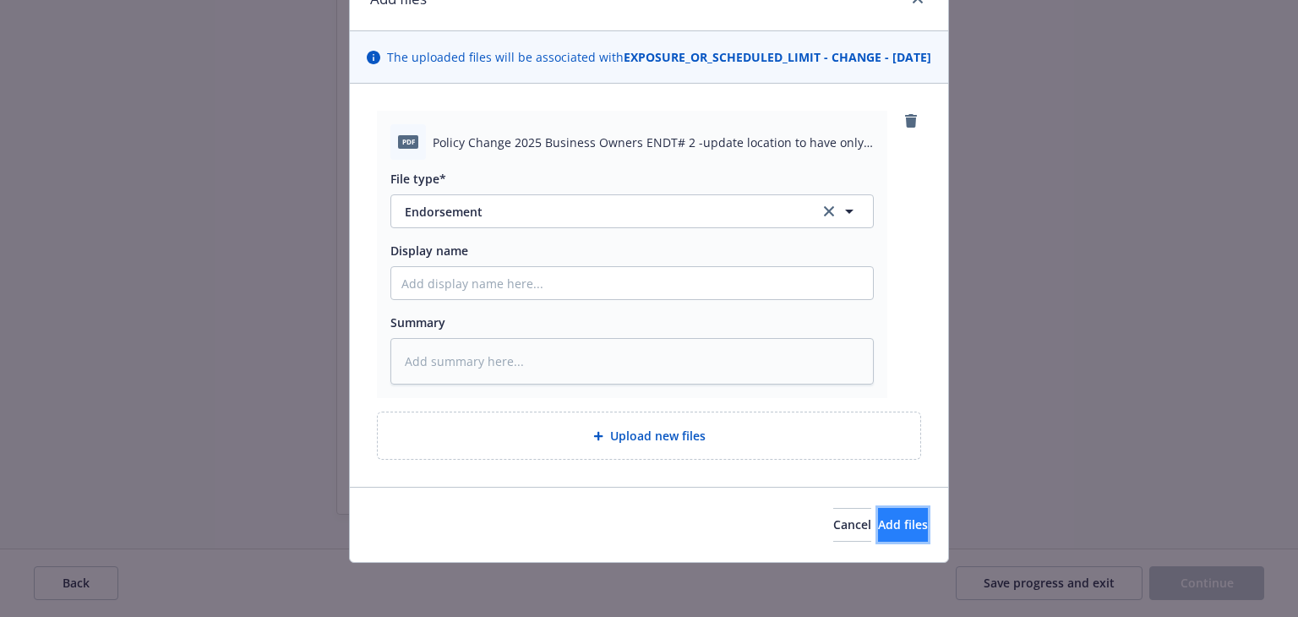
click at [878, 521] on span "Add files" at bounding box center [903, 524] width 50 height 16
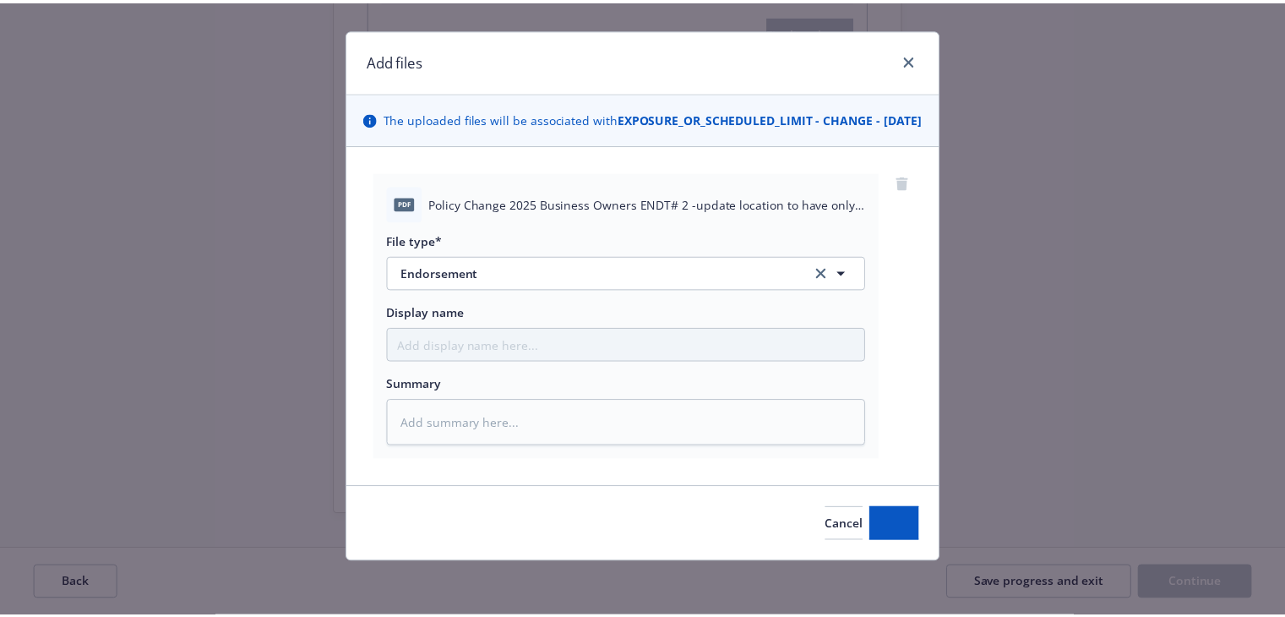
scroll to position [42, 0]
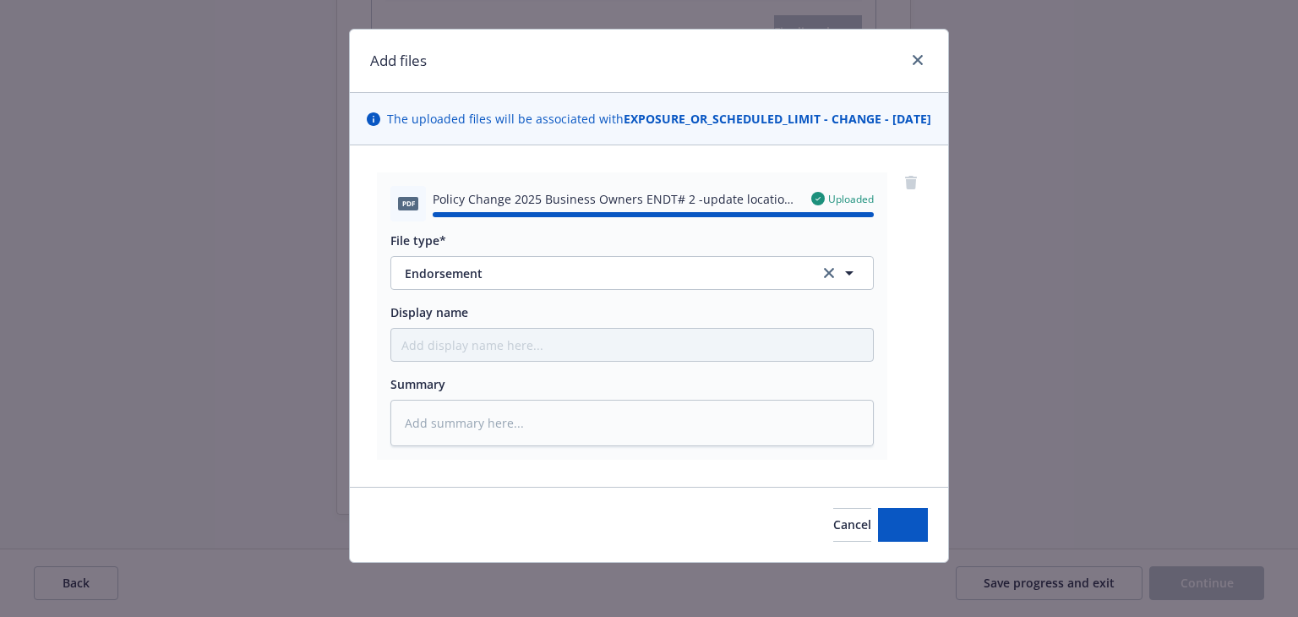
type textarea "x"
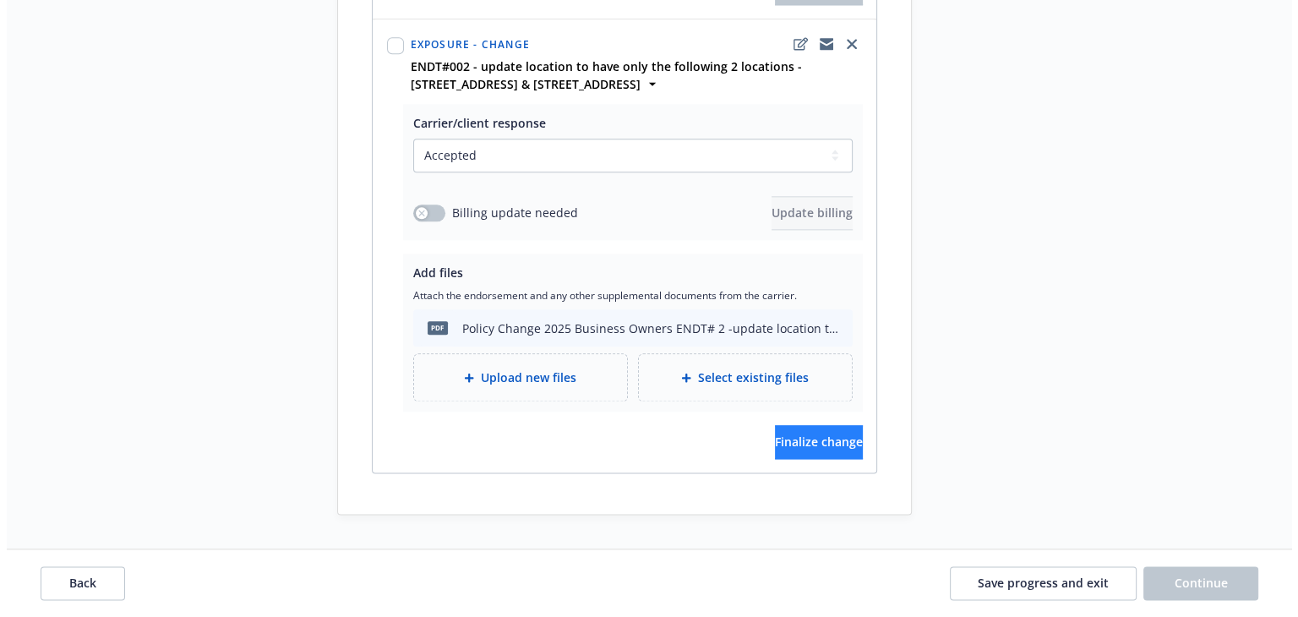
scroll to position [2124, 0]
click at [821, 445] on span "Finalize change" at bounding box center [812, 441] width 88 height 16
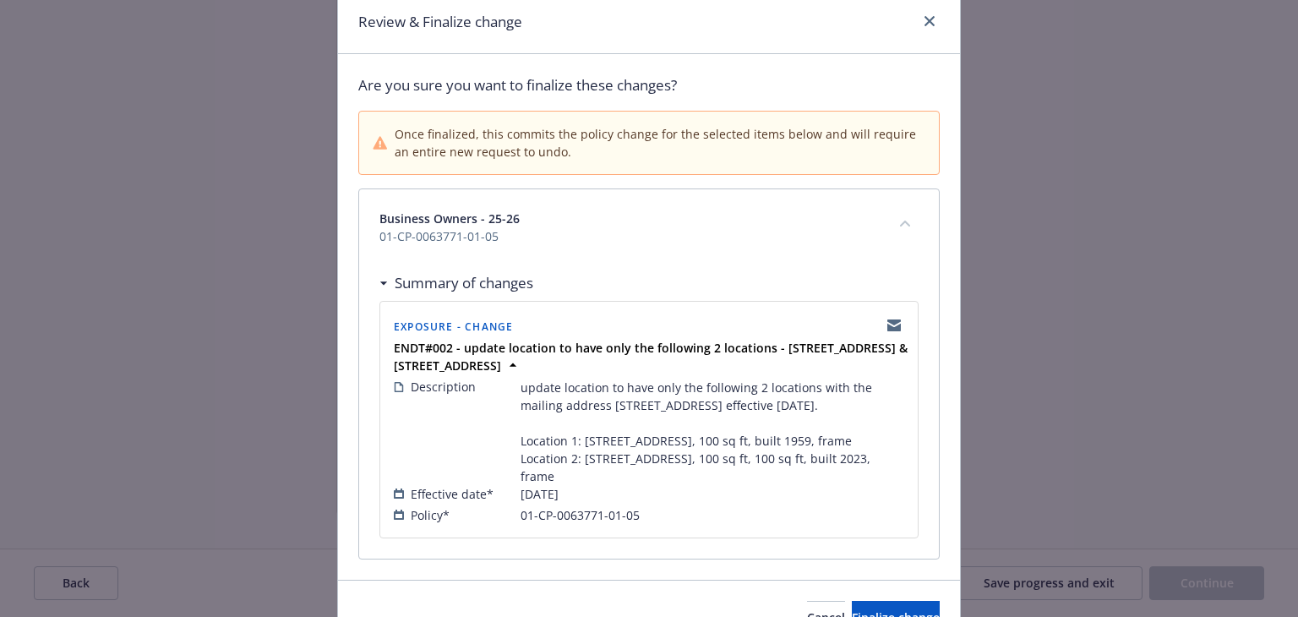
scroll to position [191, 0]
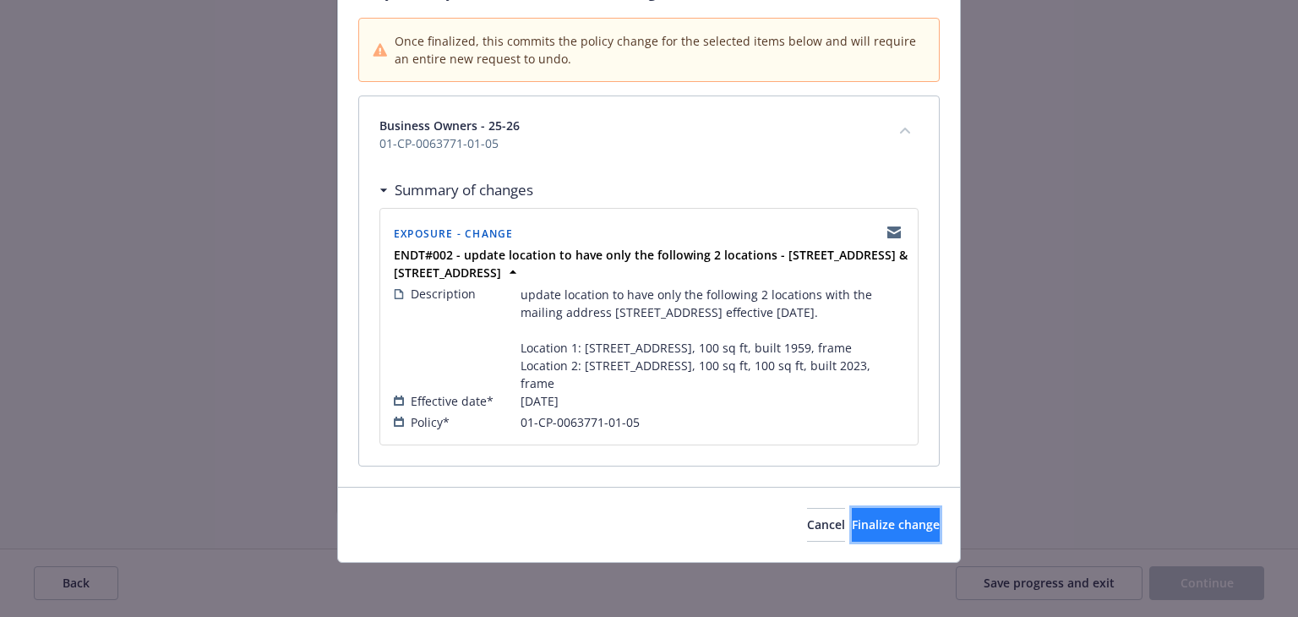
click at [924, 526] on button "Finalize change" at bounding box center [896, 525] width 88 height 34
select select "ACCEPTED"
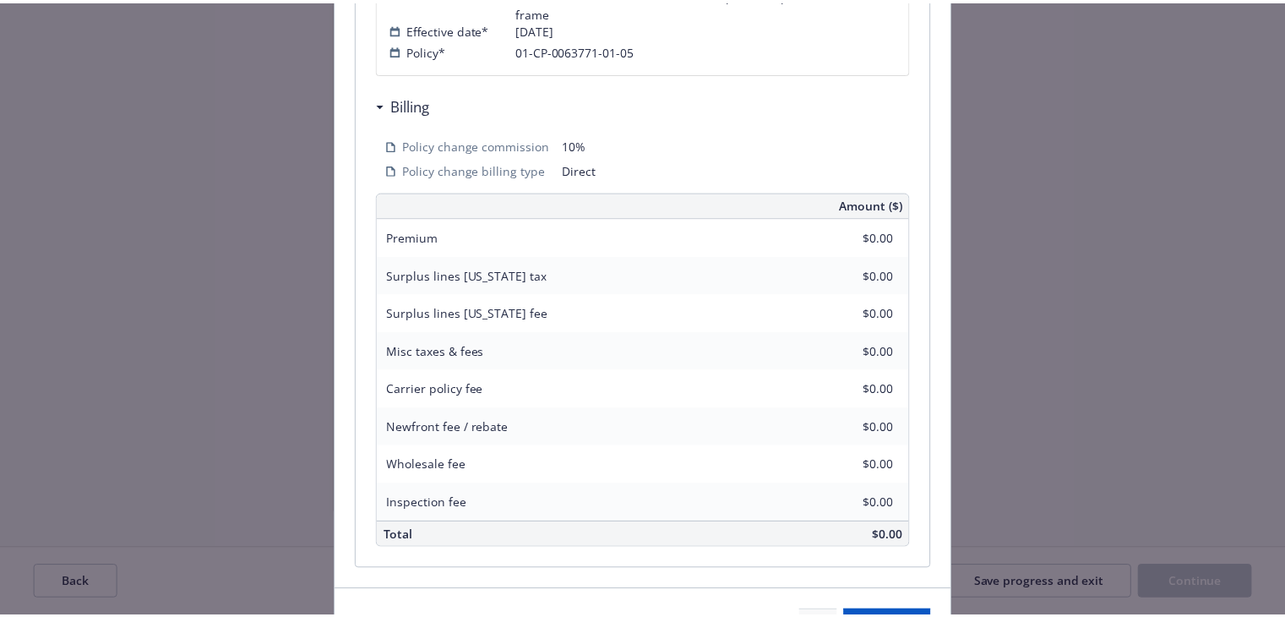
scroll to position [0, 0]
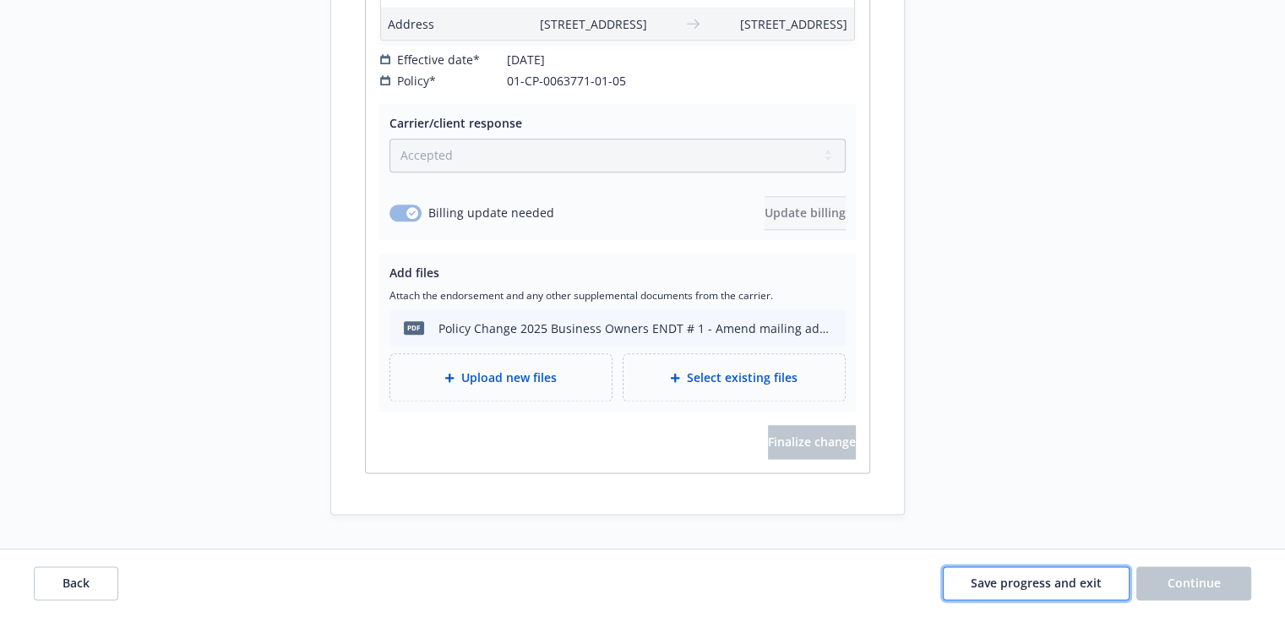
click at [1061, 578] on span "Save progress and exit" at bounding box center [1036, 582] width 131 height 16
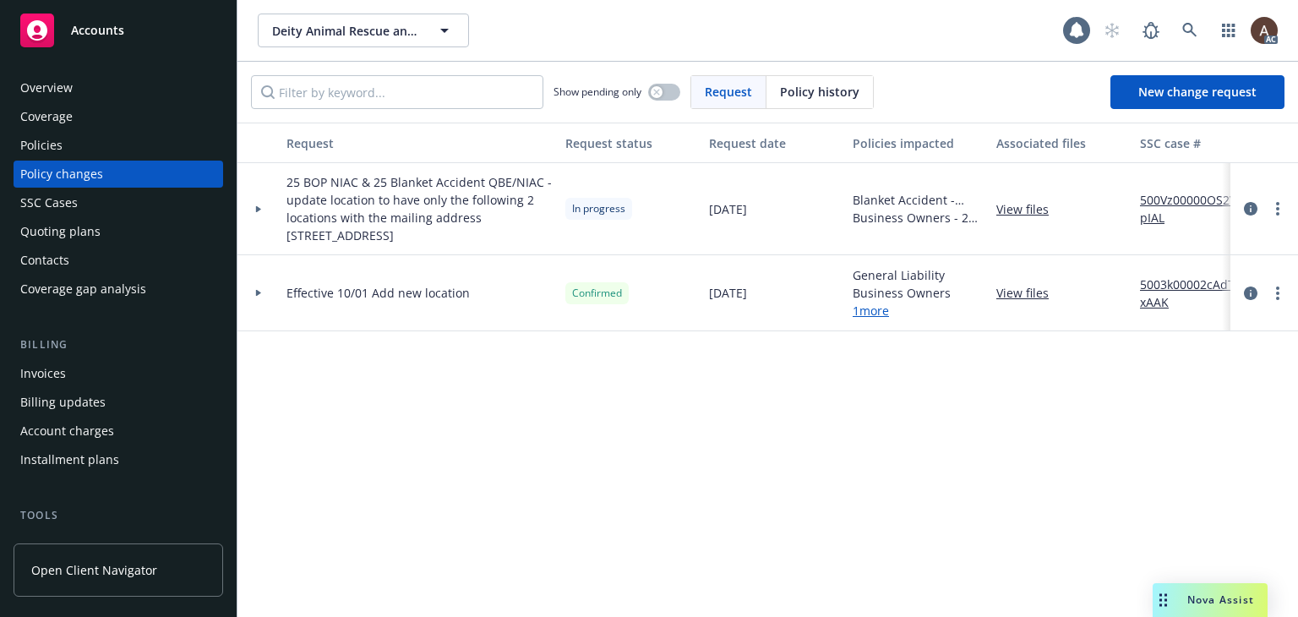
click at [263, 207] on div at bounding box center [258, 209] width 29 height 6
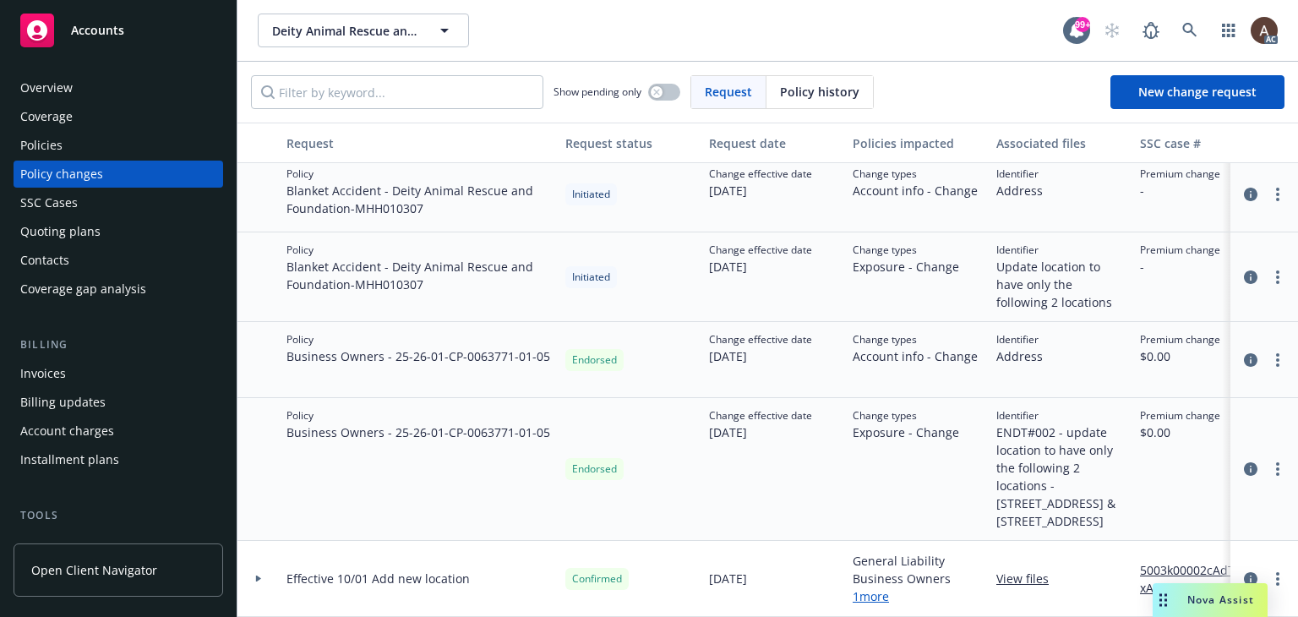
scroll to position [128, 0]
click at [105, 145] on div "Policies" at bounding box center [118, 145] width 196 height 27
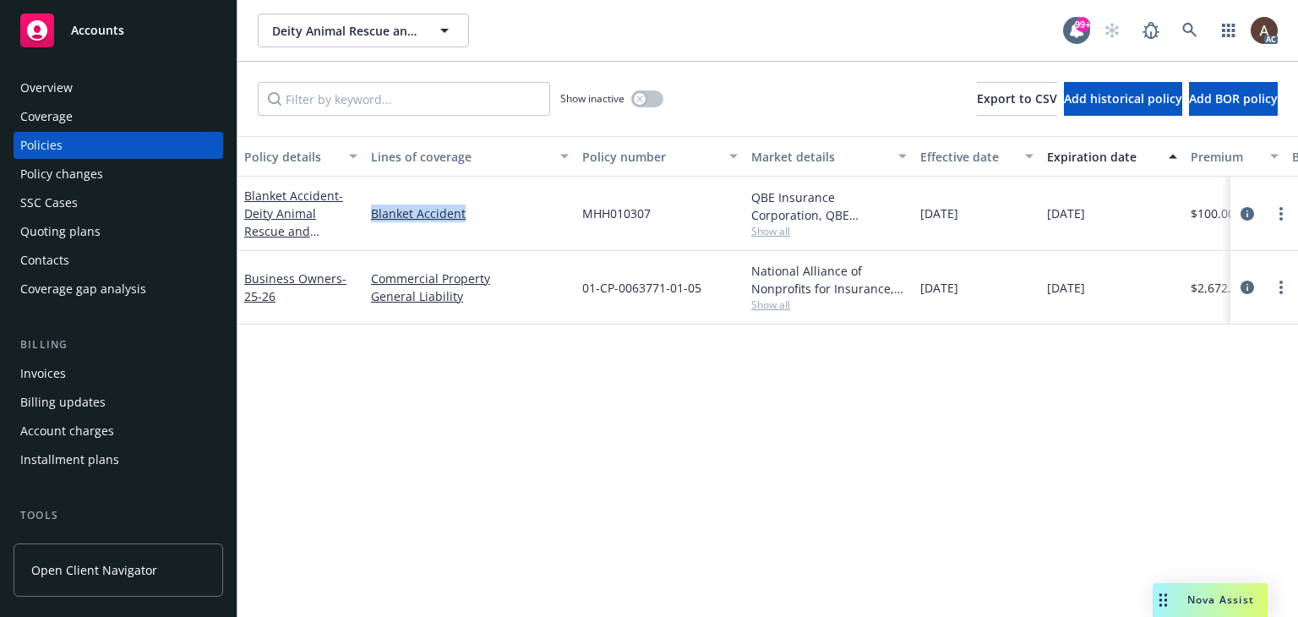
drag, startPoint x: 365, startPoint y: 223, endPoint x: 470, endPoint y: 222, distance: 104.8
click at [470, 222] on div "Blanket Accident" at bounding box center [469, 214] width 211 height 74
copy link "Blanket Accident"
click at [1249, 213] on icon "circleInformation" at bounding box center [1247, 214] width 14 height 14
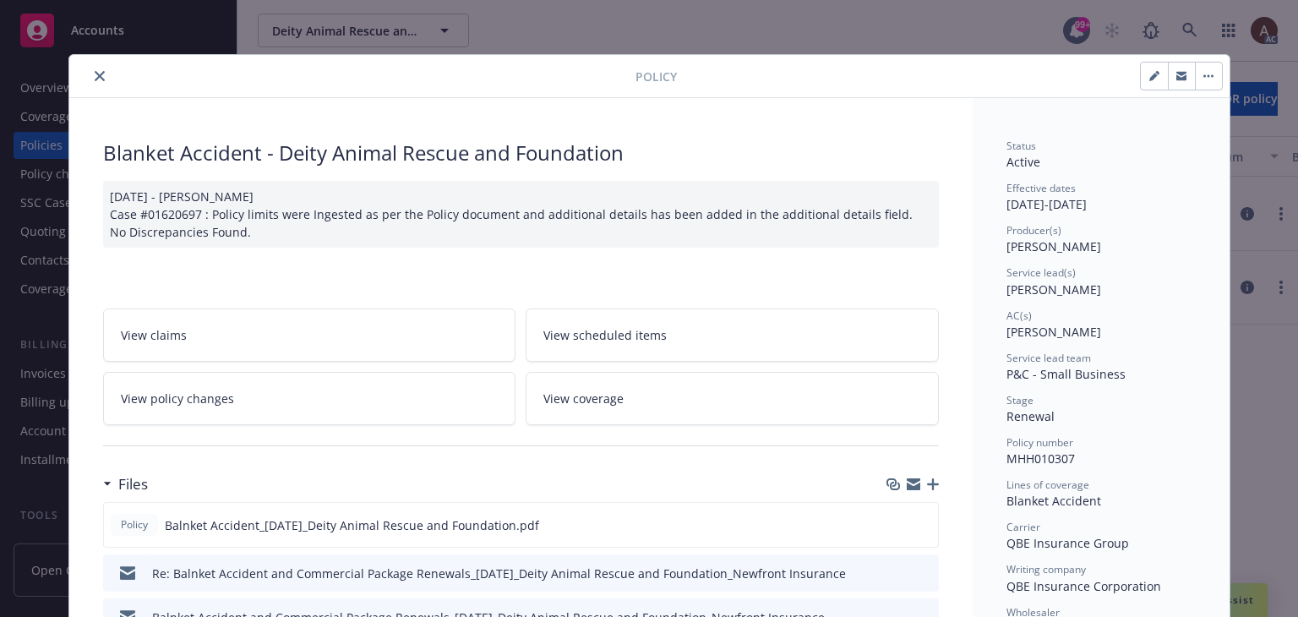
scroll to position [51, 0]
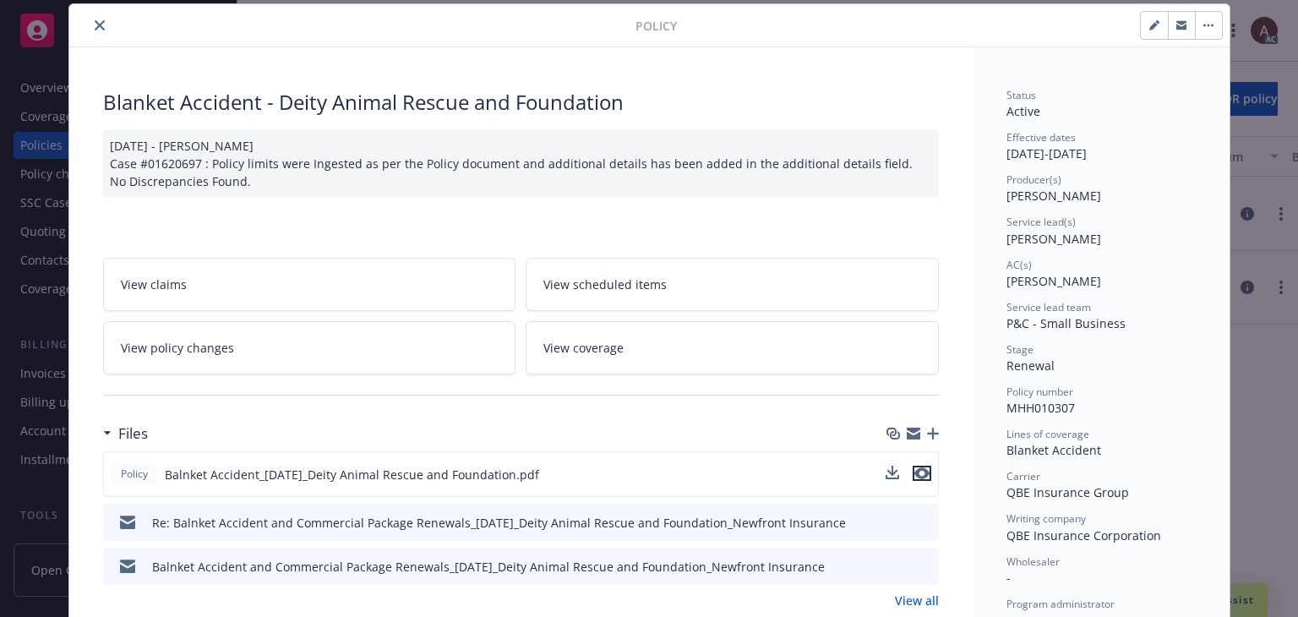
click at [914, 471] on icon "preview file" at bounding box center [921, 473] width 15 height 12
click at [96, 29] on icon "close" at bounding box center [100, 25] width 10 height 10
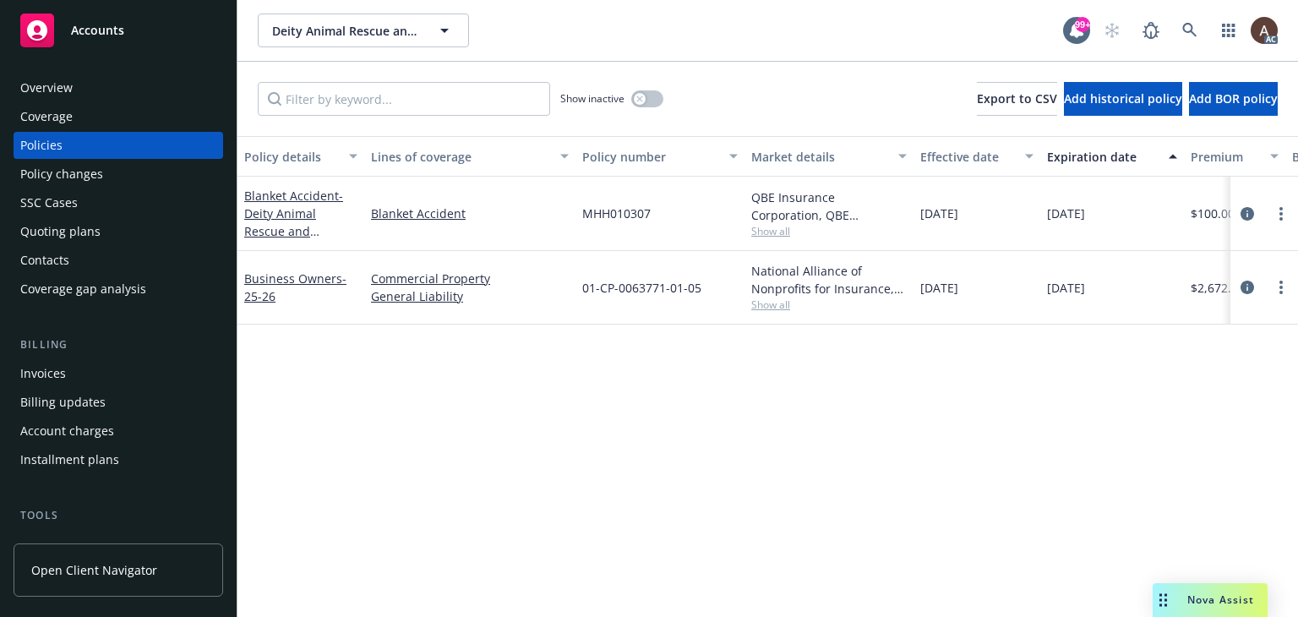
click at [63, 175] on div "Policy changes" at bounding box center [61, 174] width 83 height 27
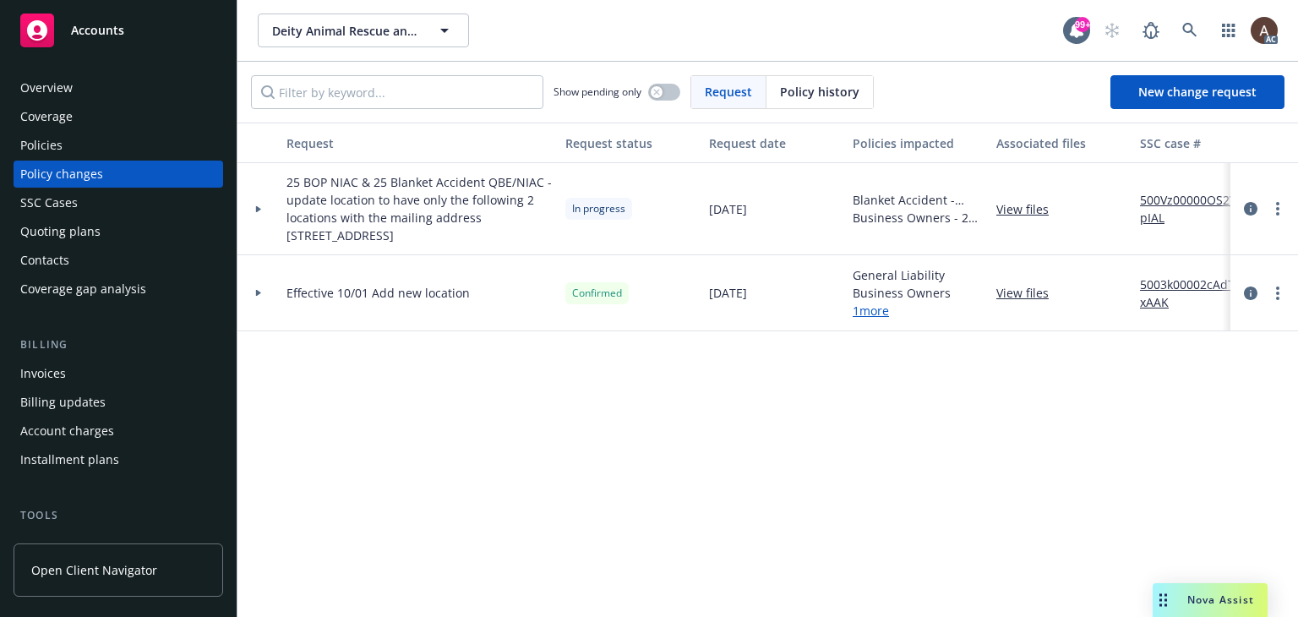
click at [250, 206] on div at bounding box center [258, 209] width 29 height 6
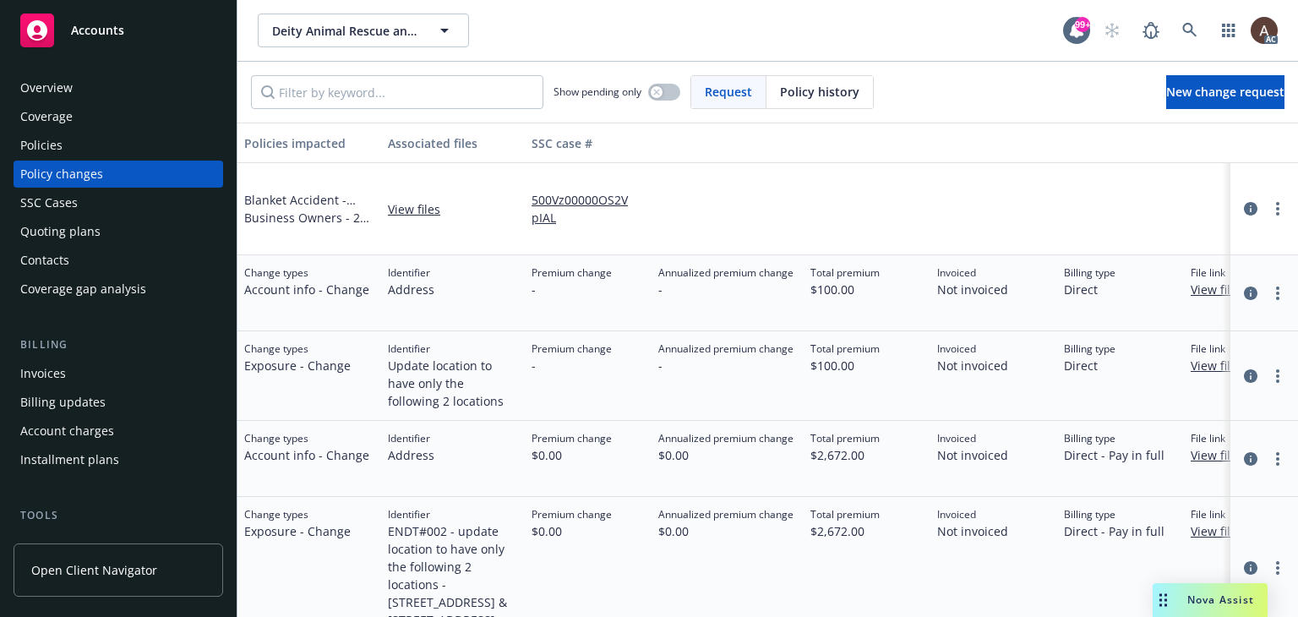
scroll to position [0, 612]
click at [95, 145] on div "Policies" at bounding box center [118, 145] width 196 height 27
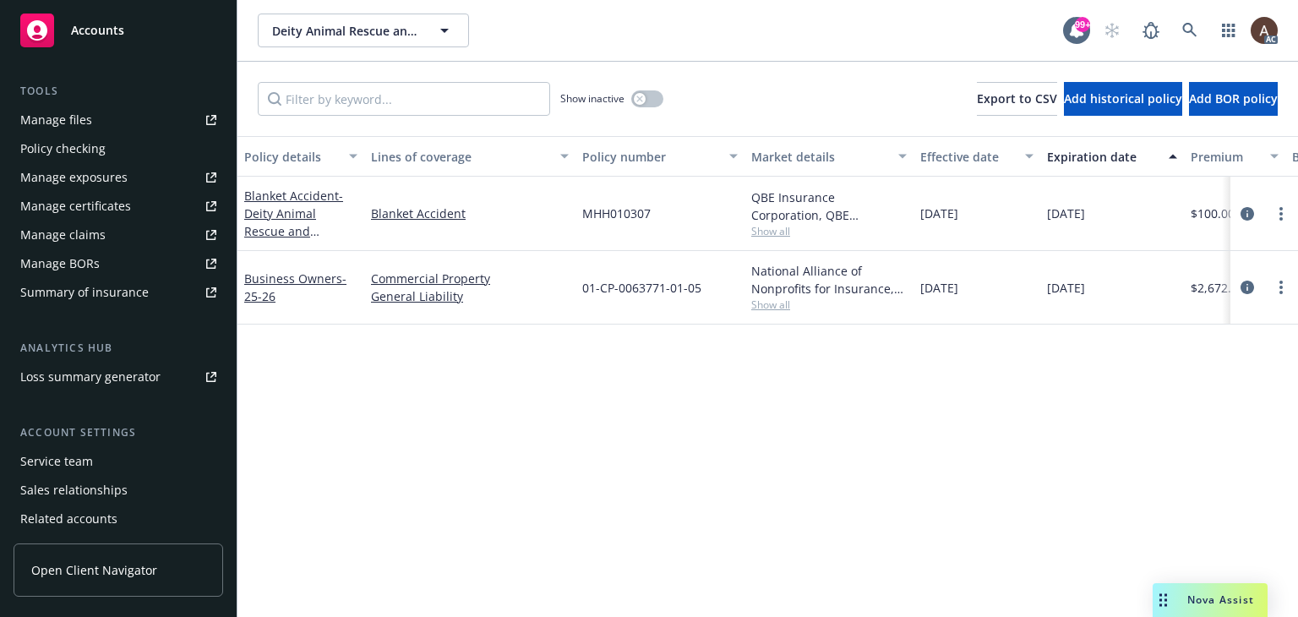
scroll to position [483, 0]
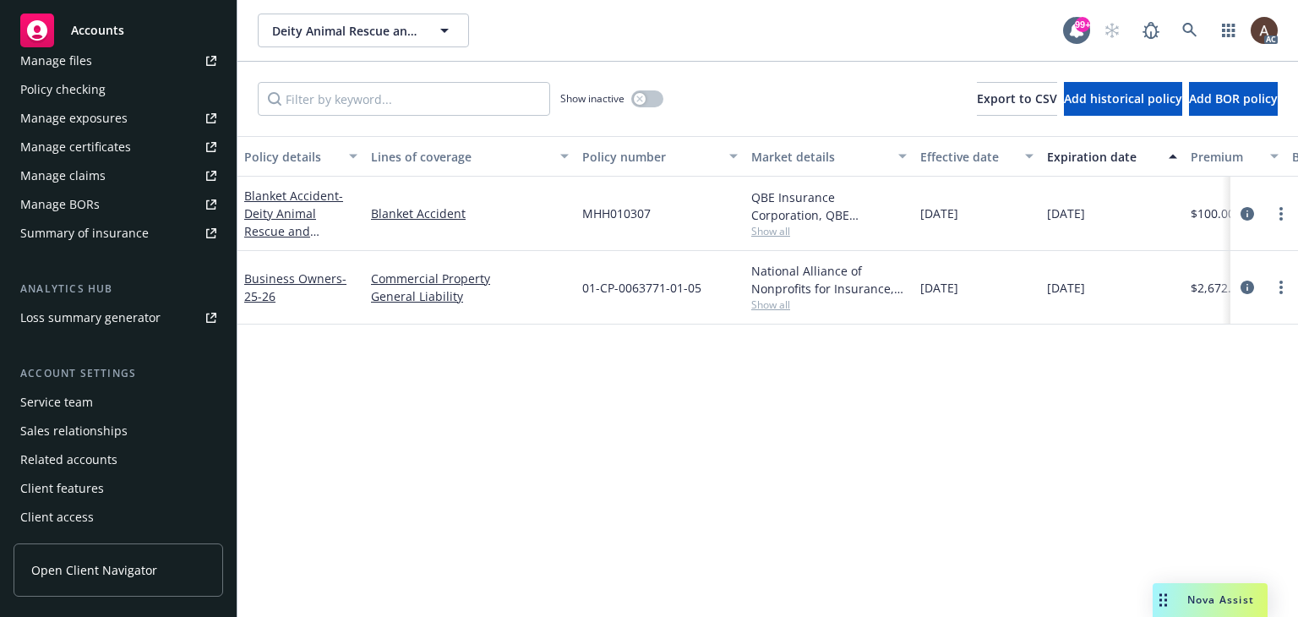
click at [105, 405] on div "Service team" at bounding box center [118, 402] width 196 height 27
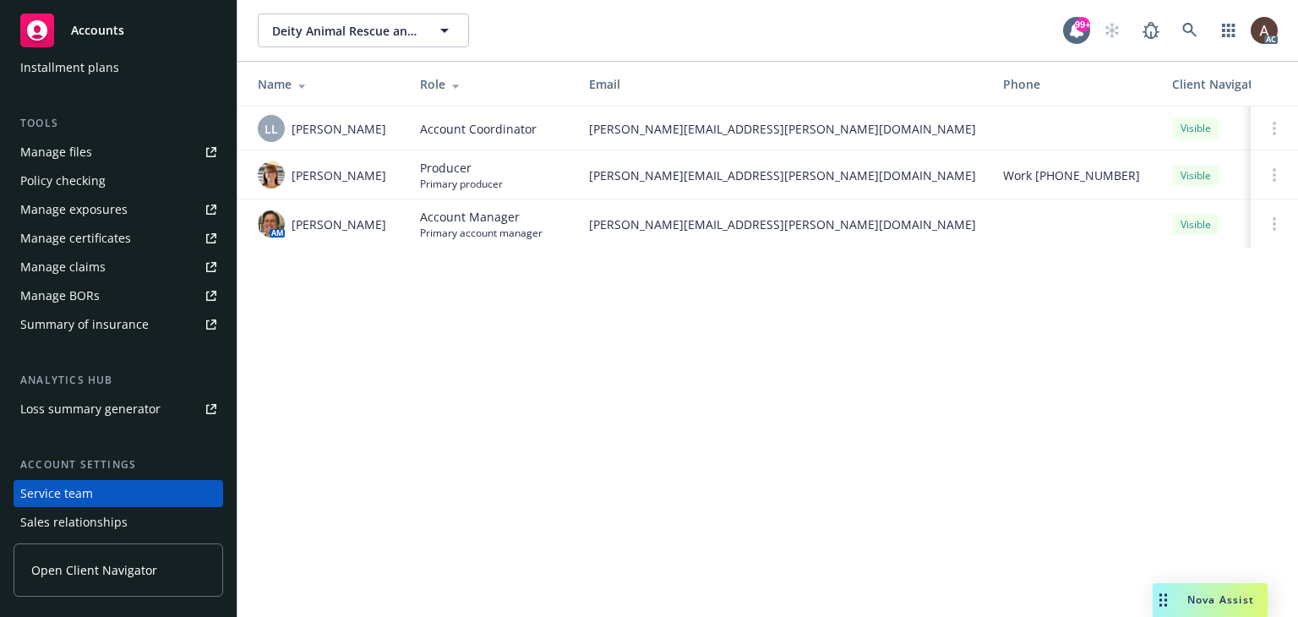
scroll to position [483, 0]
